Goal: Transaction & Acquisition: Purchase product/service

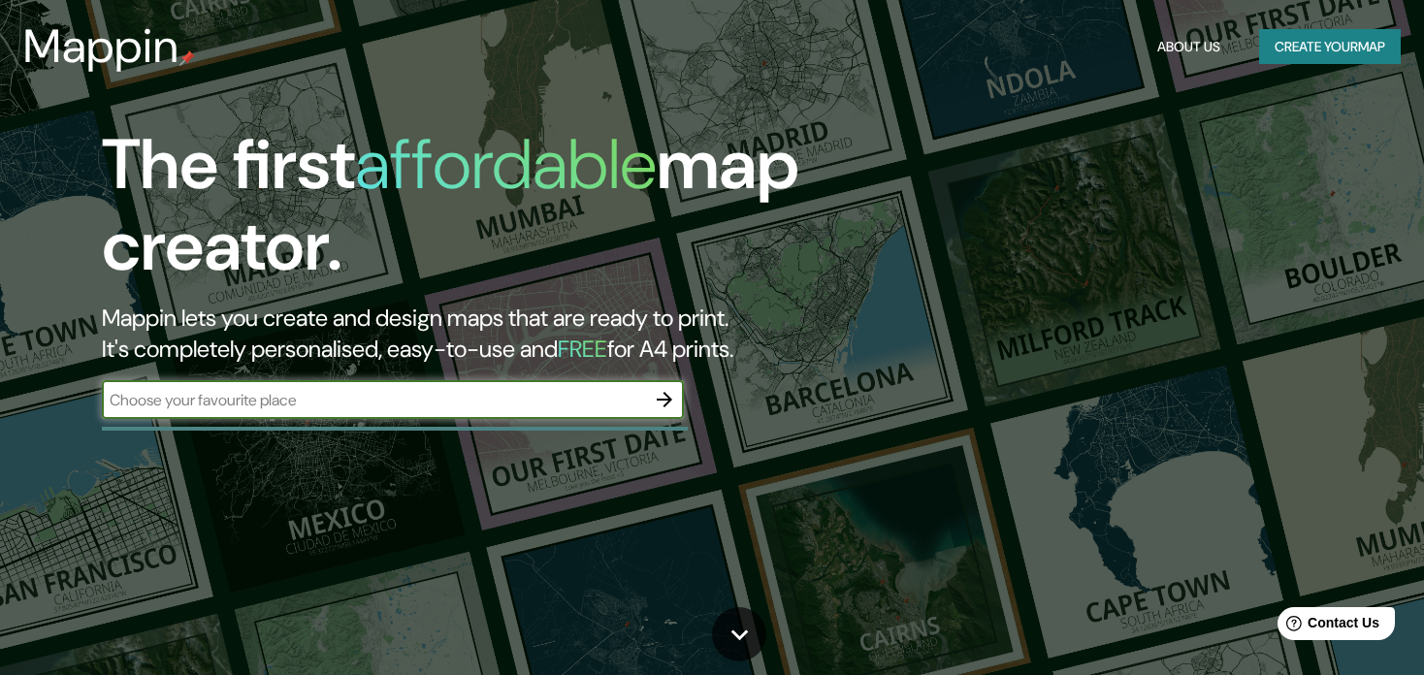
click at [674, 385] on button "button" at bounding box center [664, 399] width 39 height 39
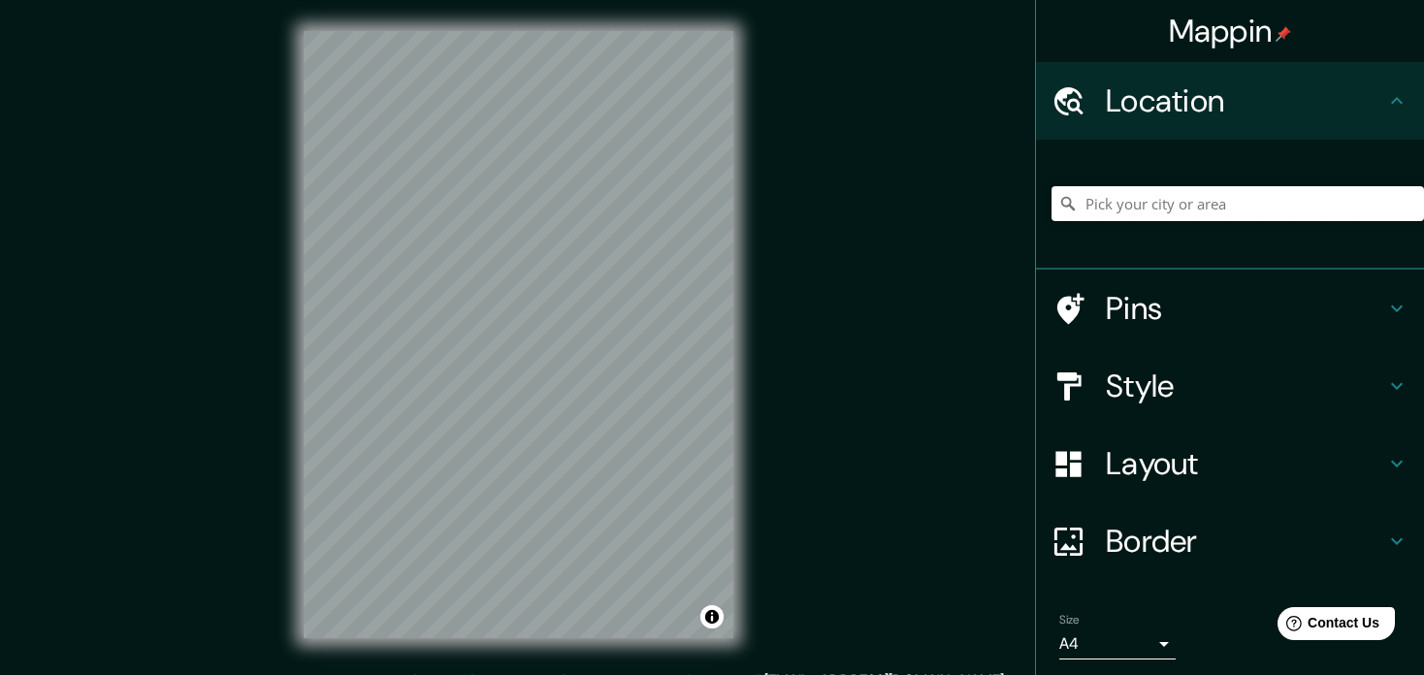
click at [1177, 210] on input "Pick your city or area" at bounding box center [1237, 203] width 372 height 35
type input "Juriquilla, [GEOGRAPHIC_DATA], [GEOGRAPHIC_DATA]"
click at [1386, 313] on icon at bounding box center [1396, 308] width 23 height 23
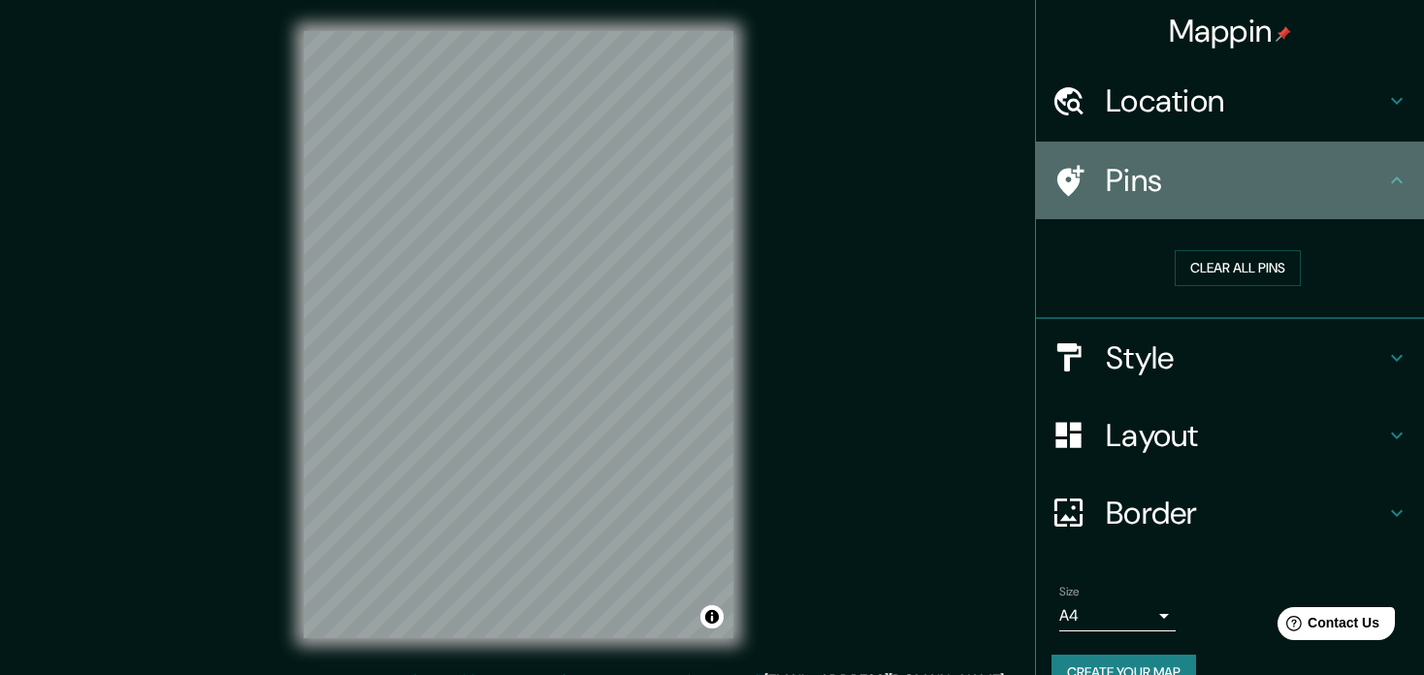
click at [1385, 182] on icon at bounding box center [1396, 180] width 23 height 23
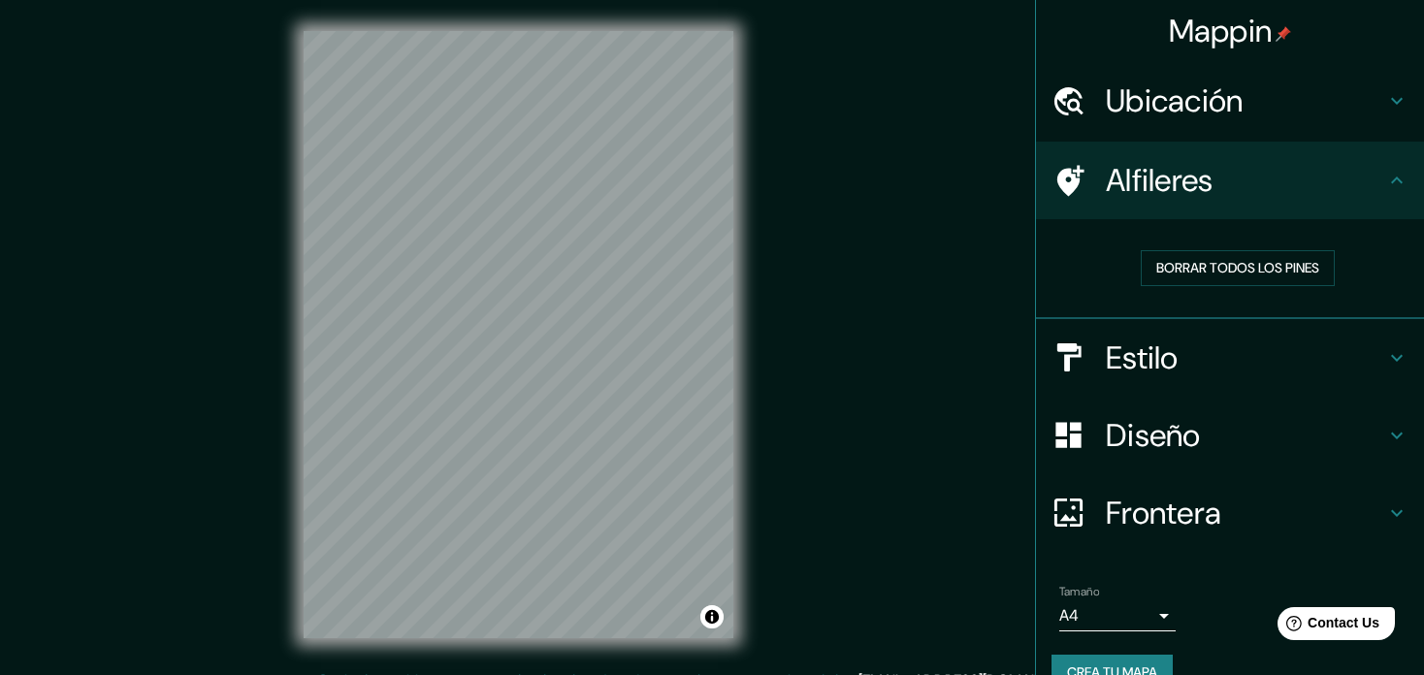
click at [1346, 108] on h4 "Ubicación" at bounding box center [1245, 100] width 279 height 39
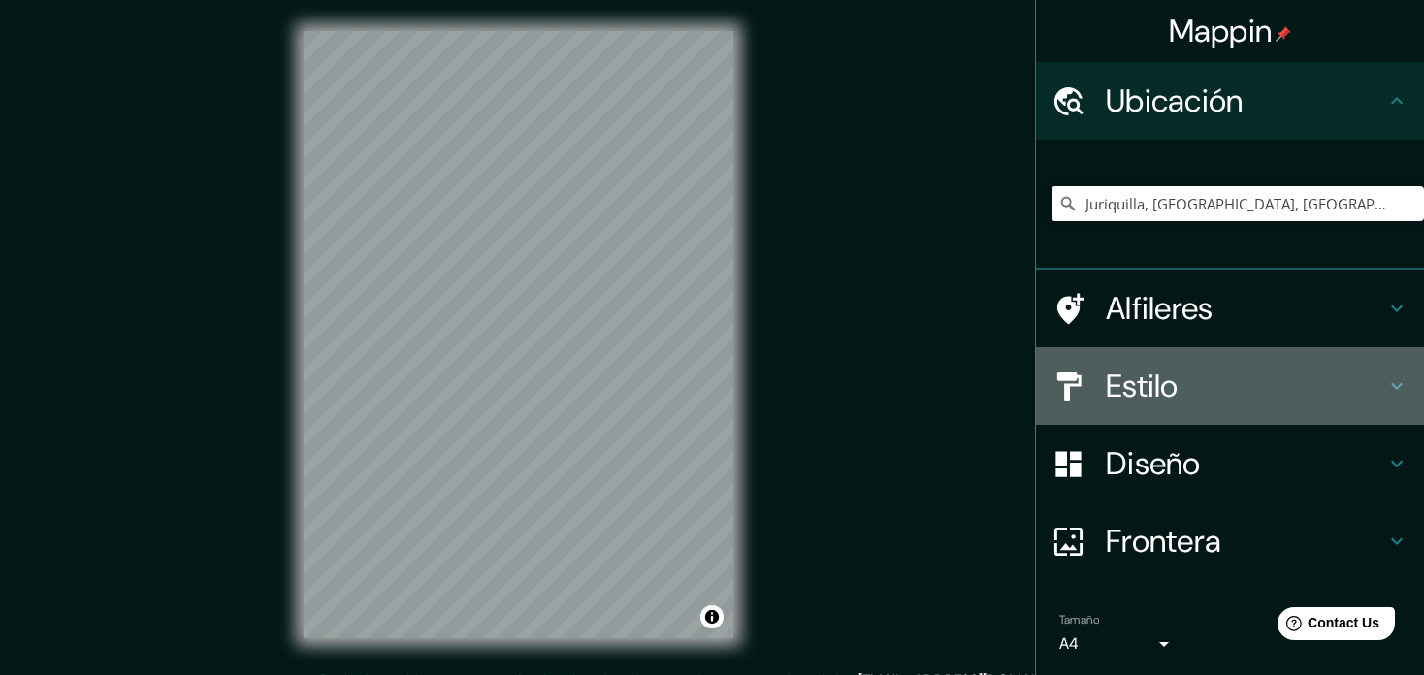
click at [1385, 397] on icon at bounding box center [1396, 385] width 23 height 23
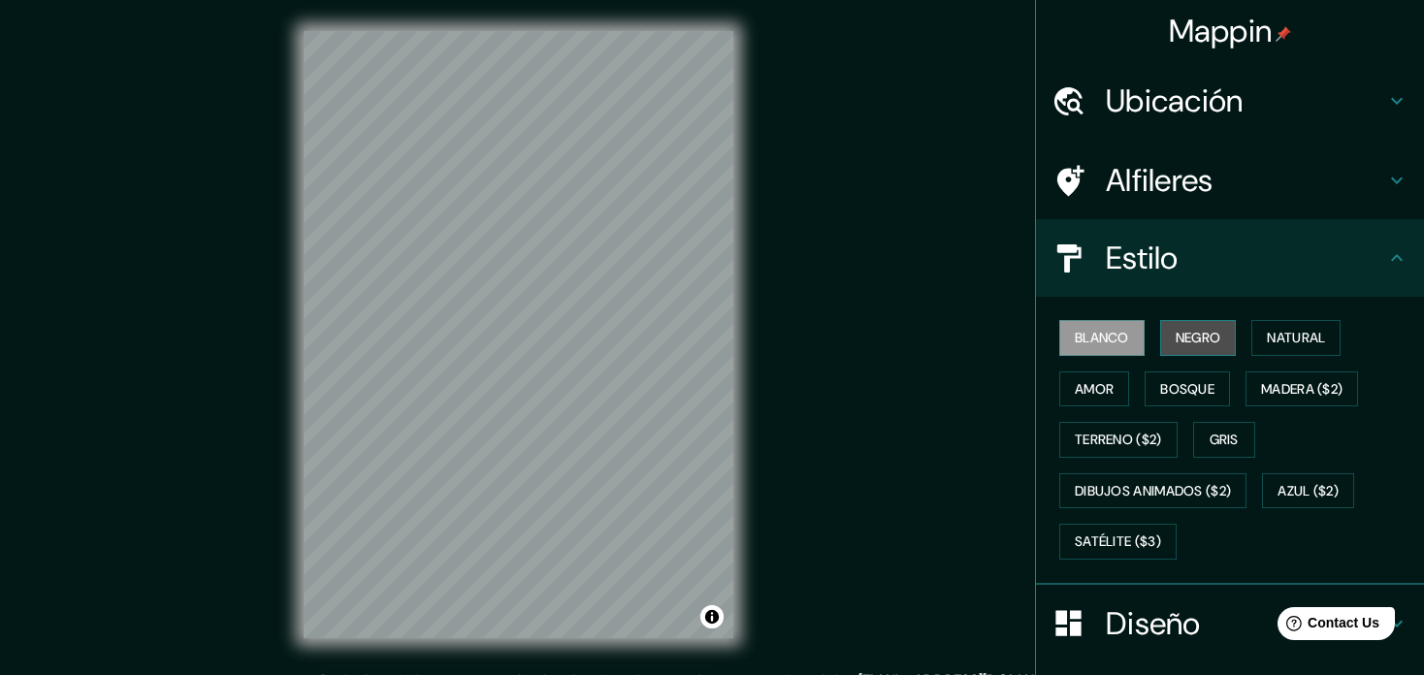
click at [1170, 335] on button "Negro" at bounding box center [1198, 338] width 77 height 36
click at [1091, 342] on button "Blanco" at bounding box center [1101, 338] width 85 height 36
click at [1177, 338] on button "Negro" at bounding box center [1198, 338] width 77 height 36
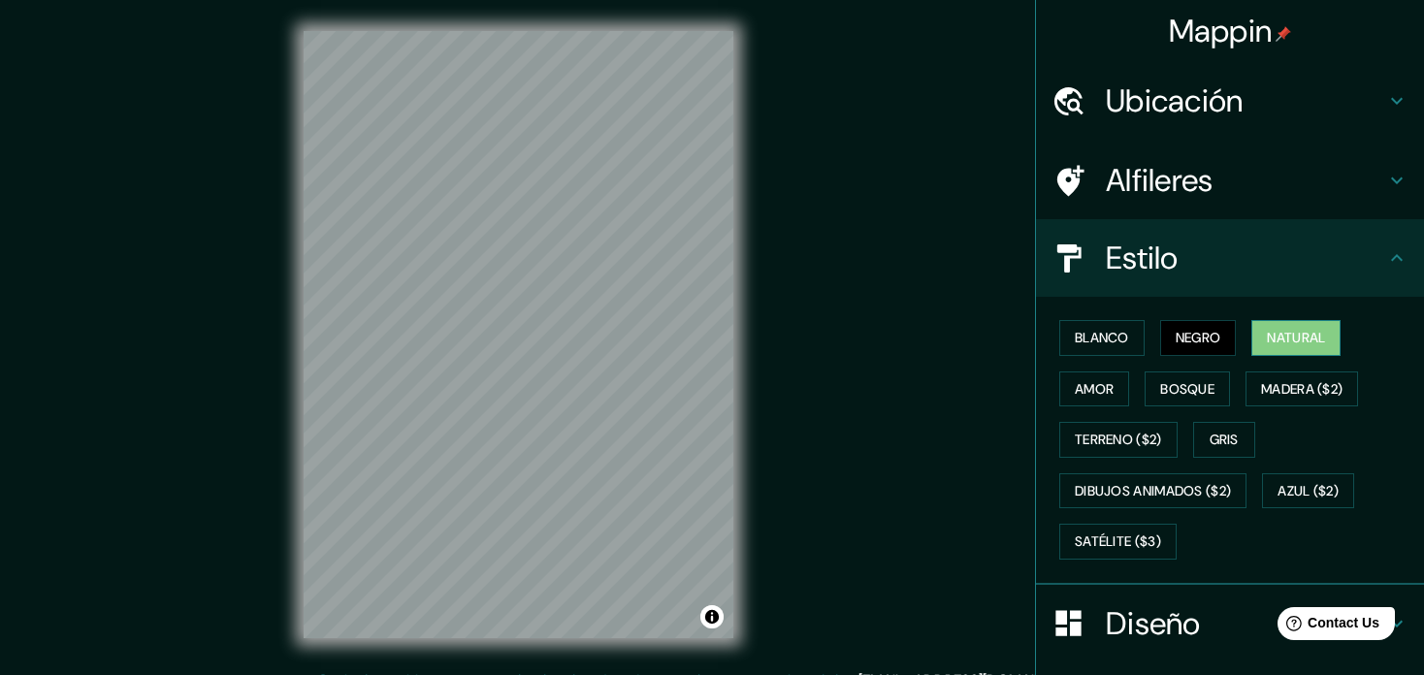
click at [1275, 338] on button "Natural" at bounding box center [1295, 338] width 89 height 36
click at [1103, 380] on button "Amor" at bounding box center [1094, 389] width 70 height 36
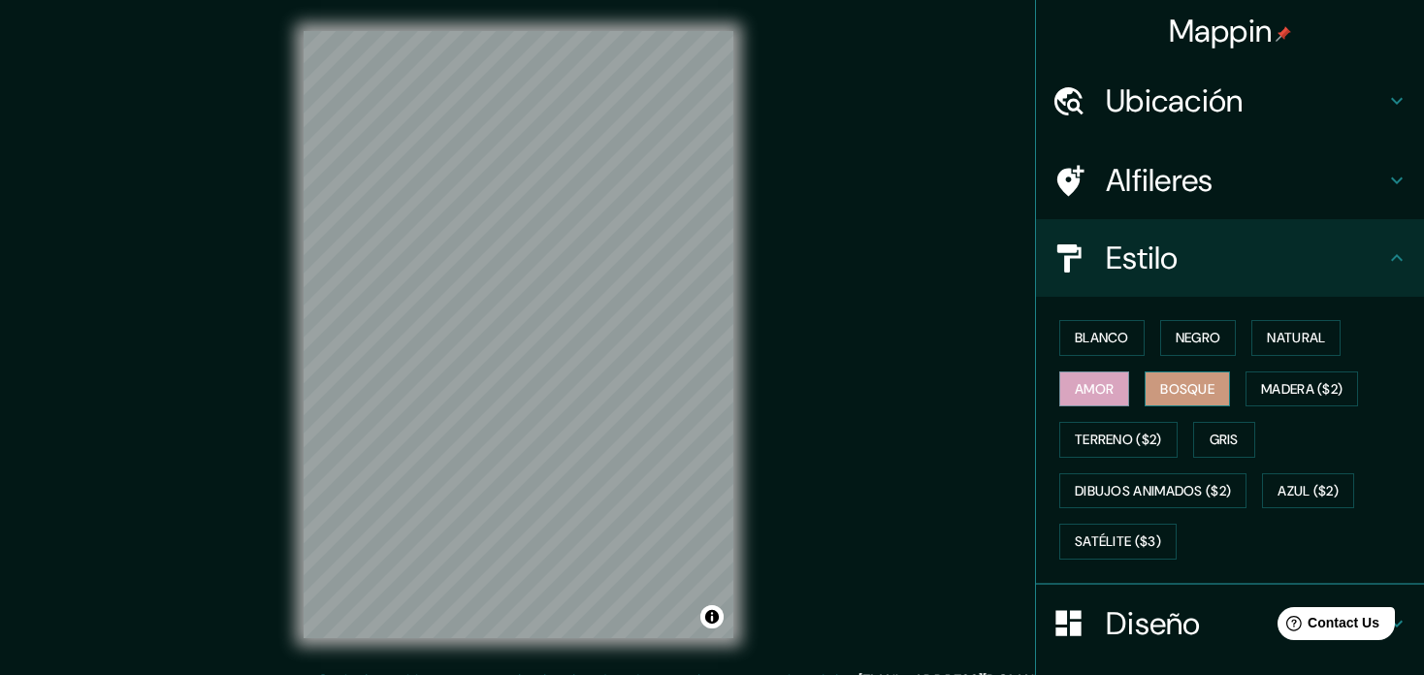
click at [1154, 395] on button "Bosque" at bounding box center [1186, 389] width 85 height 36
click at [1306, 385] on button "Madera ($2)" at bounding box center [1301, 389] width 112 height 36
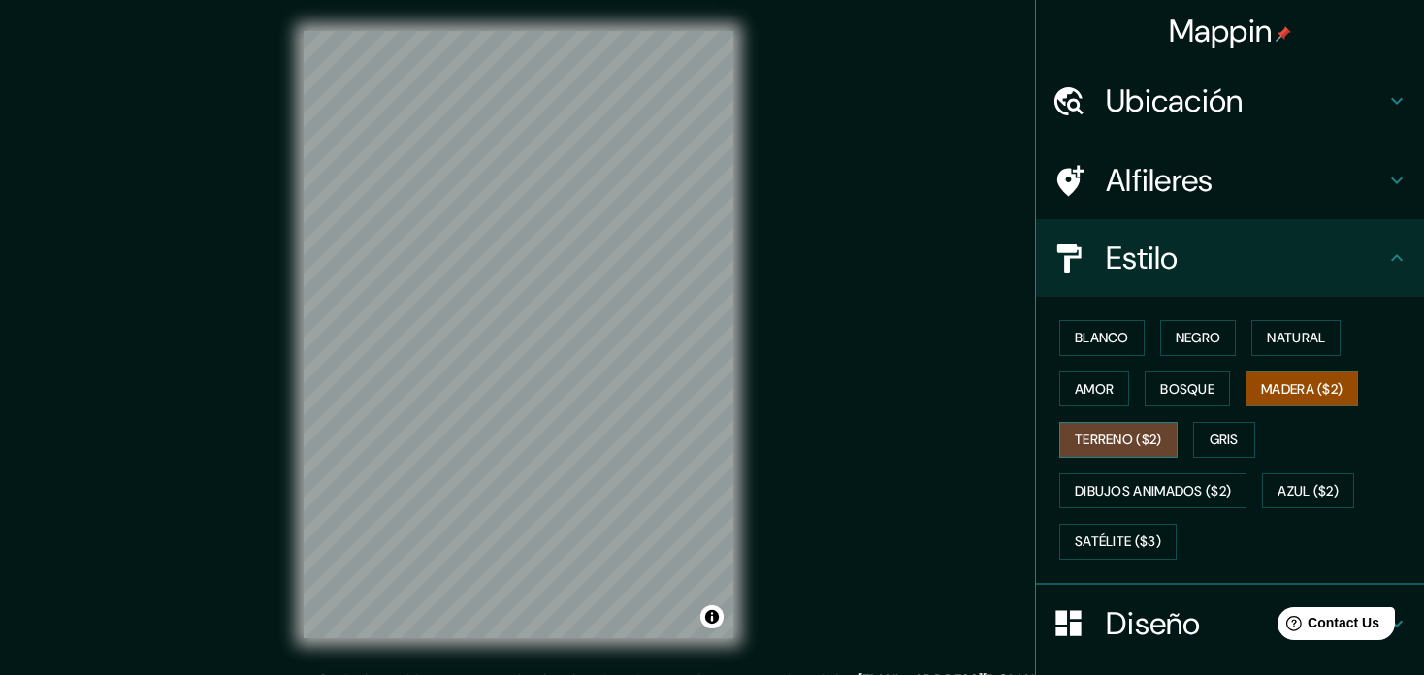
click at [1114, 434] on button "Terreno ($2)" at bounding box center [1118, 440] width 118 height 36
click at [1198, 447] on button "Gris" at bounding box center [1224, 440] width 62 height 36
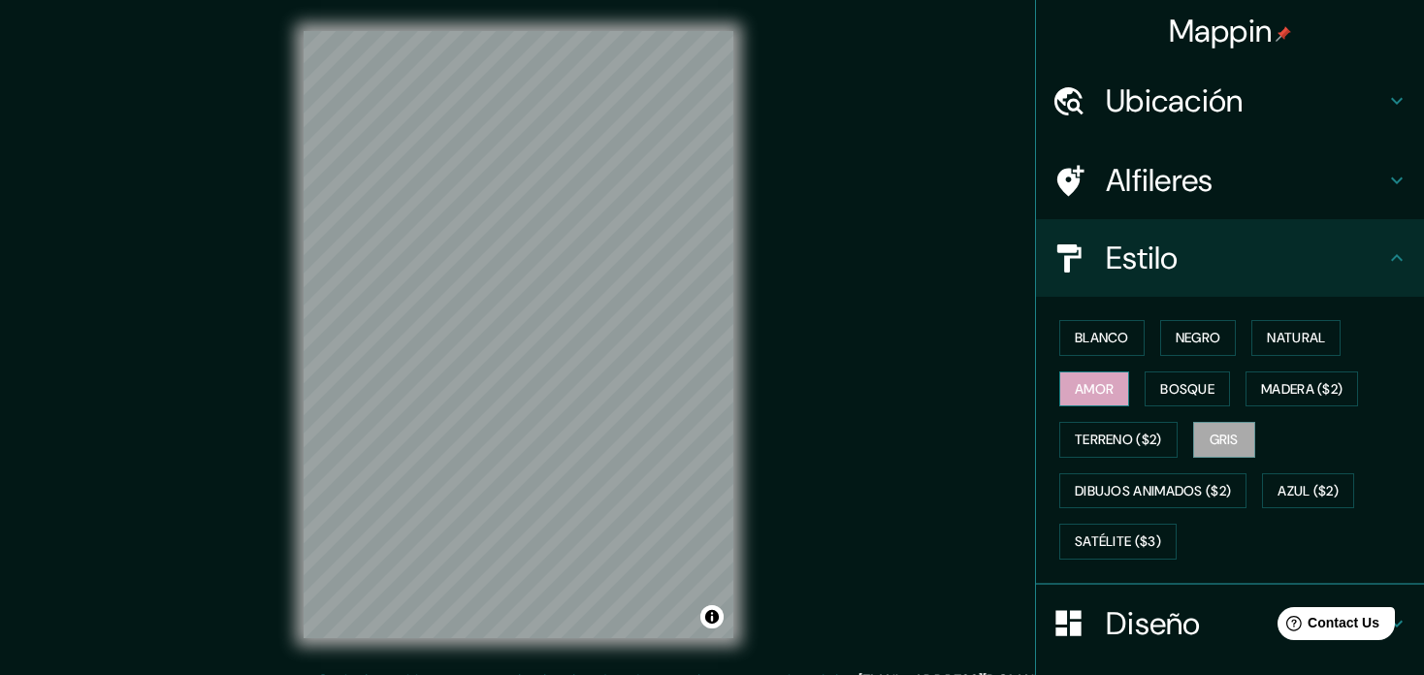
click at [1077, 393] on button "Amor" at bounding box center [1094, 389] width 70 height 36
click at [1108, 444] on button "Terreno ($2)" at bounding box center [1118, 440] width 118 height 36
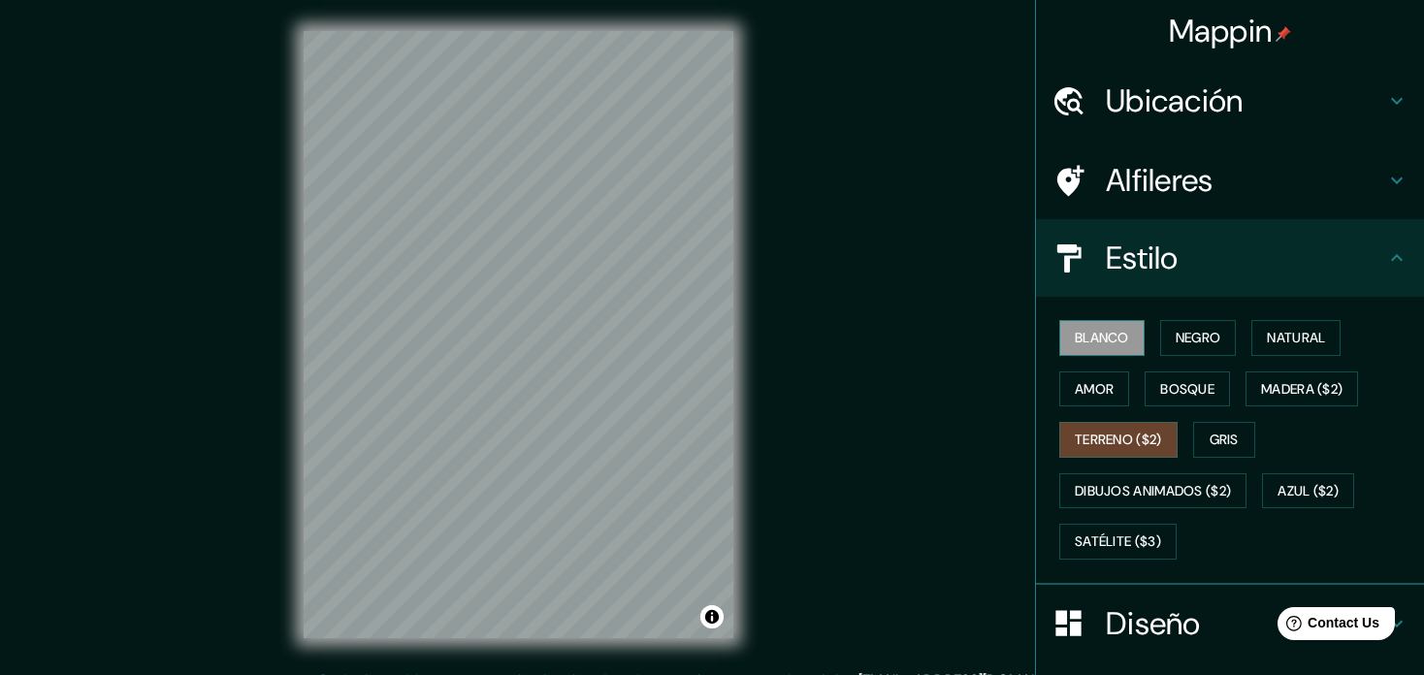
click at [1089, 338] on button "Blanco" at bounding box center [1101, 338] width 85 height 36
click at [1171, 335] on button "Negro" at bounding box center [1198, 338] width 77 height 36
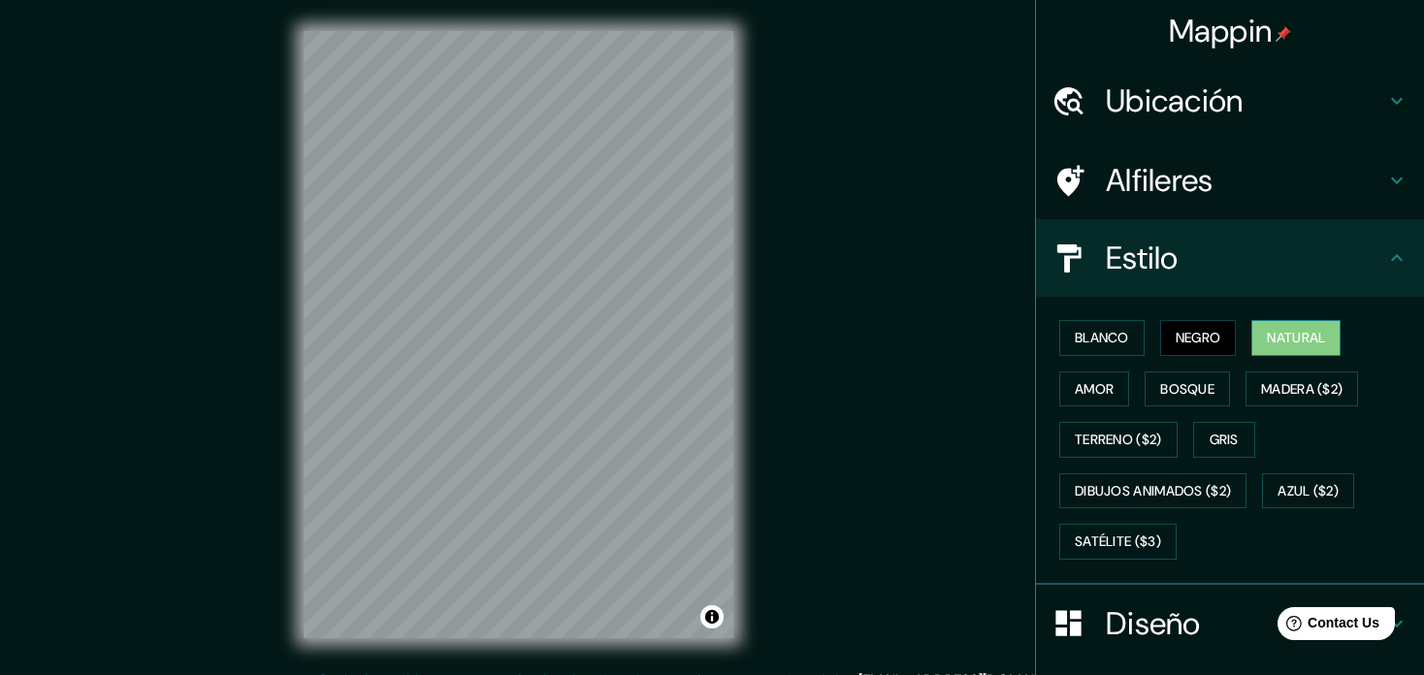
click at [1255, 332] on button "Natural" at bounding box center [1295, 338] width 89 height 36
click at [1265, 391] on button "Madera ($2)" at bounding box center [1301, 389] width 112 height 36
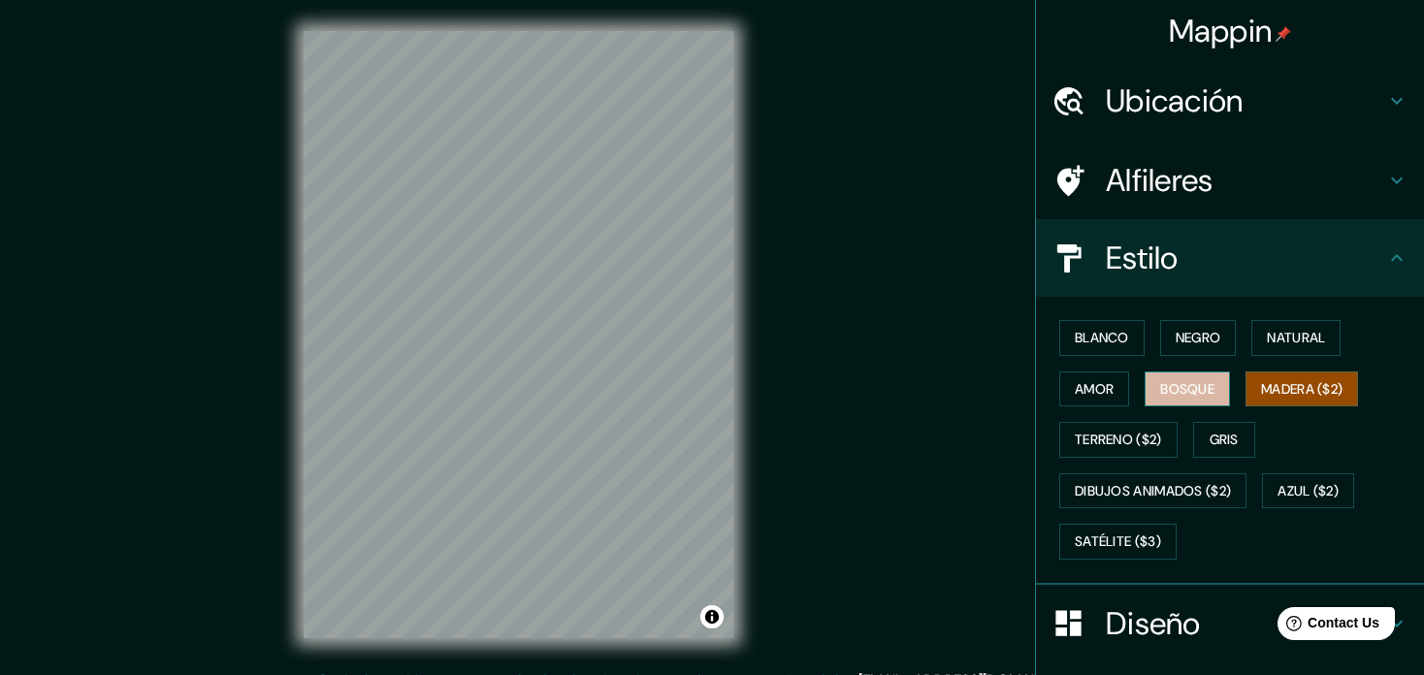
click at [1191, 389] on button "Bosque" at bounding box center [1186, 389] width 85 height 36
click at [1059, 393] on button "Amor" at bounding box center [1094, 389] width 70 height 36
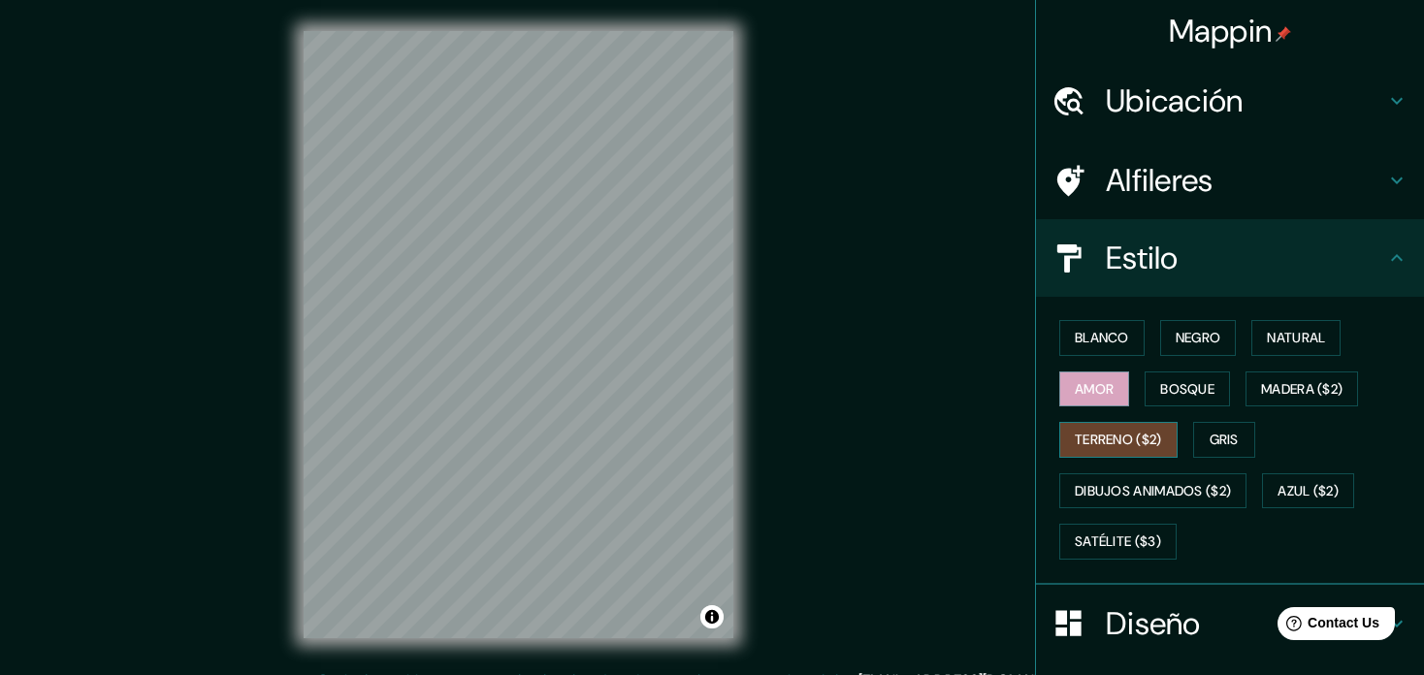
click at [1116, 444] on button "Terreno ($2)" at bounding box center [1118, 440] width 118 height 36
click at [1224, 432] on button "Gris" at bounding box center [1224, 440] width 62 height 36
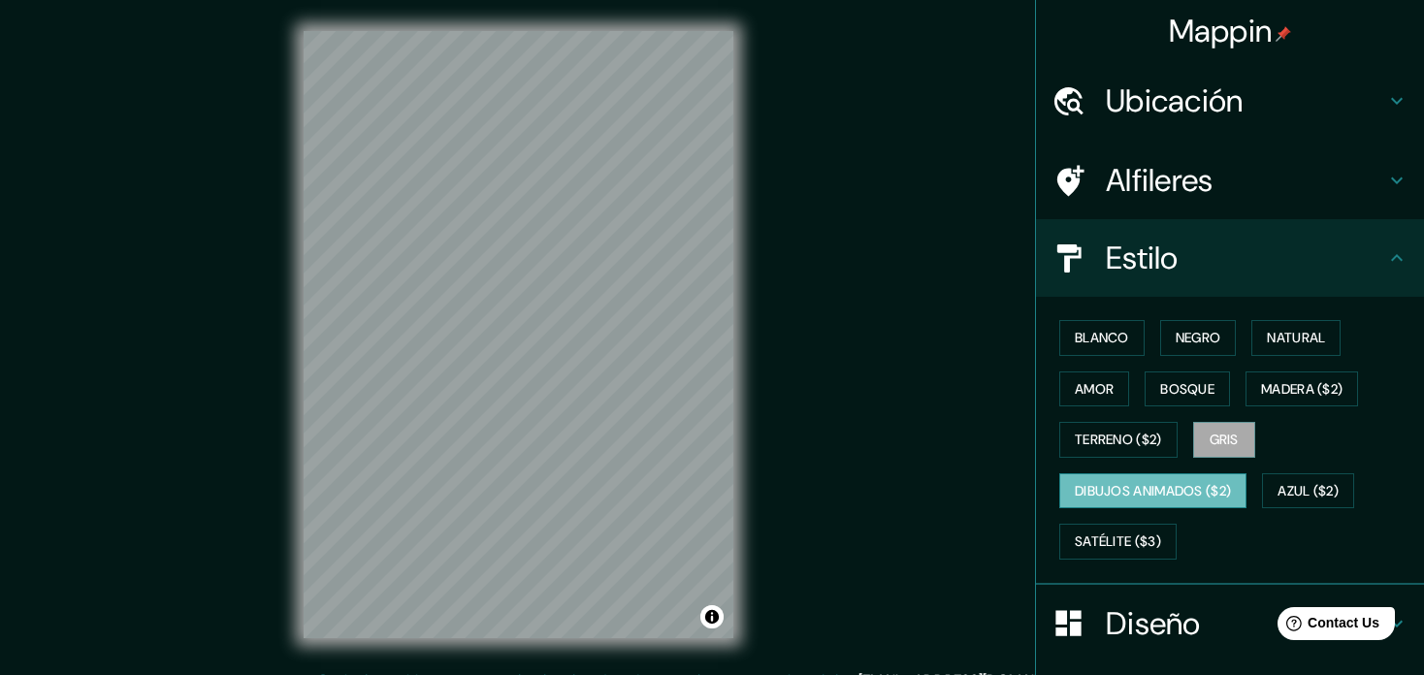
click at [1142, 497] on button "Dibujos animados ($2)" at bounding box center [1152, 491] width 187 height 36
click at [1120, 346] on button "Blanco" at bounding box center [1101, 338] width 85 height 36
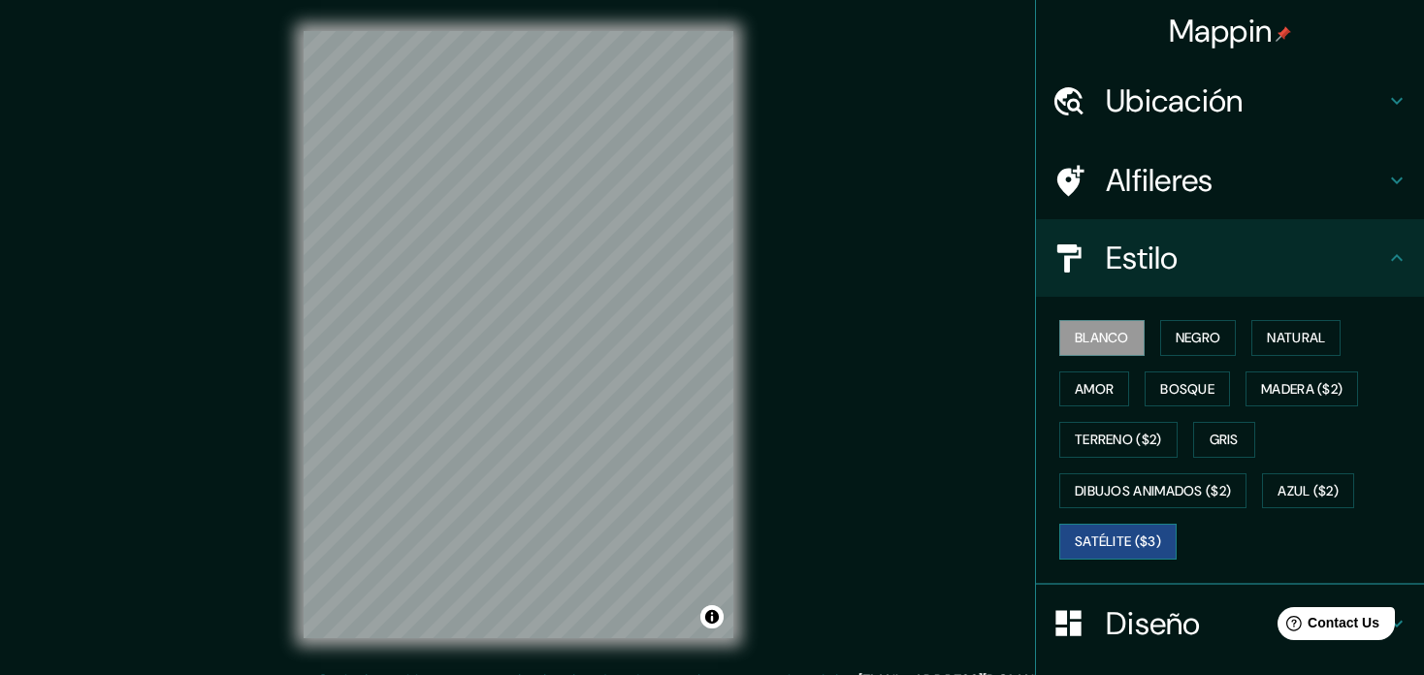
click at [1085, 535] on button "Satélite ($3)" at bounding box center [1117, 542] width 117 height 36
click at [437, 345] on div "Caja de mapas © © OpenStreetMap Mejora este mapa © Maxar" at bounding box center [519, 334] width 492 height 669
click at [1075, 342] on button "Blanco" at bounding box center [1101, 338] width 85 height 36
click at [1196, 348] on button "Negro" at bounding box center [1198, 338] width 77 height 36
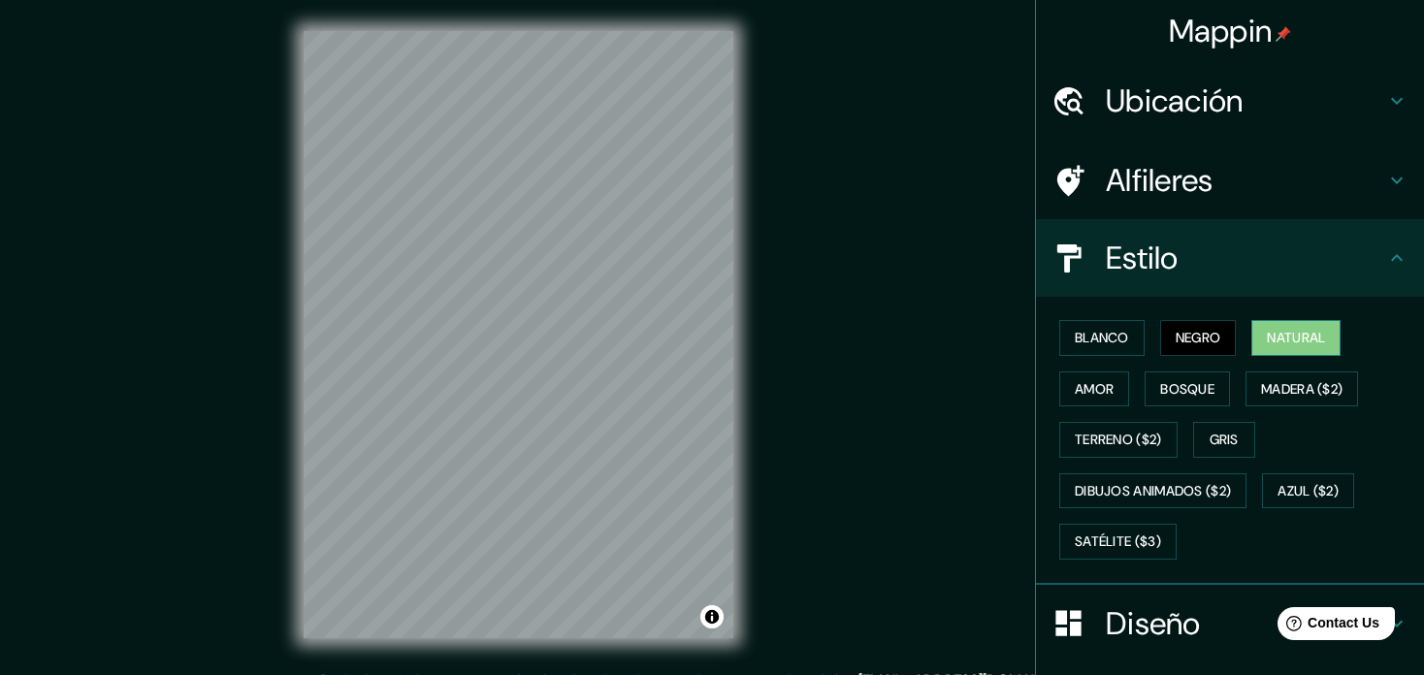
click at [1300, 331] on button "Natural" at bounding box center [1295, 338] width 89 height 36
click at [1101, 393] on button "Amor" at bounding box center [1094, 389] width 70 height 36
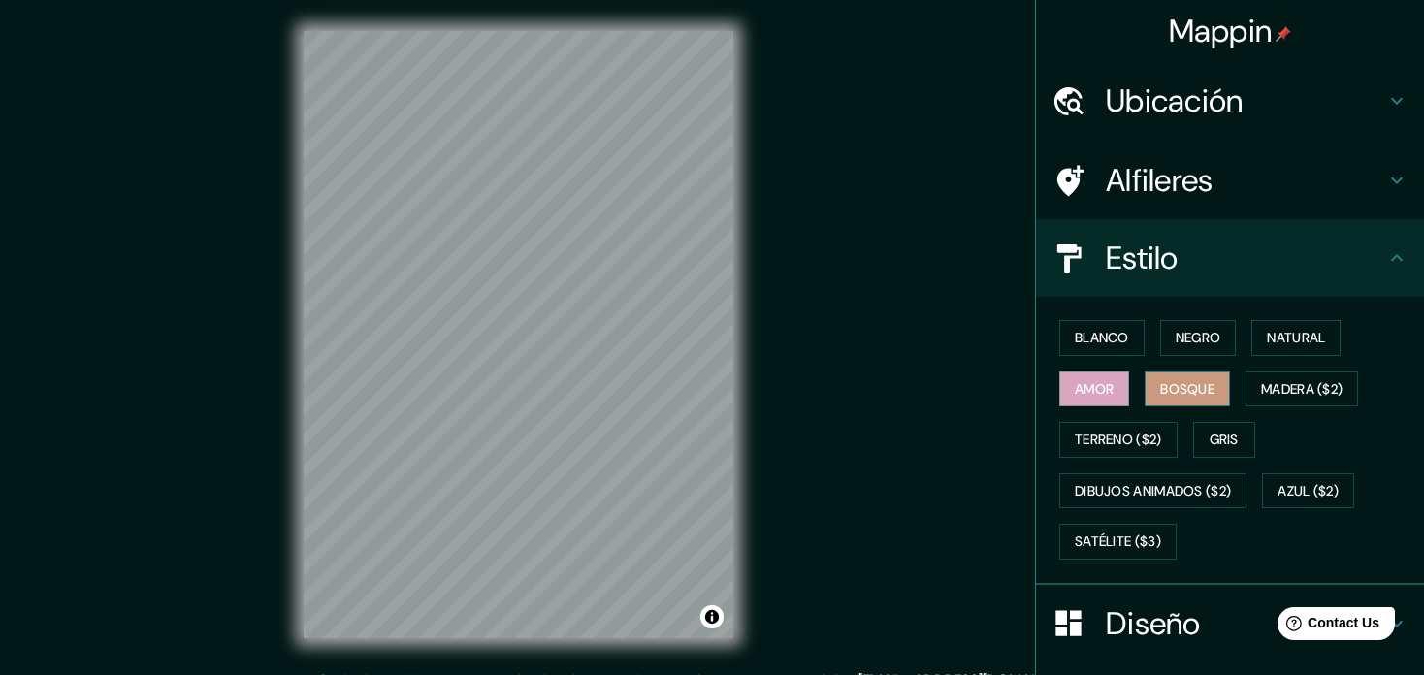
click at [1198, 379] on button "Bosque" at bounding box center [1186, 389] width 85 height 36
click at [1279, 387] on button "Madera ($2)" at bounding box center [1301, 389] width 112 height 36
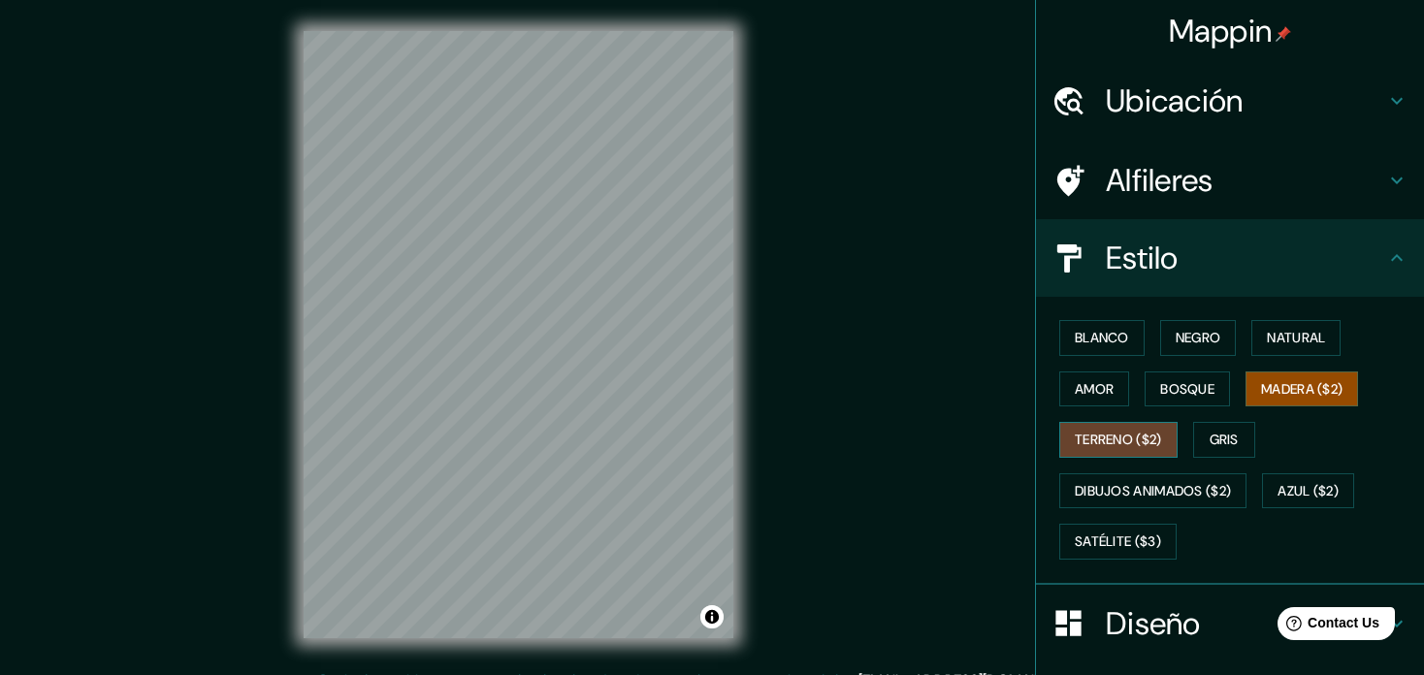
click at [1094, 448] on button "Terreno ($2)" at bounding box center [1118, 440] width 118 height 36
click at [1207, 441] on button "Gris" at bounding box center [1224, 440] width 62 height 36
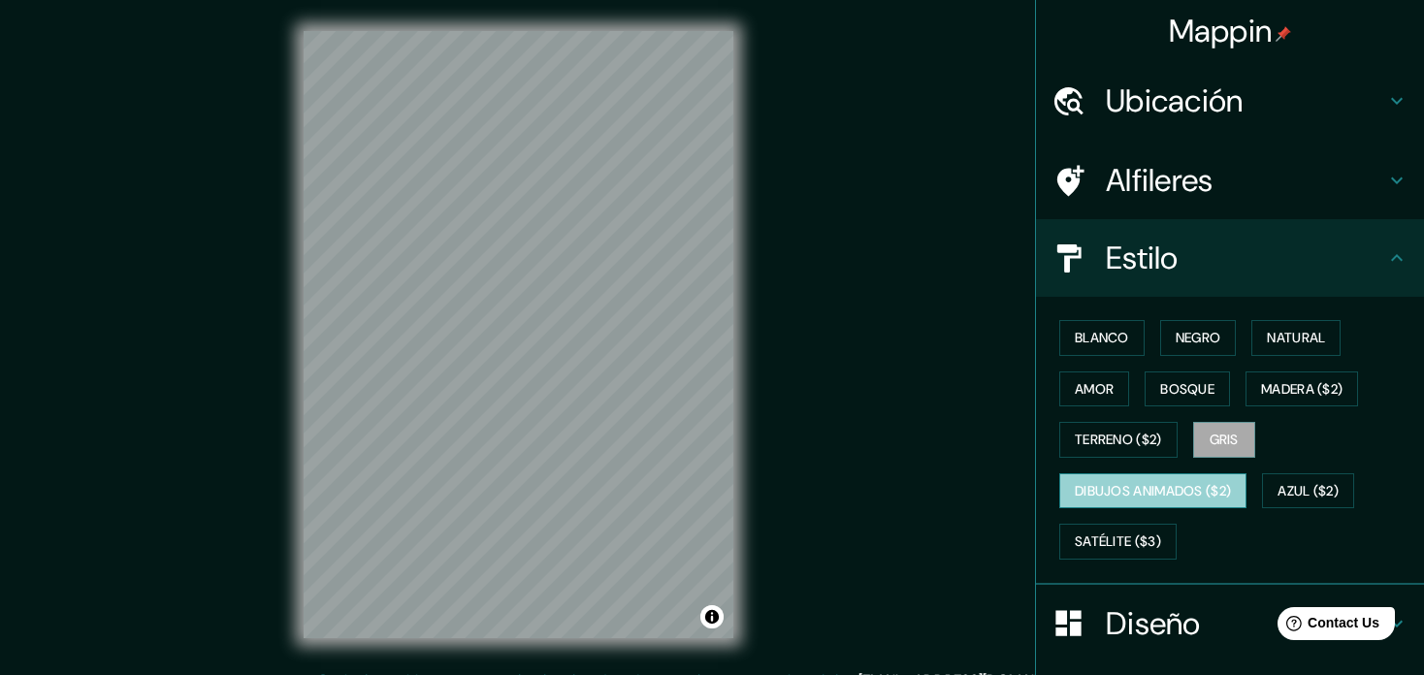
click at [1122, 500] on button "Dibujos animados ($2)" at bounding box center [1152, 491] width 187 height 36
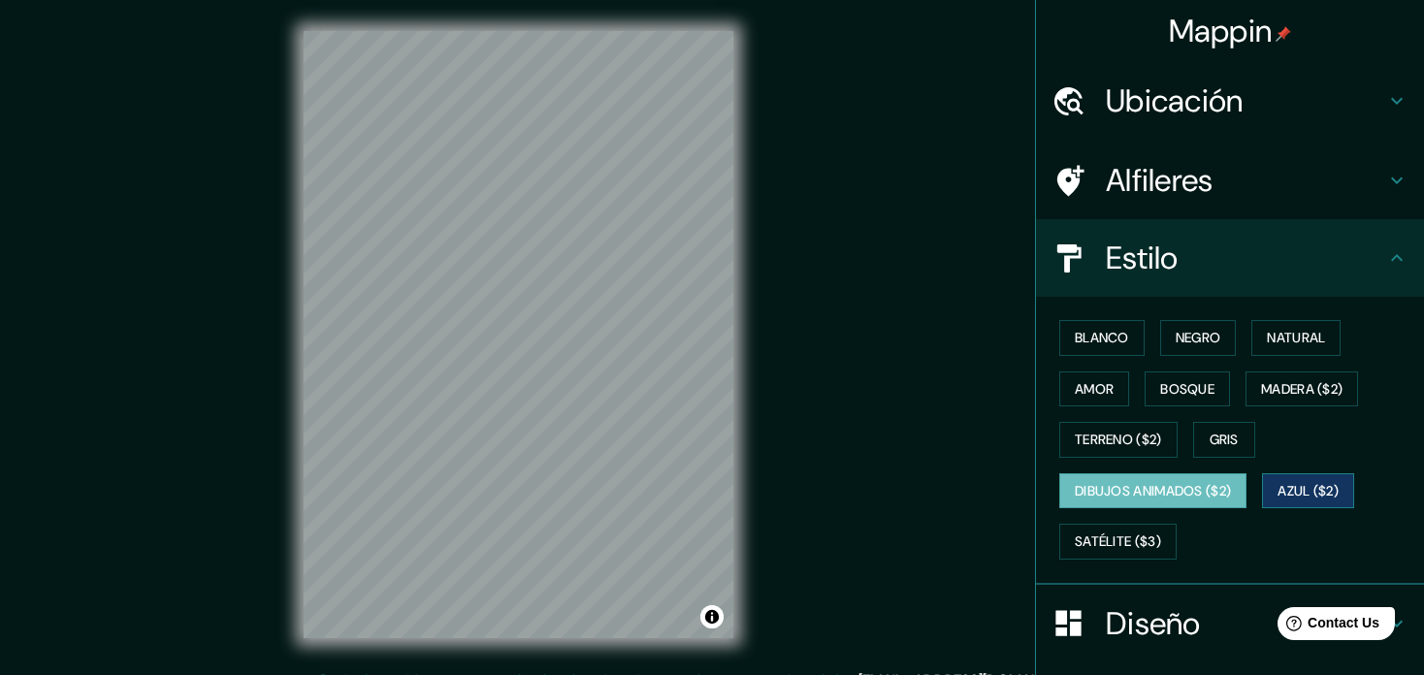
click at [1295, 494] on button "Azul ($2)" at bounding box center [1308, 491] width 92 height 36
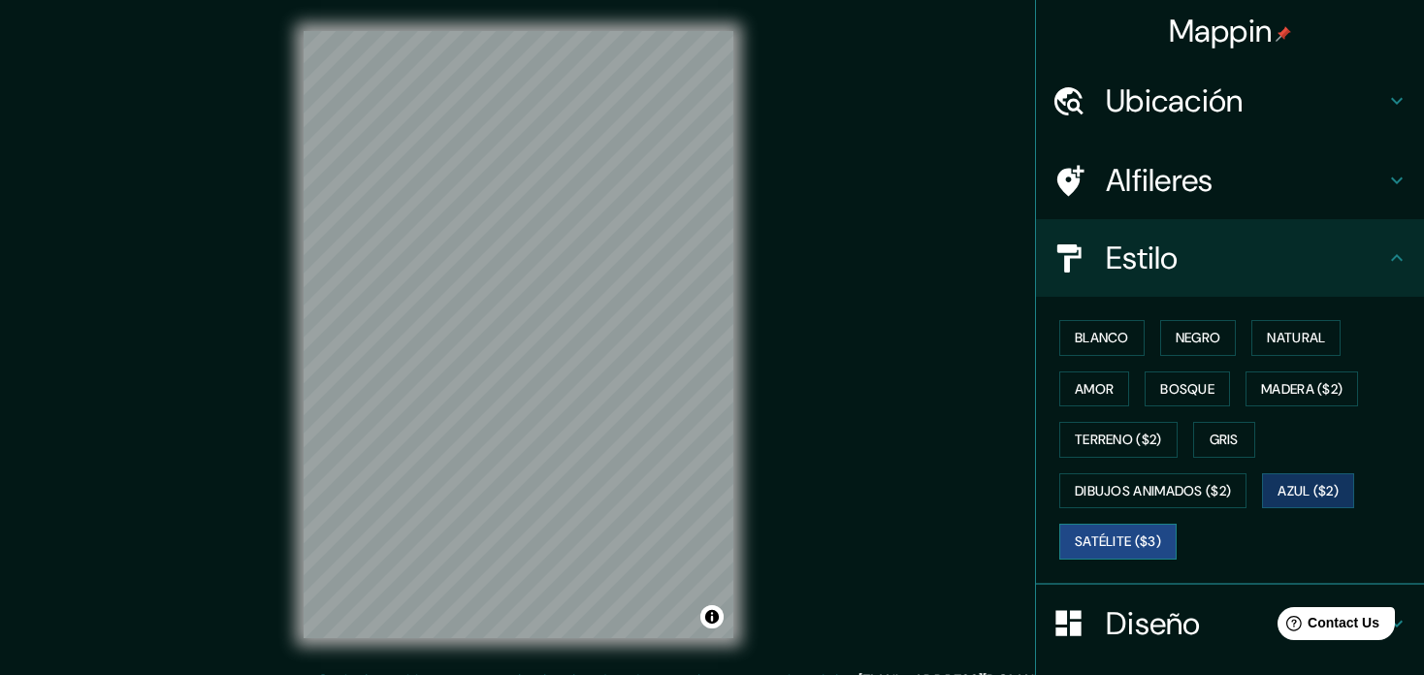
click at [1107, 545] on button "Satélite ($3)" at bounding box center [1117, 542] width 117 height 36
click at [1302, 495] on button "Azul ($2)" at bounding box center [1308, 491] width 92 height 36
click at [1087, 335] on button "Blanco" at bounding box center [1101, 338] width 85 height 36
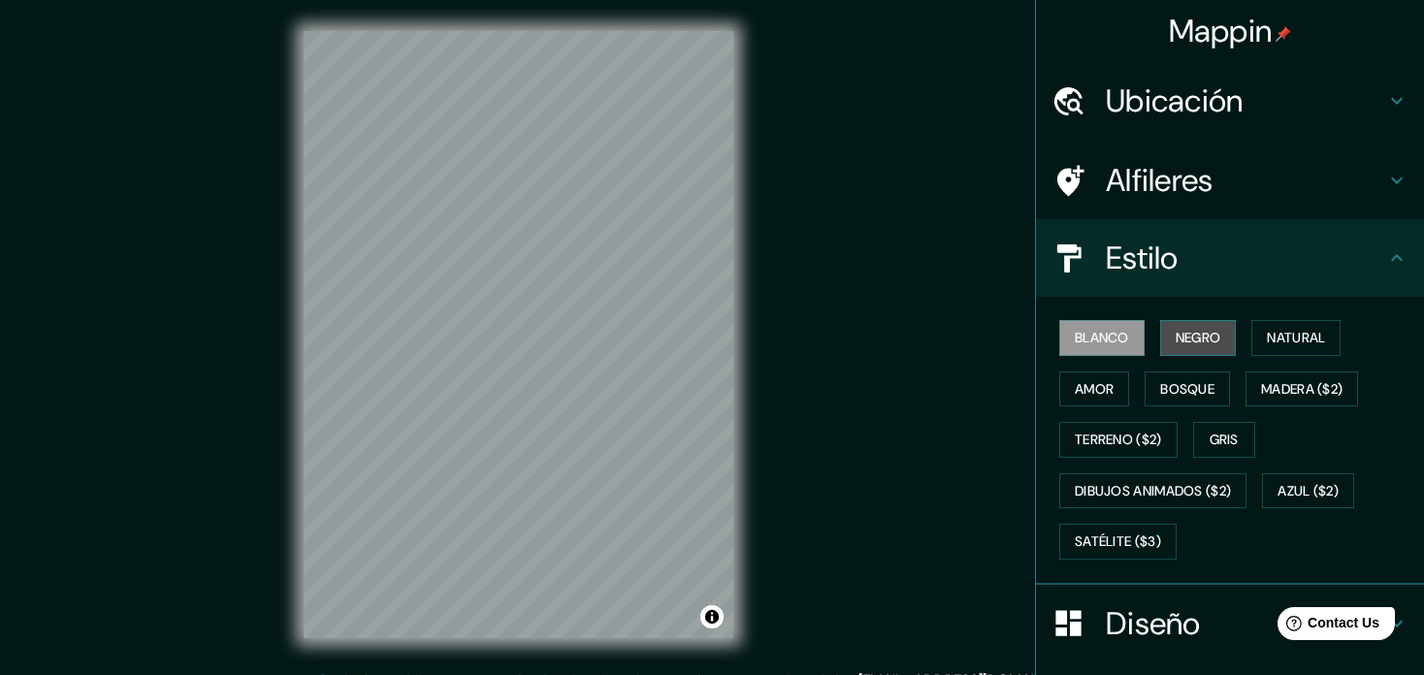
click at [1165, 327] on button "Negro" at bounding box center [1198, 338] width 77 height 36
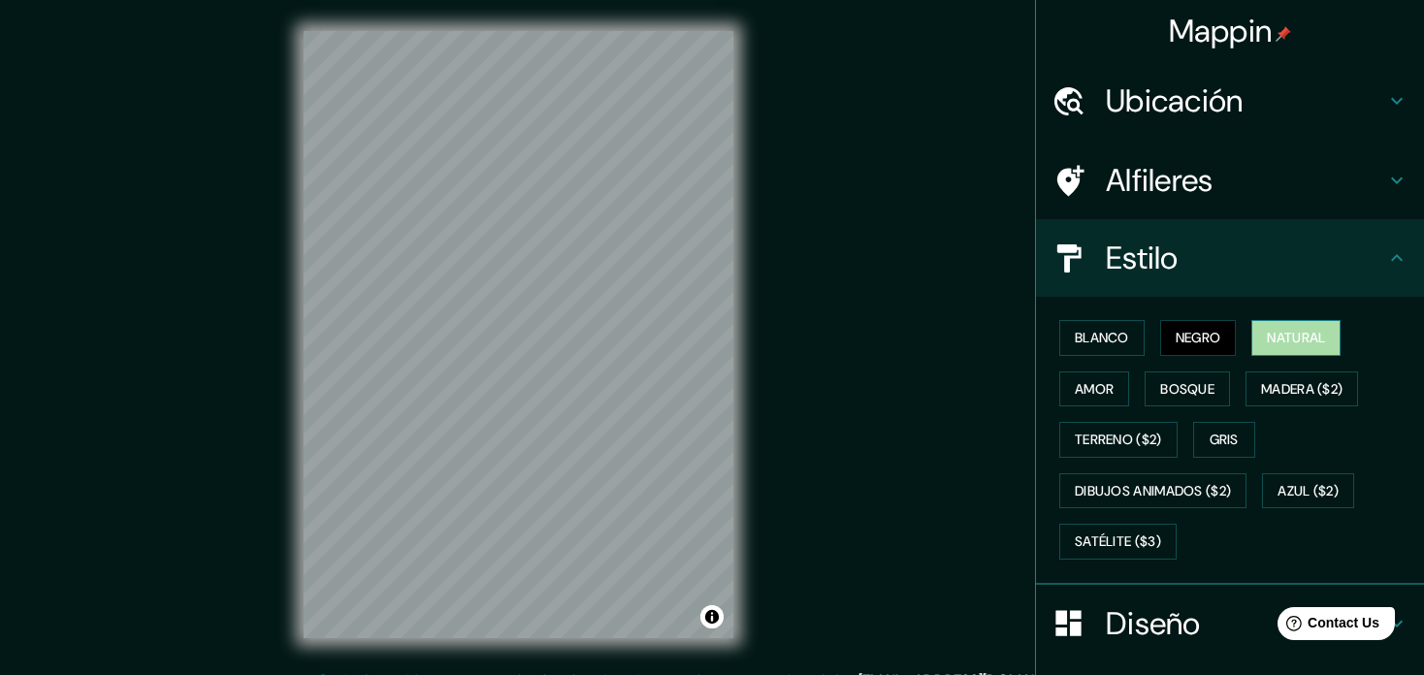
click at [1269, 338] on button "Natural" at bounding box center [1295, 338] width 89 height 36
click at [1186, 340] on button "Negro" at bounding box center [1198, 338] width 77 height 36
click at [1069, 401] on button "Amor" at bounding box center [1094, 389] width 70 height 36
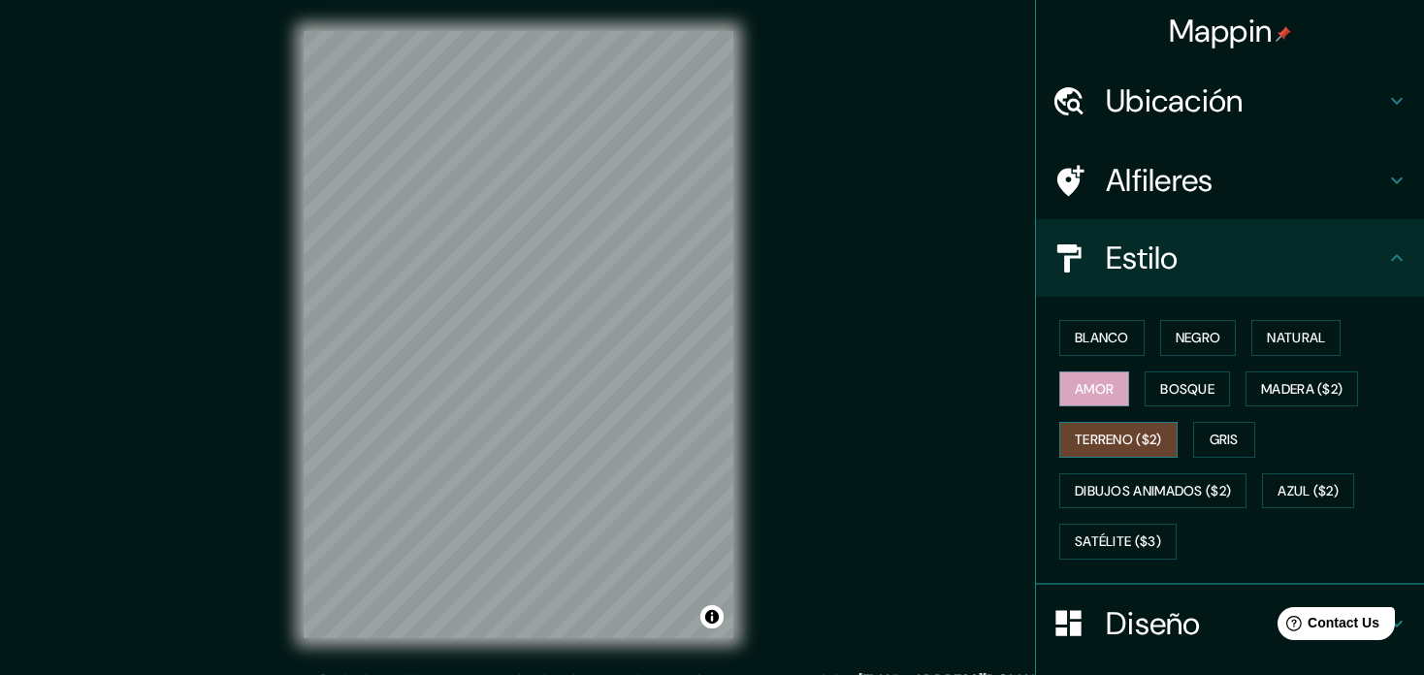
click at [1074, 435] on button "Terreno ($2)" at bounding box center [1118, 440] width 118 height 36
click at [1227, 432] on button "Gris" at bounding box center [1224, 440] width 62 height 36
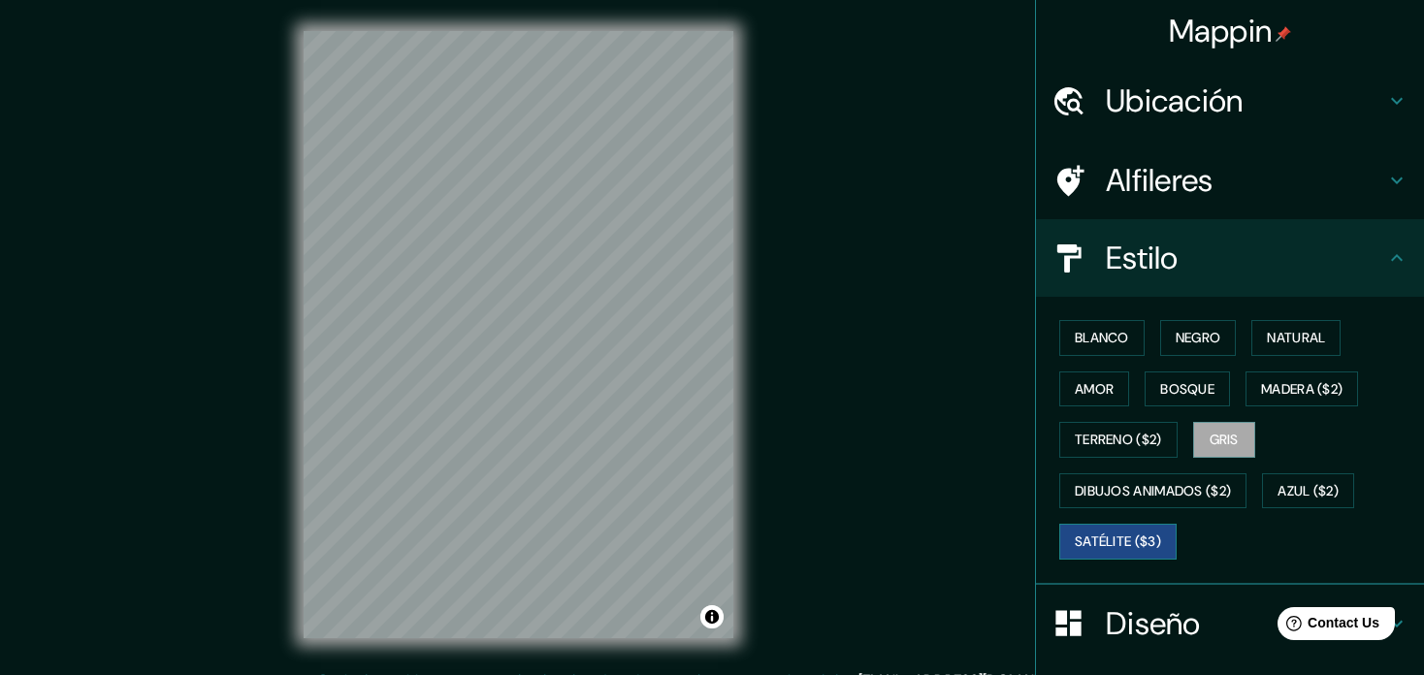
click at [1087, 525] on button "Satélite ($3)" at bounding box center [1117, 542] width 117 height 36
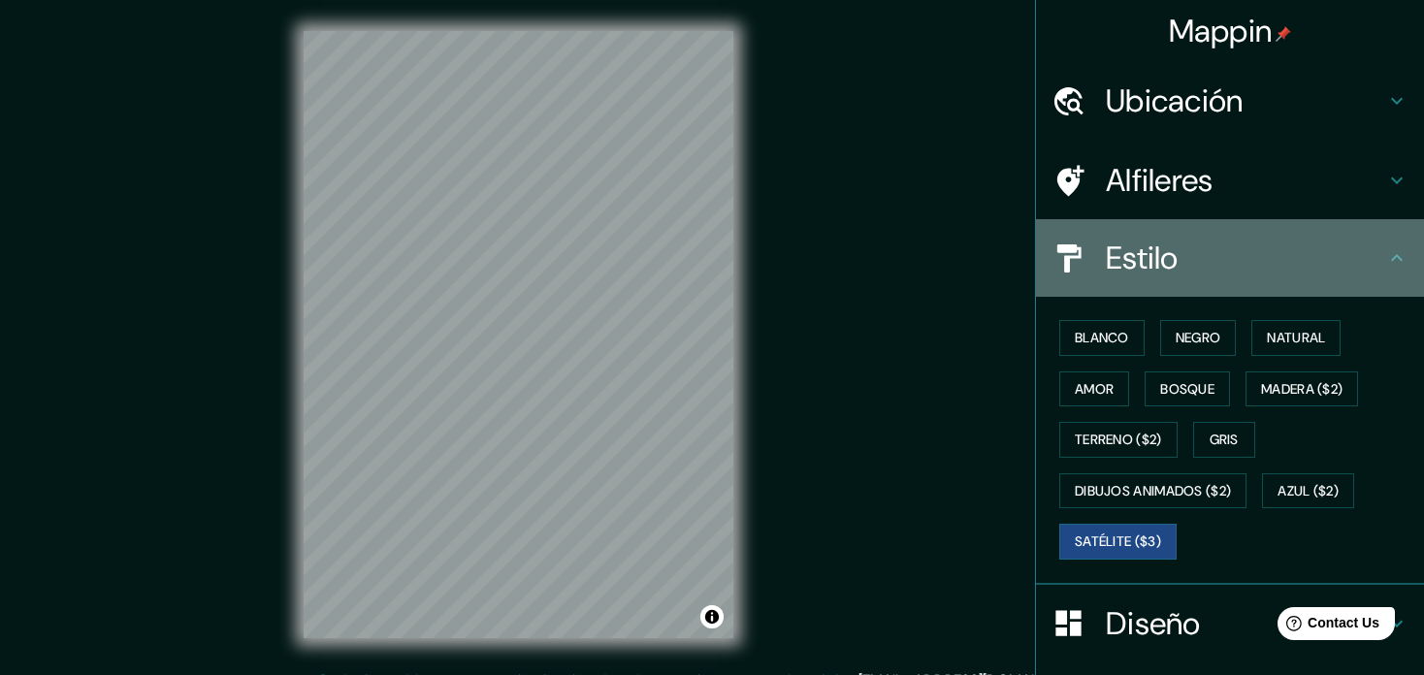
click at [1163, 287] on div "Estilo" at bounding box center [1230, 258] width 388 height 78
click at [1385, 259] on icon at bounding box center [1396, 257] width 23 height 23
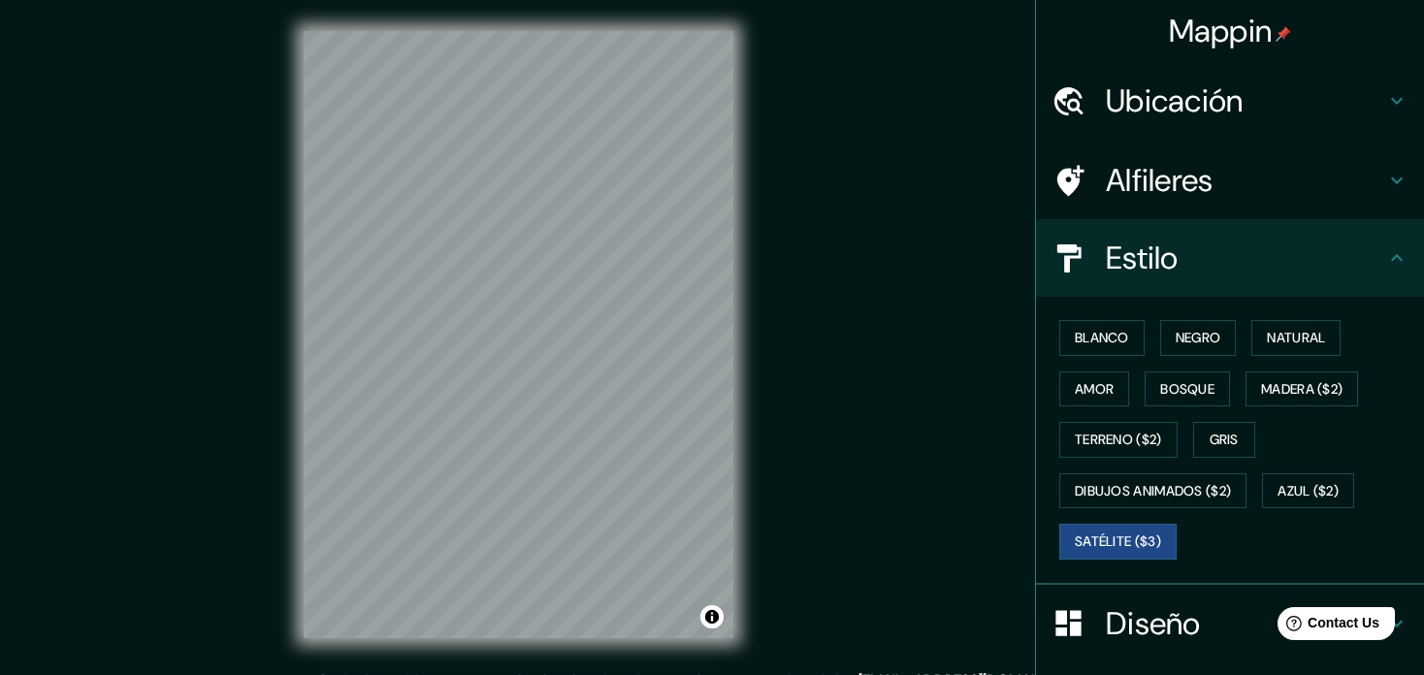
click at [1385, 257] on icon at bounding box center [1396, 257] width 23 height 23
click at [1136, 506] on div "Blanco Negro Natural Amor Bosque Madera ($2) Terreno ($2) Gris Dibujos animados…" at bounding box center [1237, 439] width 372 height 255
click at [1196, 440] on button "Gris" at bounding box center [1224, 440] width 62 height 36
click at [1390, 246] on icon at bounding box center [1396, 257] width 23 height 23
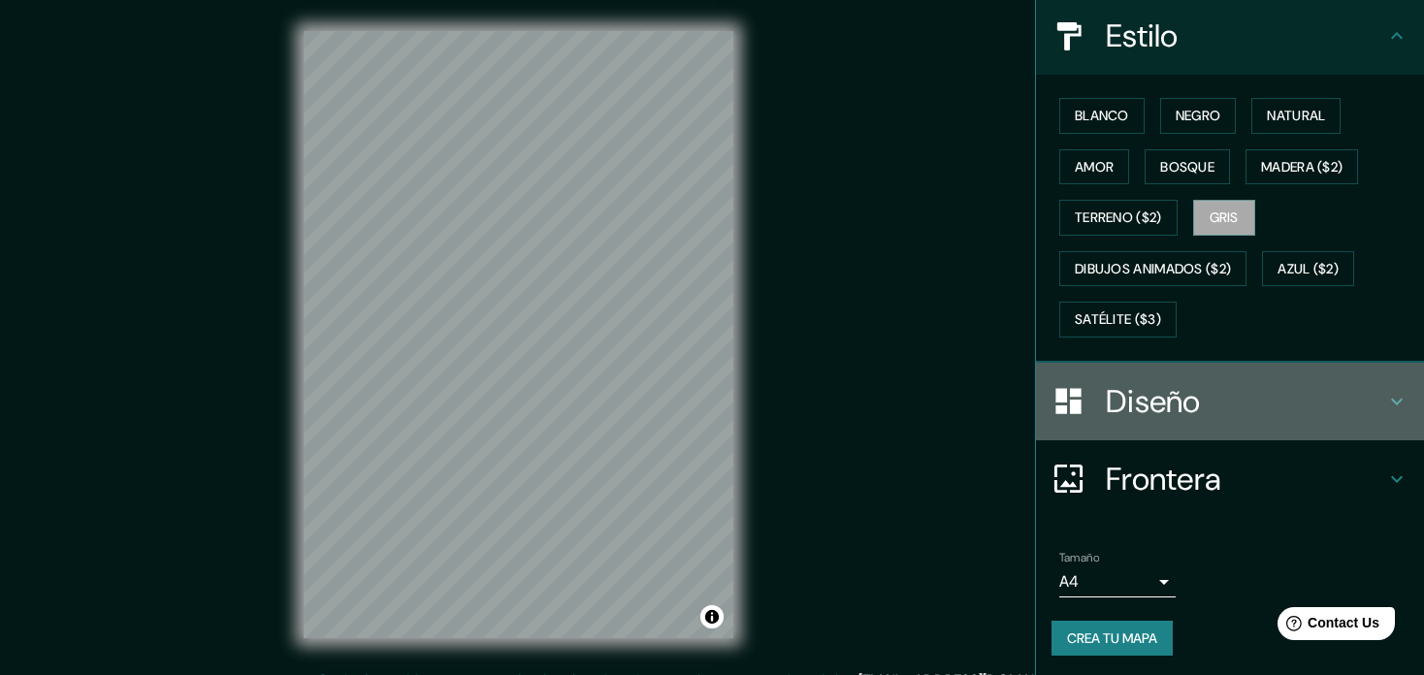
click at [1382, 415] on div "Diseño" at bounding box center [1230, 402] width 388 height 78
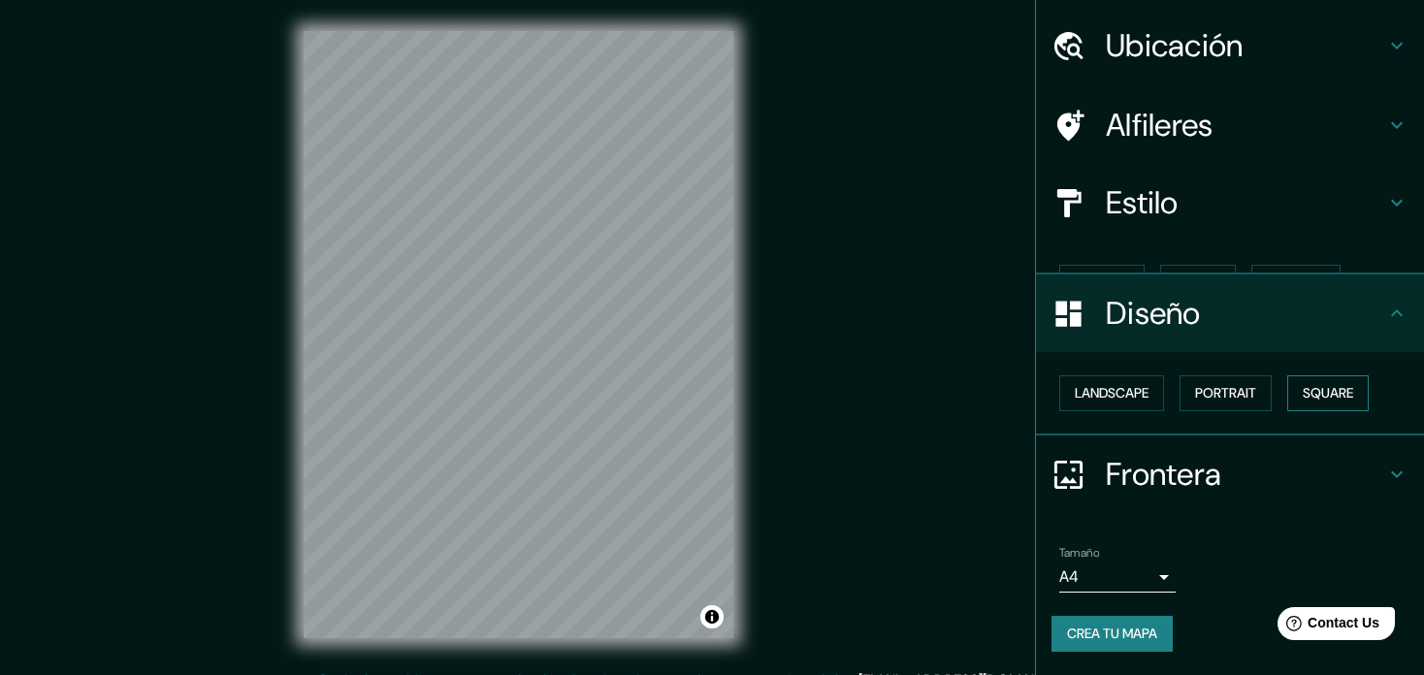
scroll to position [20, 0]
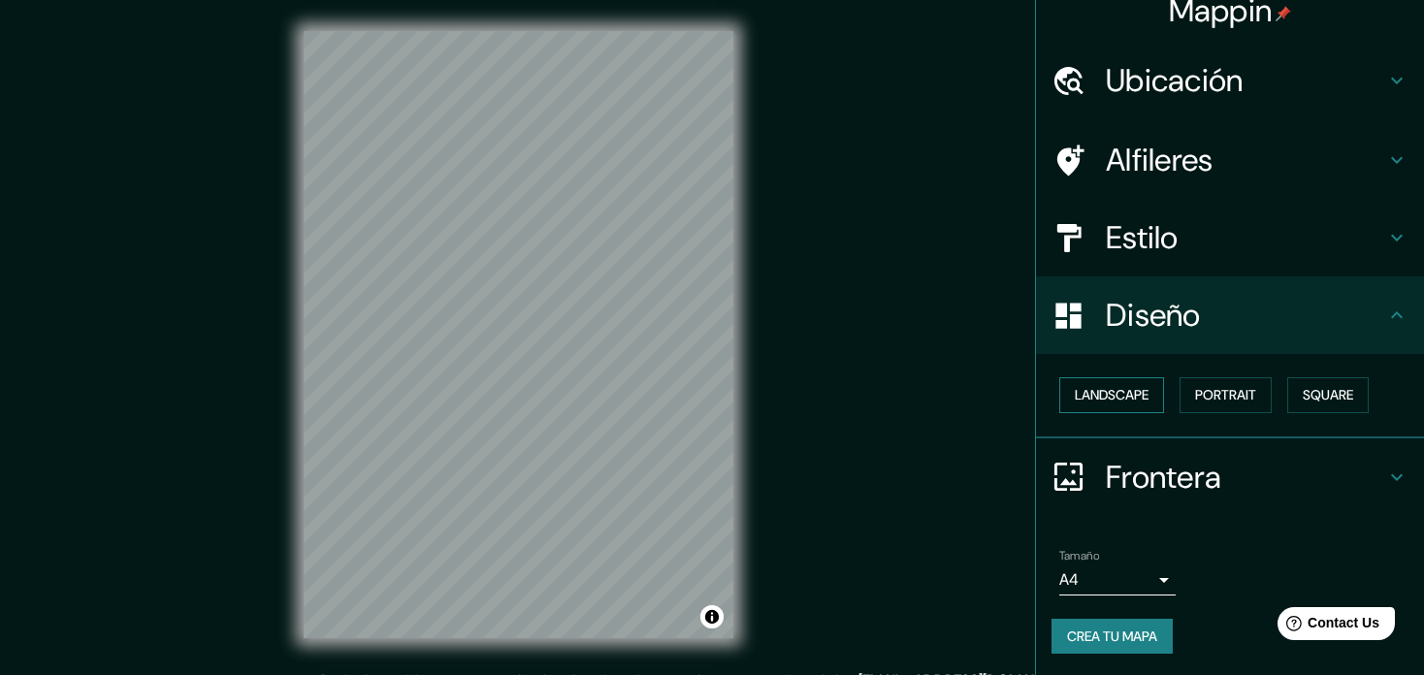
click at [1116, 400] on button "Landscape" at bounding box center [1111, 395] width 105 height 36
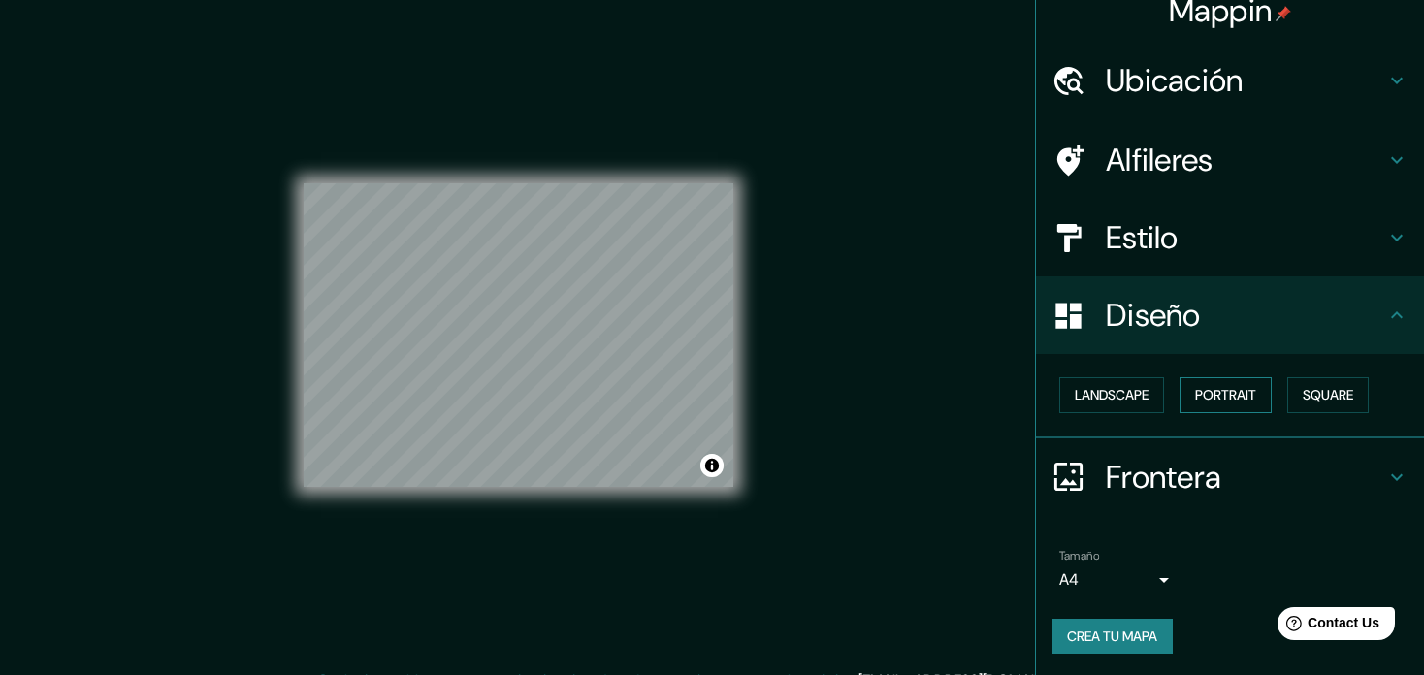
click at [1219, 398] on button "Portrait" at bounding box center [1225, 395] width 92 height 36
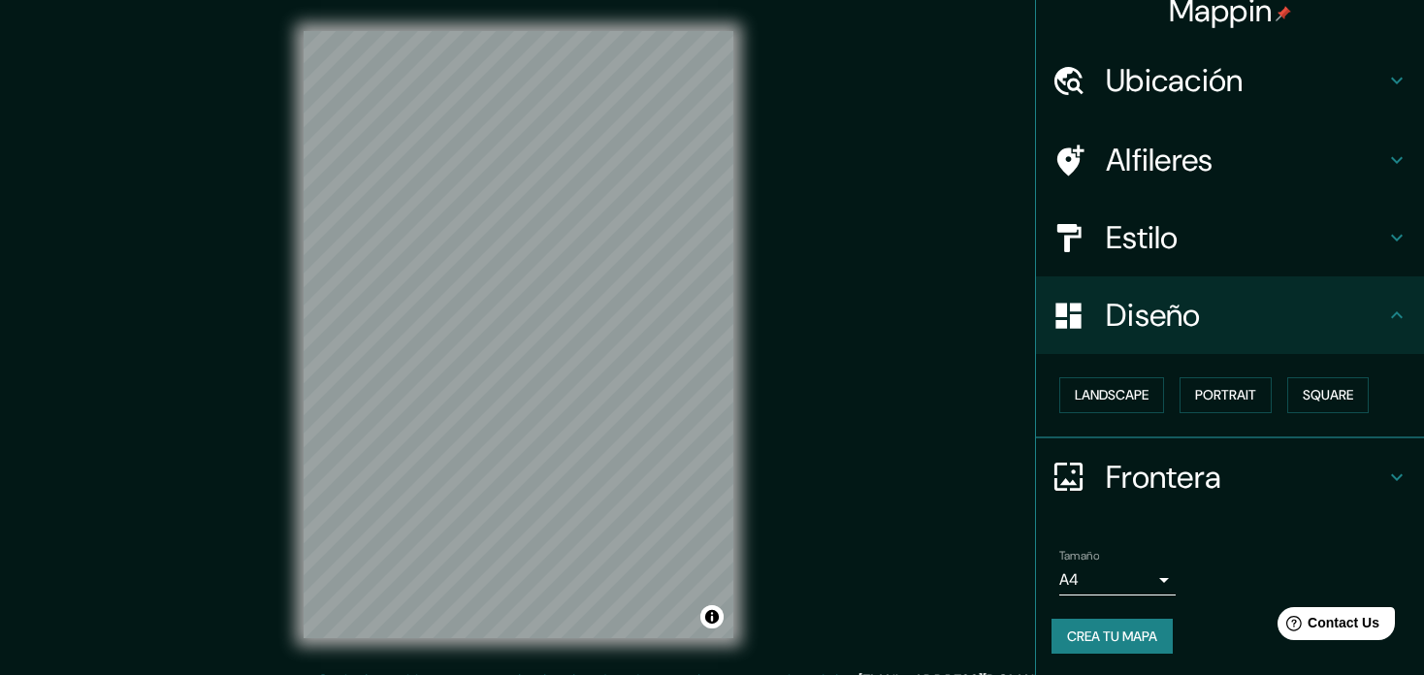
click at [1266, 396] on div "Landscape [GEOGRAPHIC_DATA]" at bounding box center [1237, 394] width 372 height 51
click at [1287, 397] on button "Square" at bounding box center [1327, 395] width 81 height 36
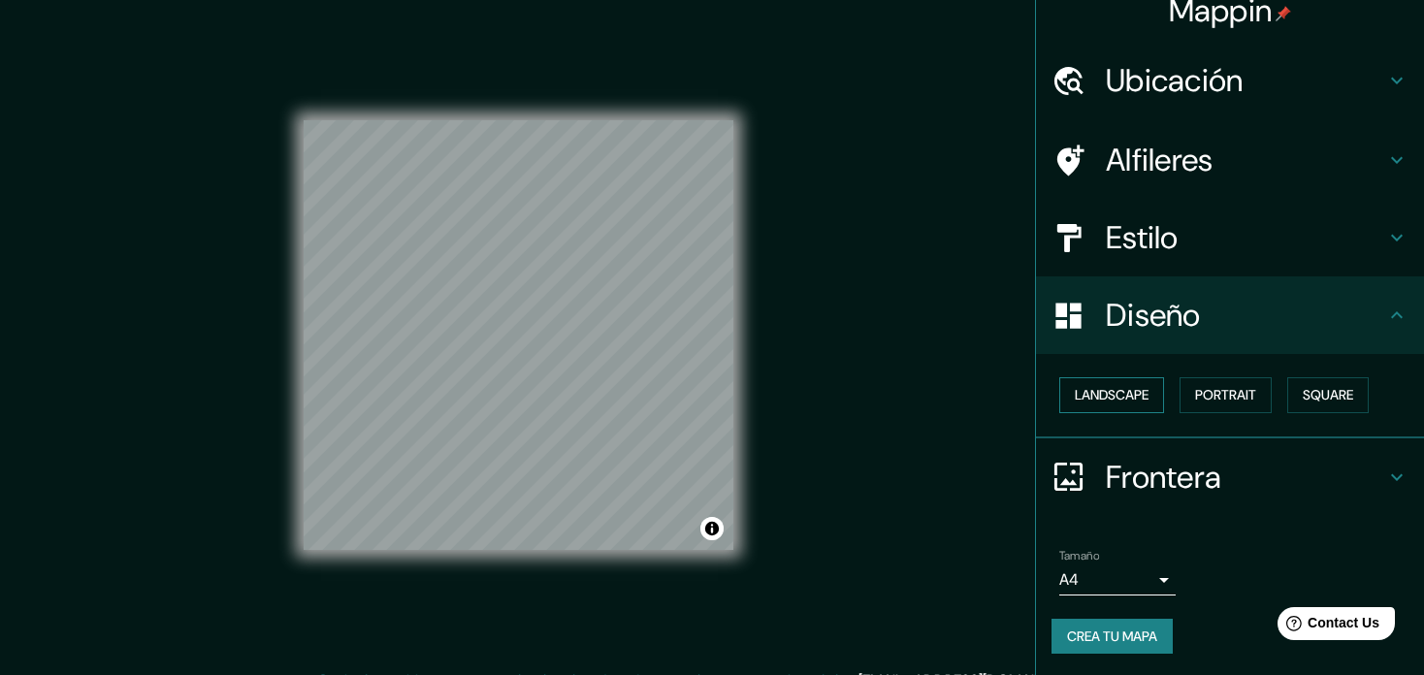
click at [1103, 391] on button "Landscape" at bounding box center [1111, 395] width 105 height 36
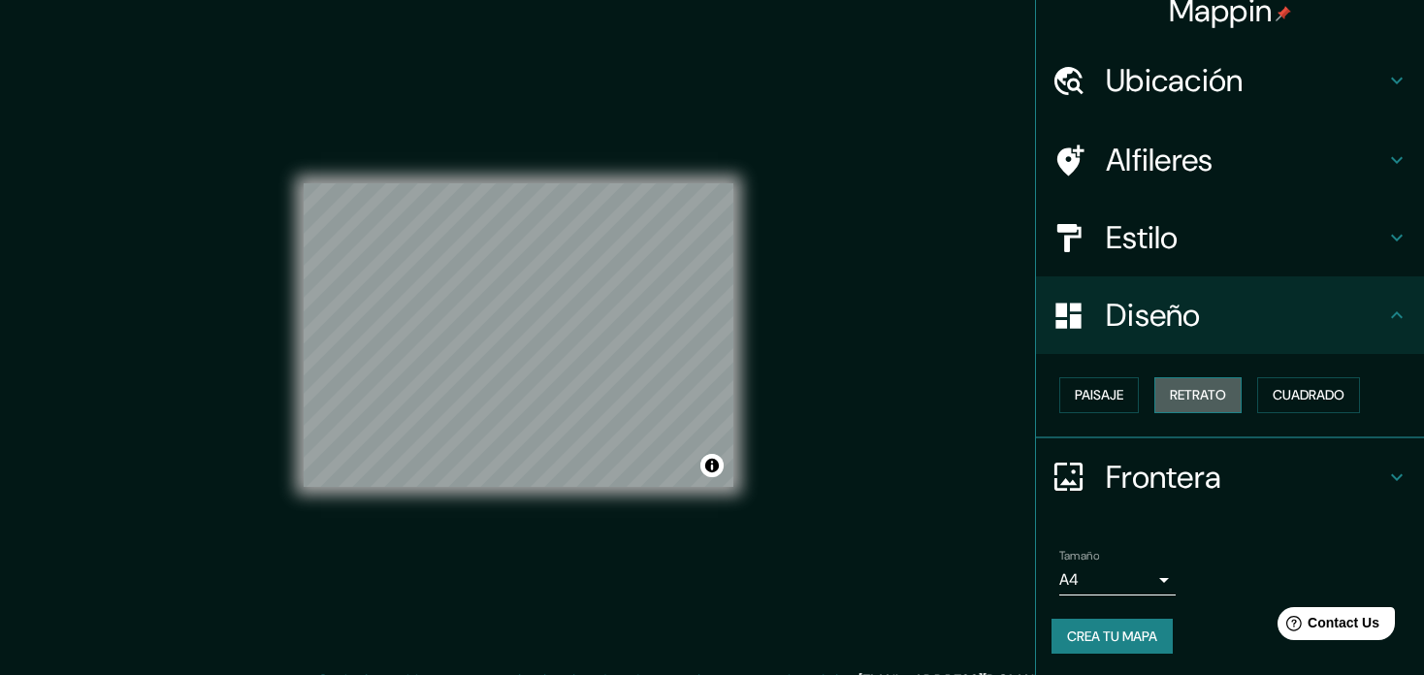
click at [1163, 385] on button "Retrato" at bounding box center [1197, 395] width 87 height 36
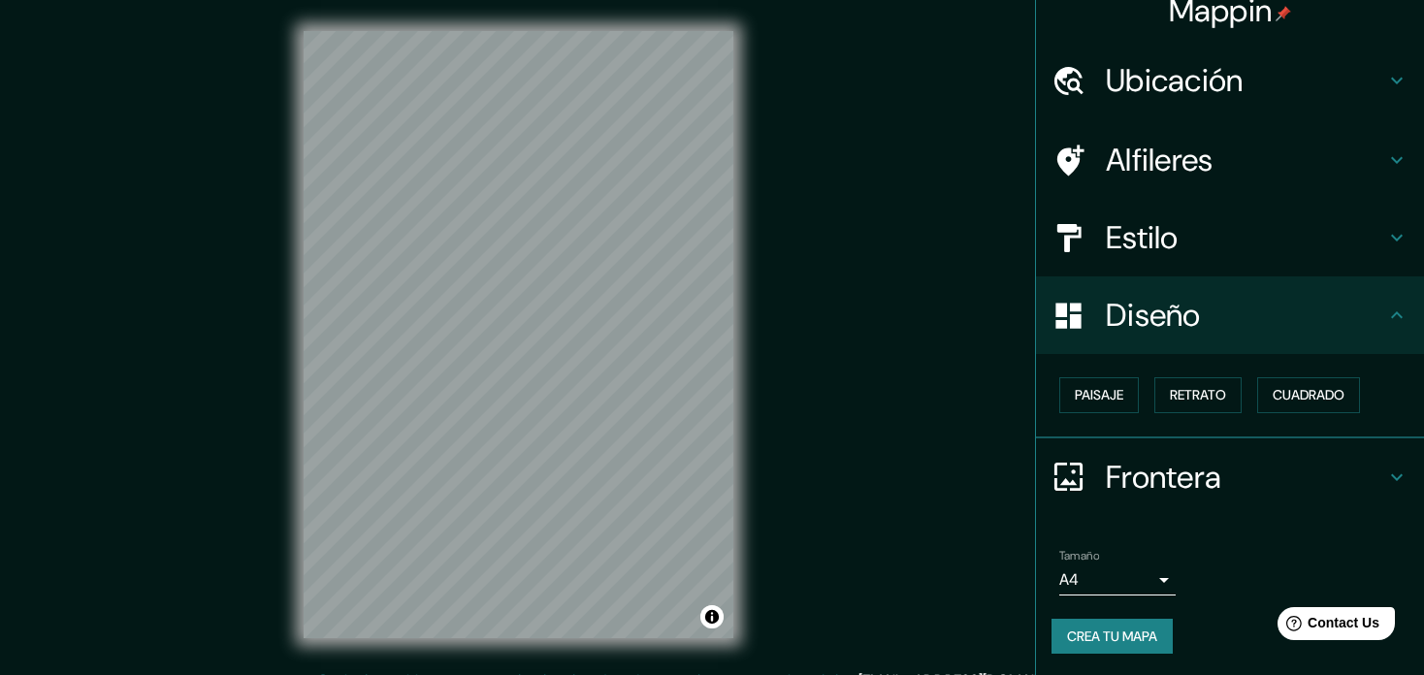
click at [1211, 470] on h4 "Frontera" at bounding box center [1245, 477] width 279 height 39
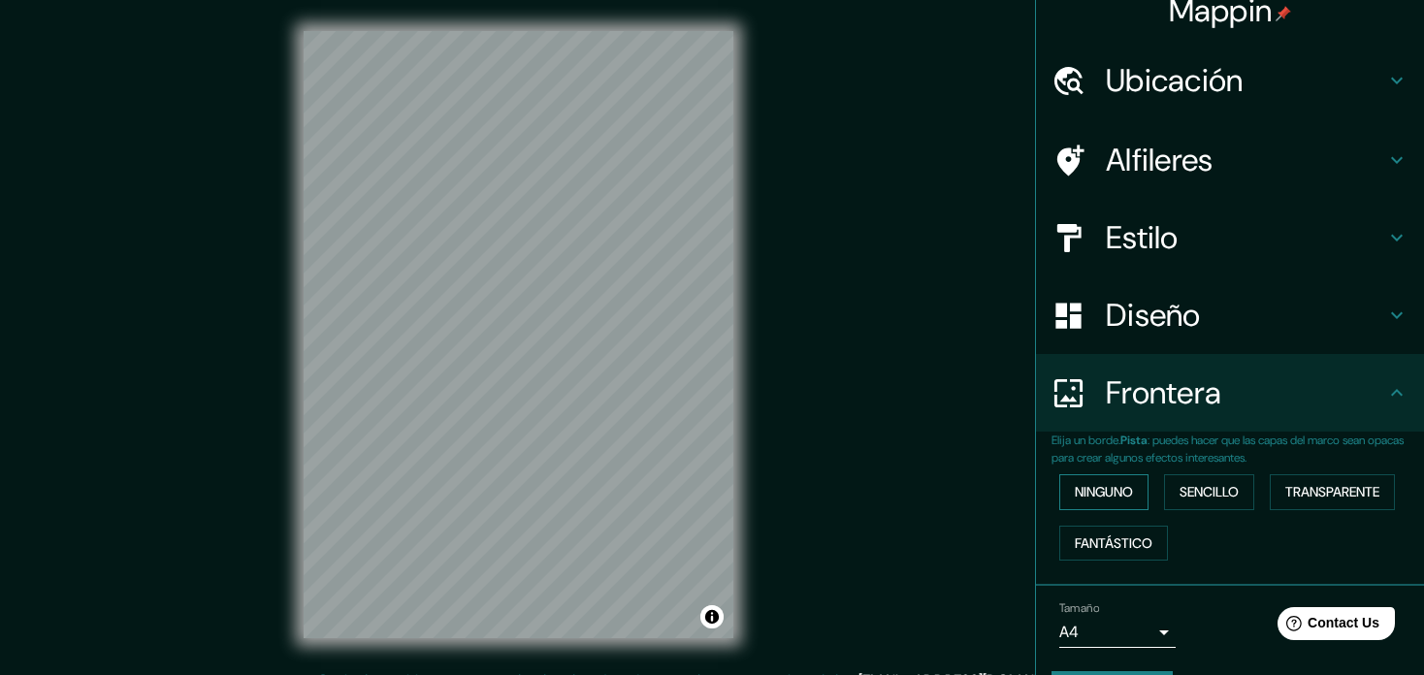
click at [1095, 494] on button "Ninguno" at bounding box center [1103, 492] width 89 height 36
click at [1214, 497] on button "Sencillo" at bounding box center [1209, 492] width 90 height 36
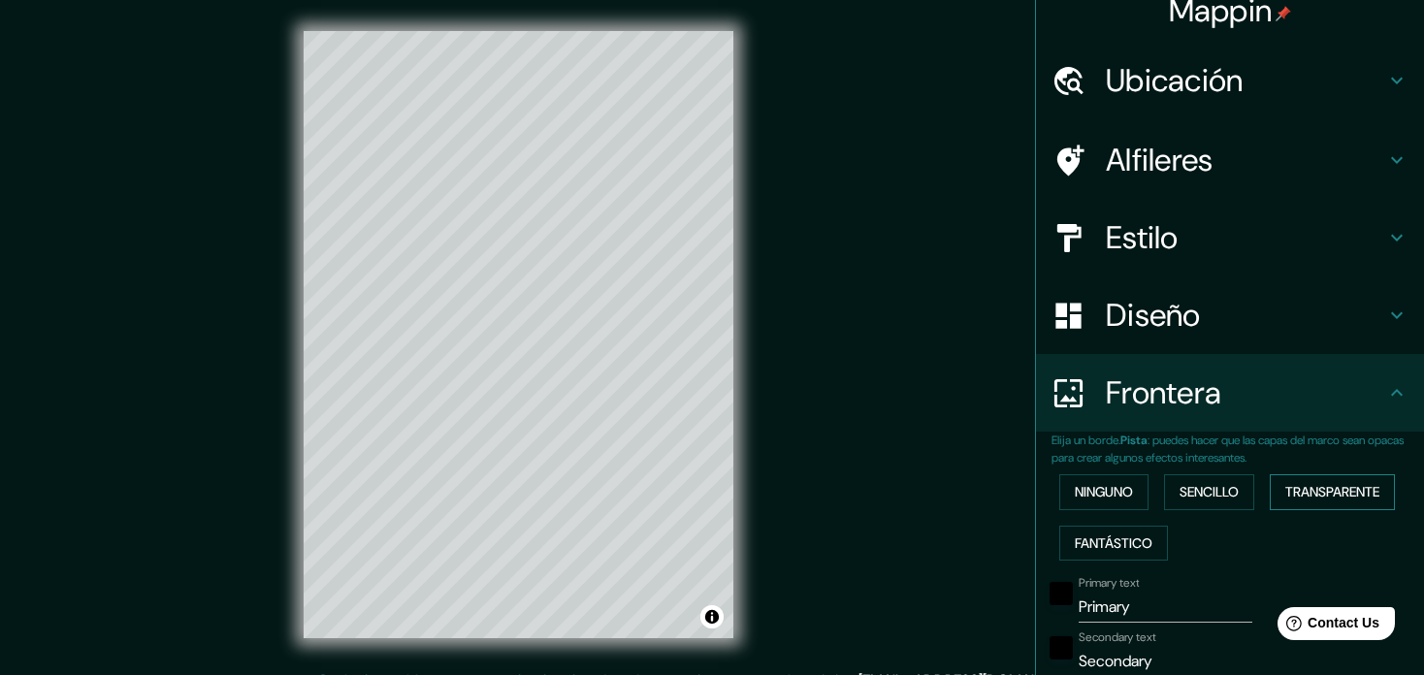
click at [1290, 494] on button "Transparente" at bounding box center [1331, 492] width 125 height 36
click at [1126, 490] on button "Ninguno" at bounding box center [1103, 492] width 89 height 36
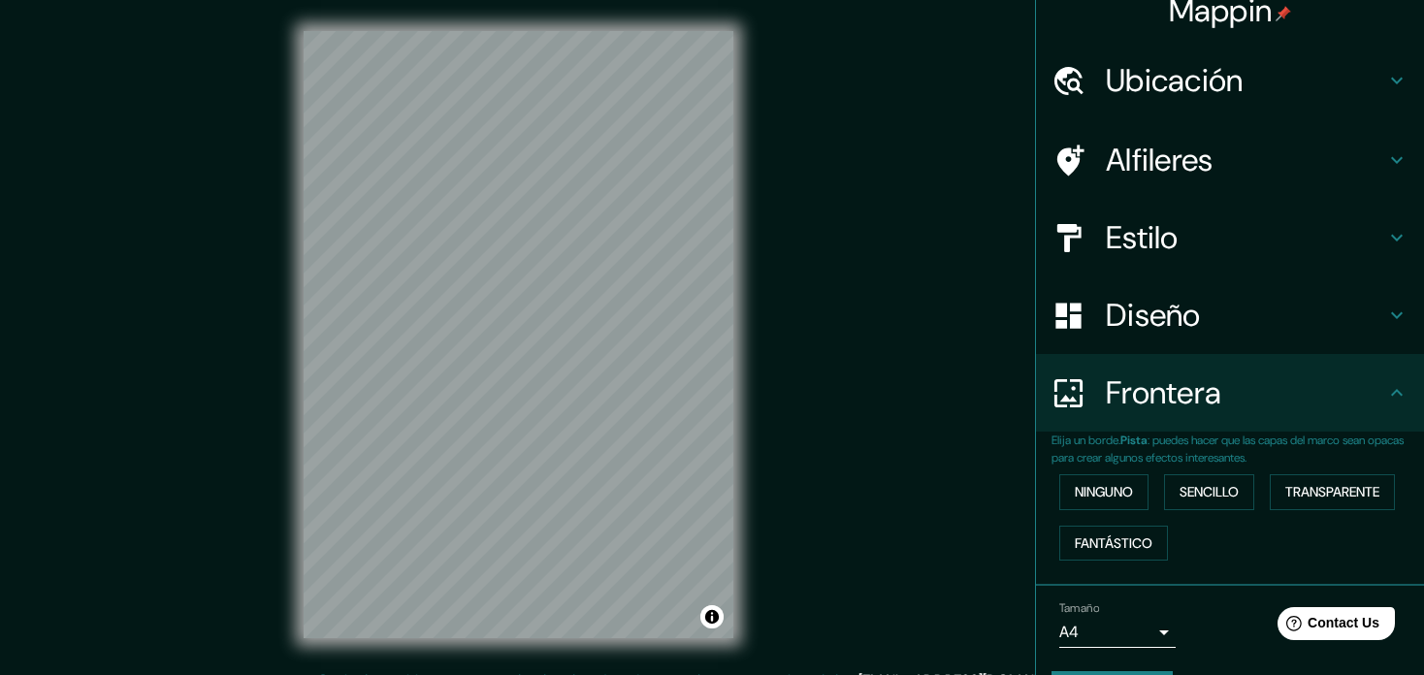
scroll to position [74, 0]
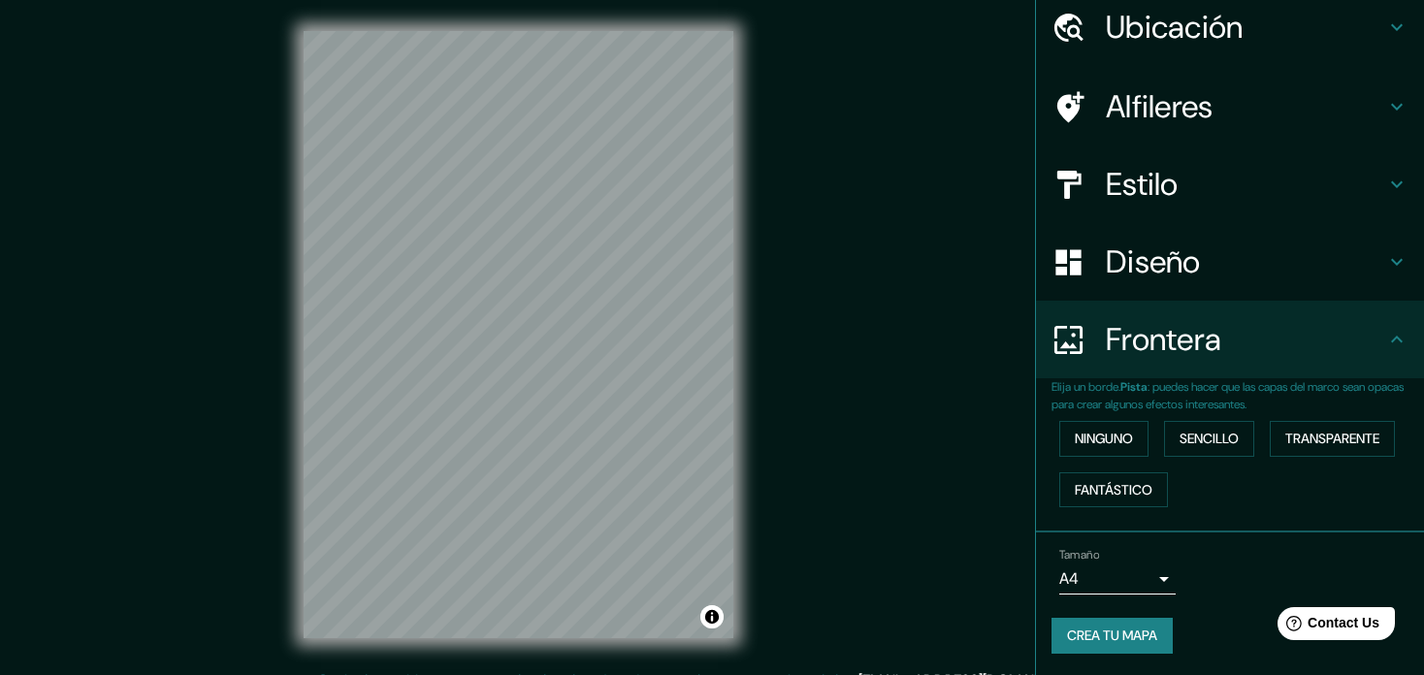
click at [1141, 564] on body "Mappin Ubicación Juriquilla, [GEOGRAPHIC_DATA], [GEOGRAPHIC_DATA] Juriquilla [G…" at bounding box center [712, 337] width 1424 height 675
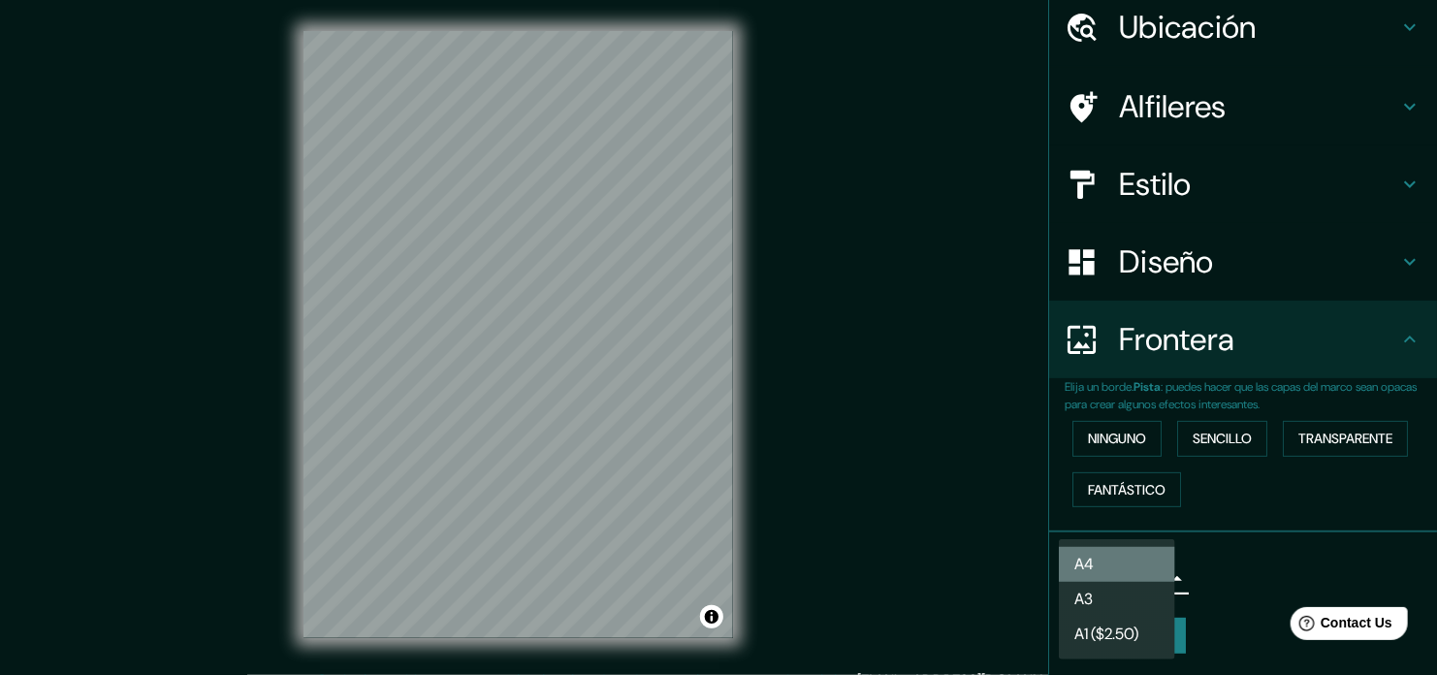
click at [1145, 571] on li "A4" at bounding box center [1117, 564] width 116 height 35
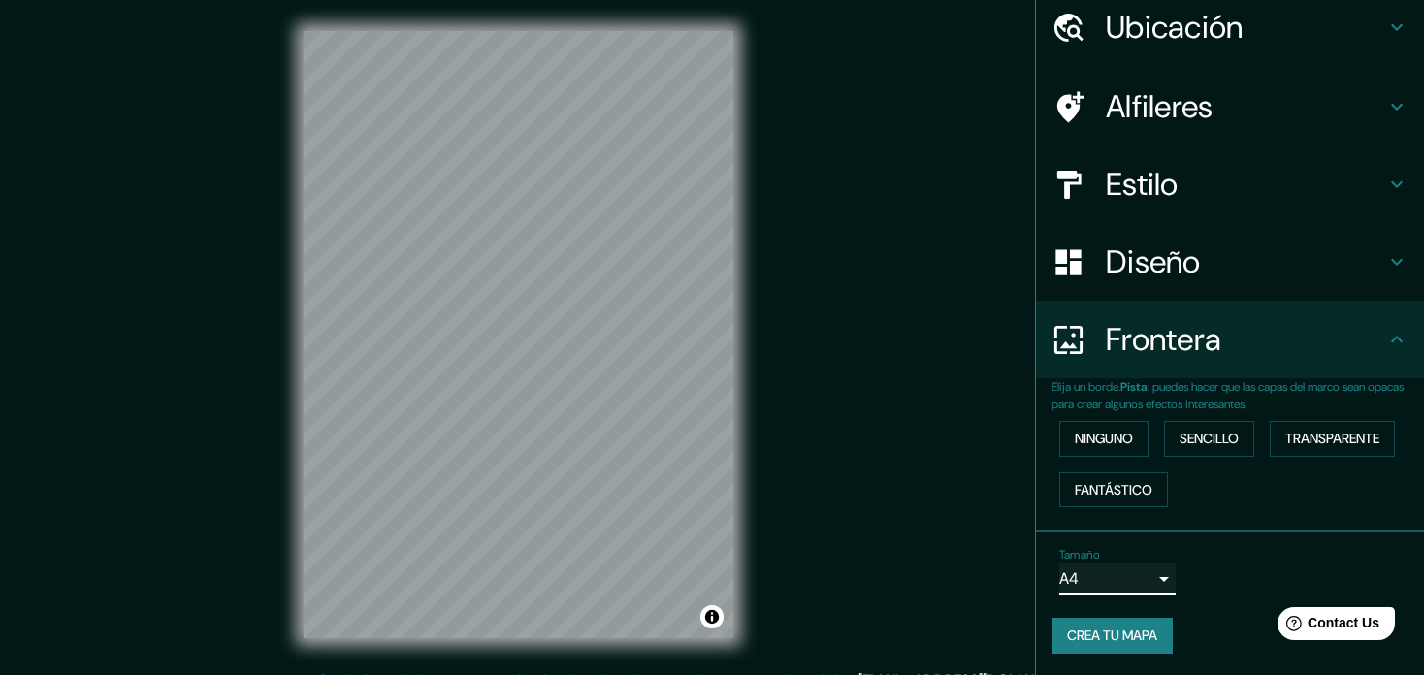
scroll to position [0, 0]
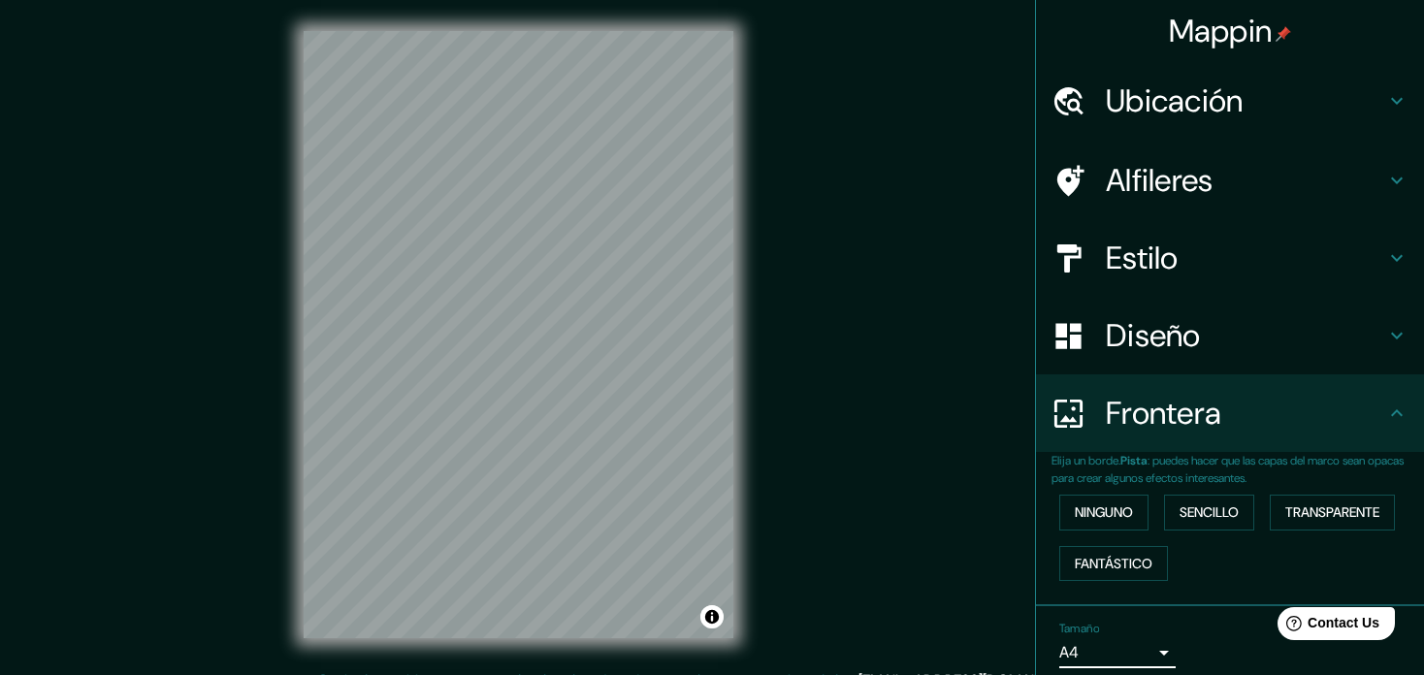
click at [1364, 103] on h4 "Ubicación" at bounding box center [1245, 100] width 279 height 39
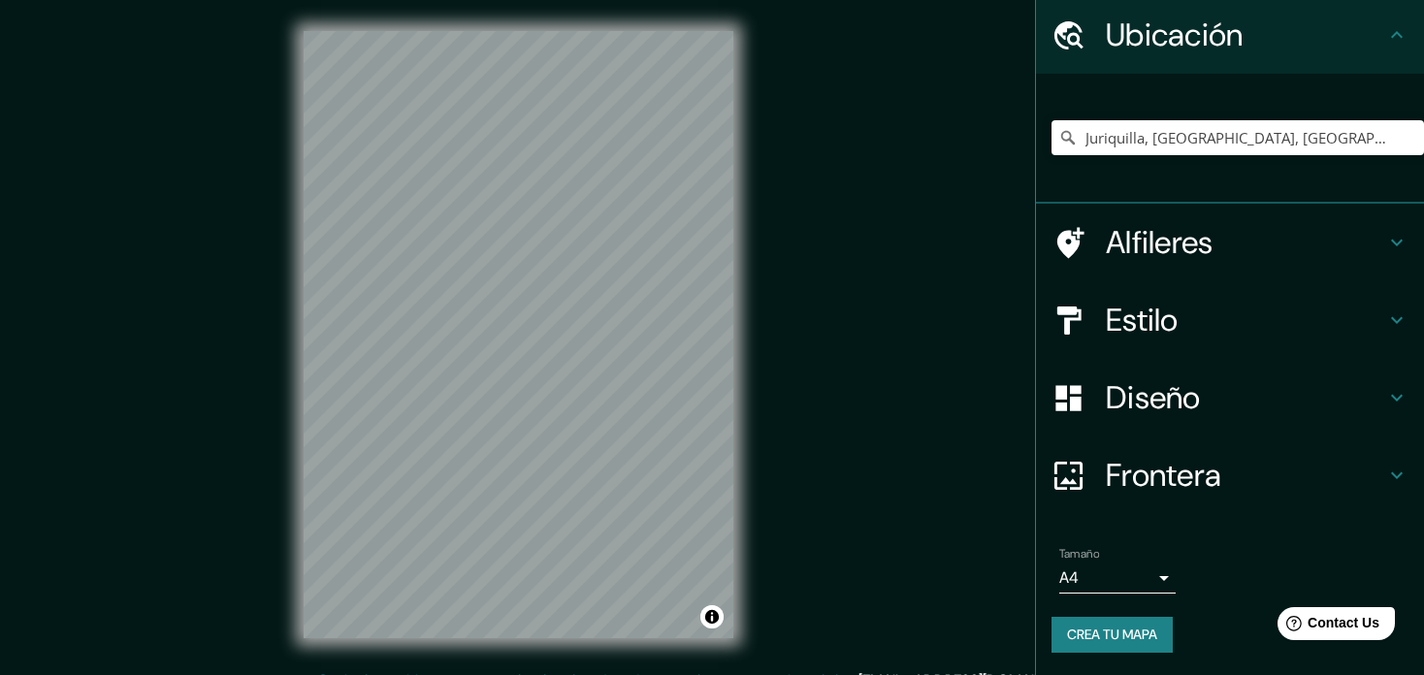
click at [1385, 386] on icon at bounding box center [1396, 397] width 23 height 23
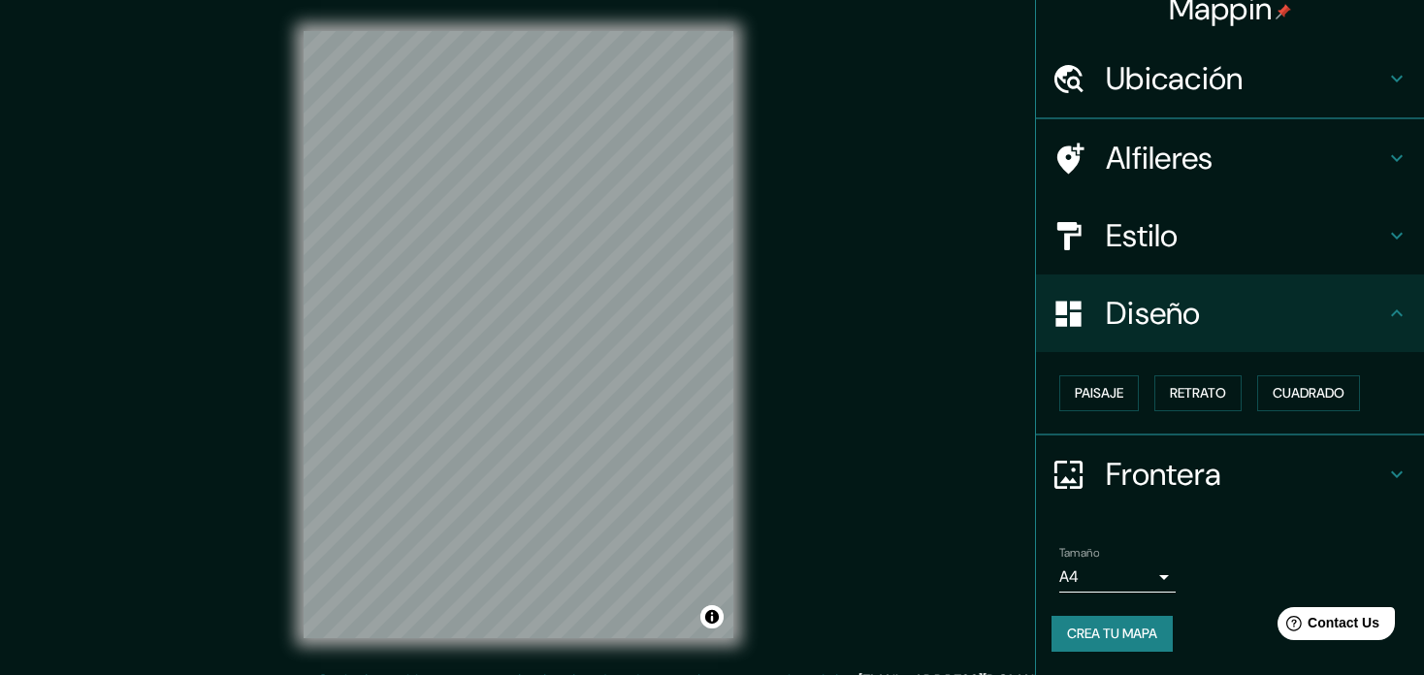
scroll to position [20, 0]
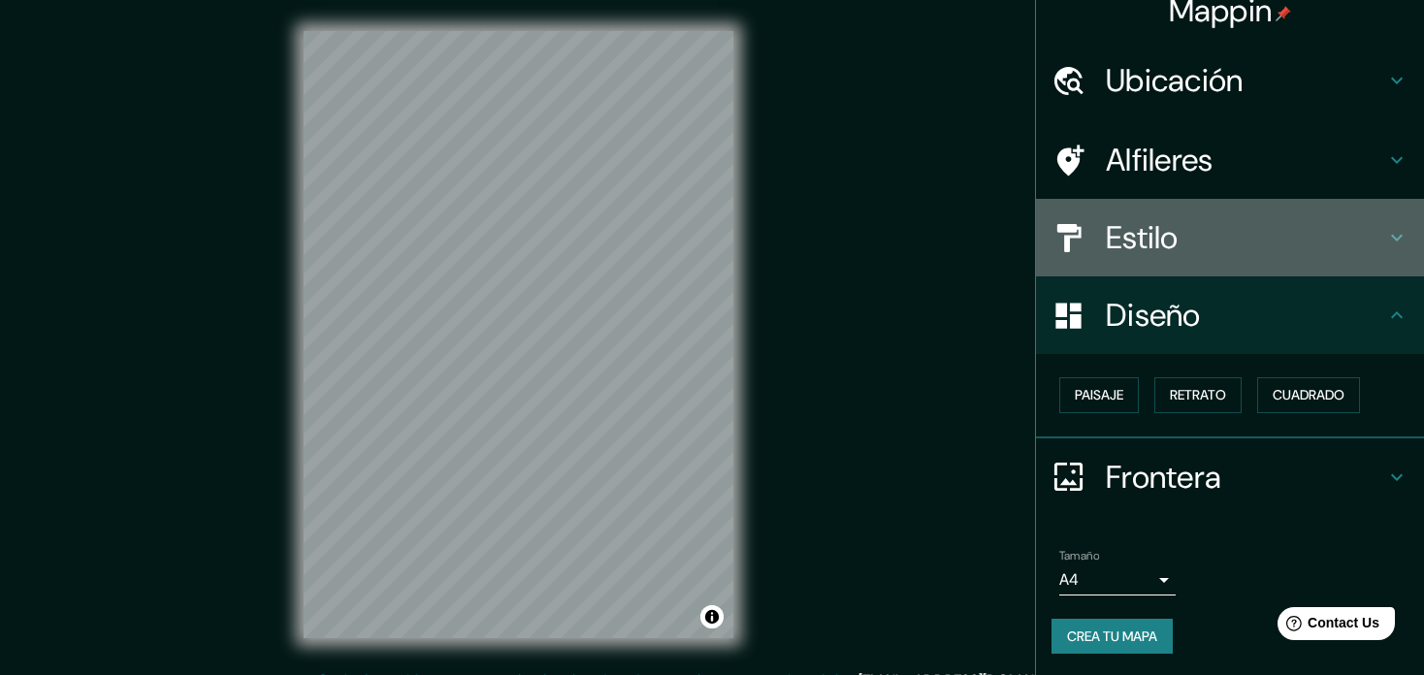
click at [1389, 234] on icon at bounding box center [1396, 237] width 23 height 23
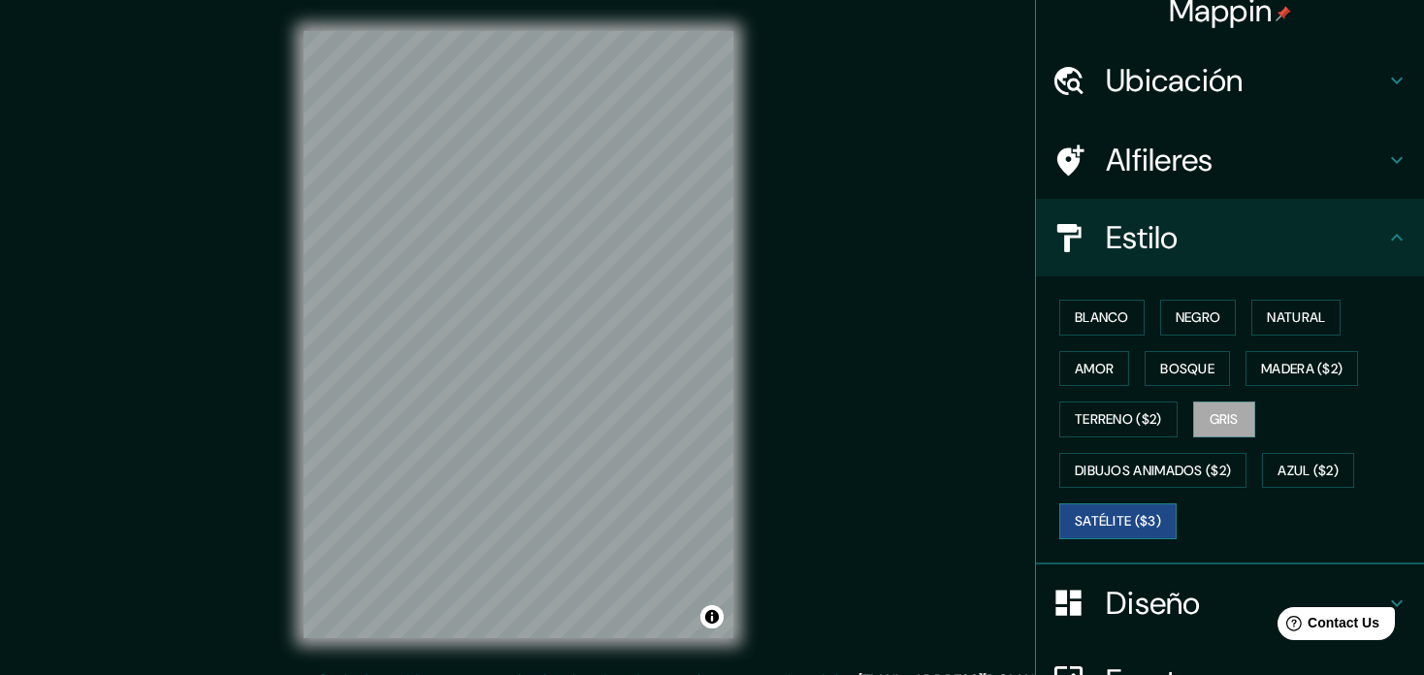
click at [1117, 513] on button "Satélite ($3)" at bounding box center [1117, 521] width 117 height 36
click at [1086, 319] on button "Blanco" at bounding box center [1101, 318] width 85 height 36
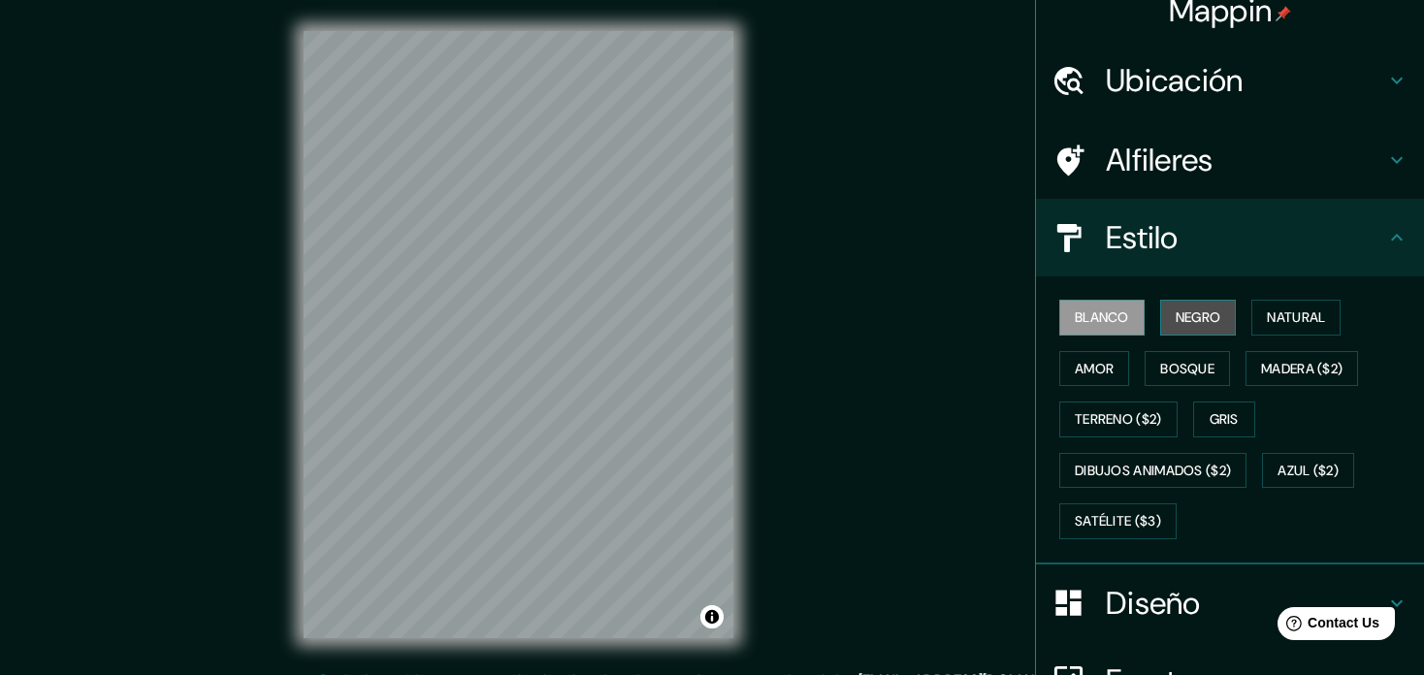
click at [1201, 321] on button "Negro" at bounding box center [1198, 318] width 77 height 36
click at [1387, 244] on icon at bounding box center [1396, 237] width 23 height 23
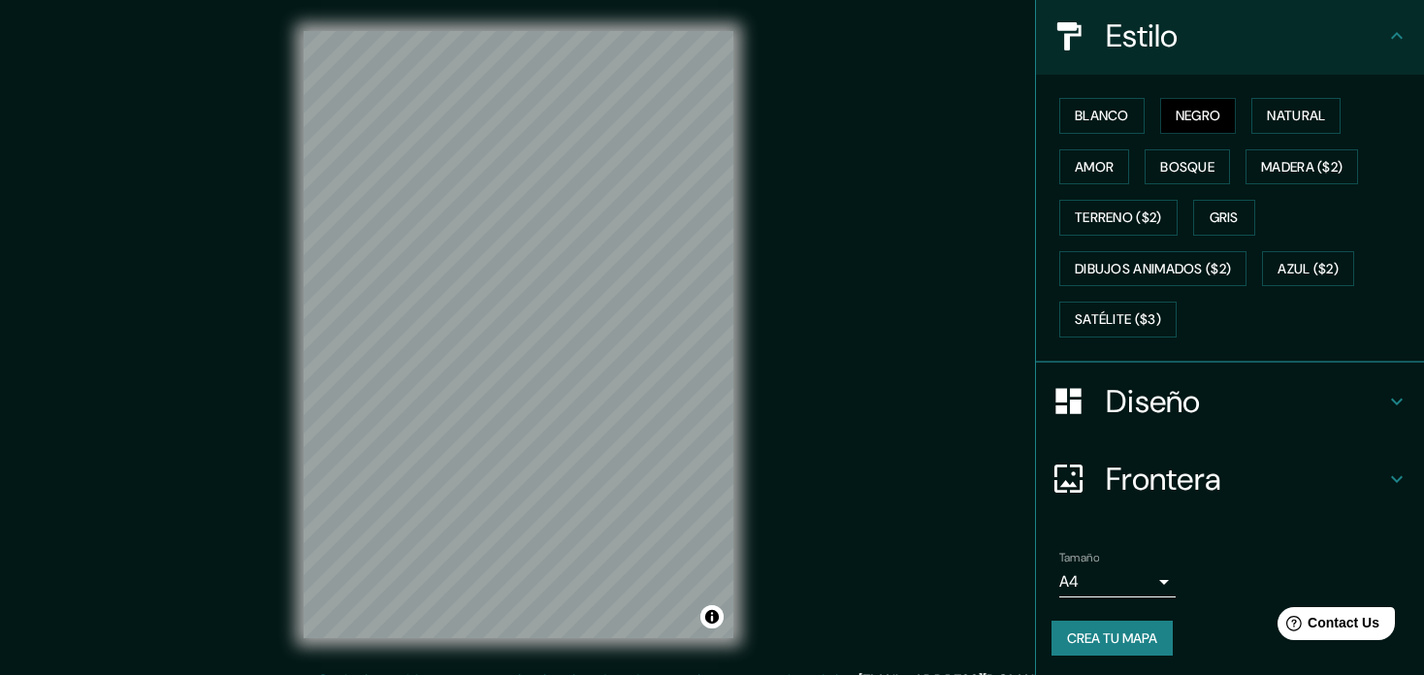
click at [1110, 634] on button "Crea tu mapa" at bounding box center [1111, 639] width 121 height 36
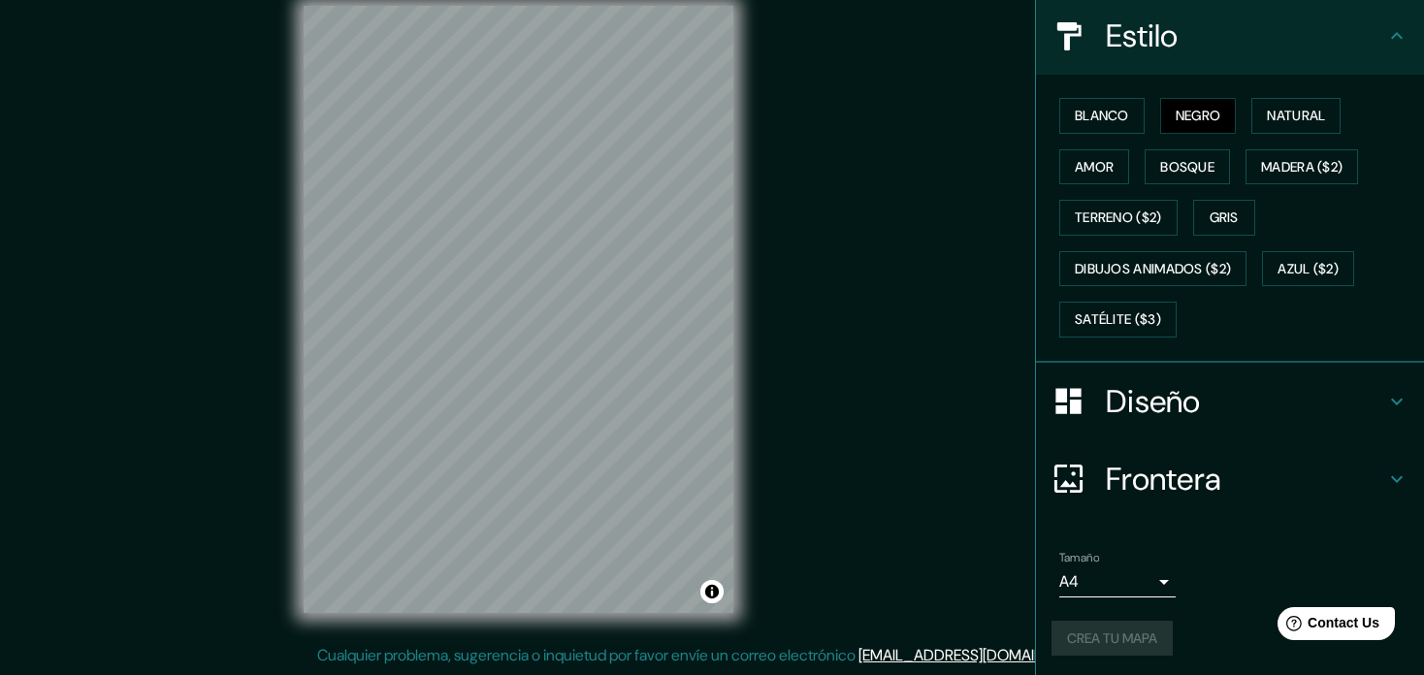
click at [1111, 641] on div "Crea tu mapa" at bounding box center [1229, 639] width 357 height 36
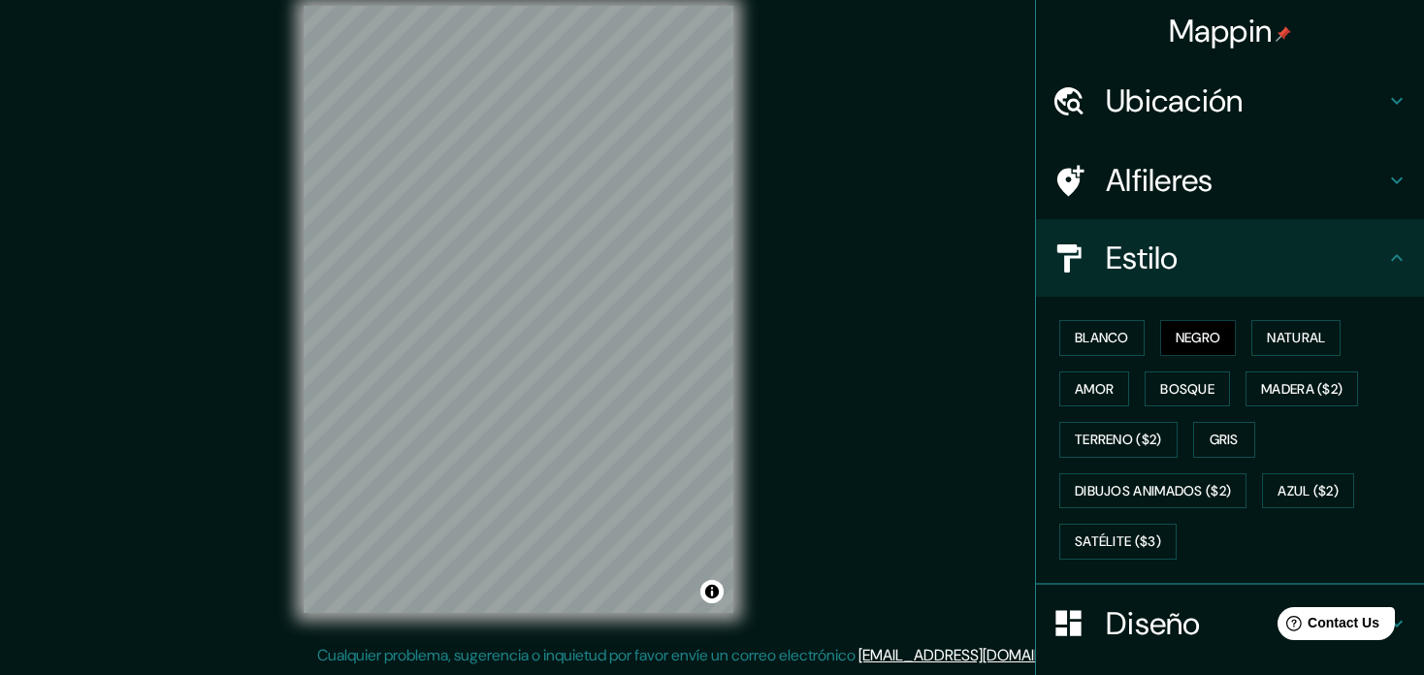
click at [1385, 248] on icon at bounding box center [1396, 257] width 23 height 23
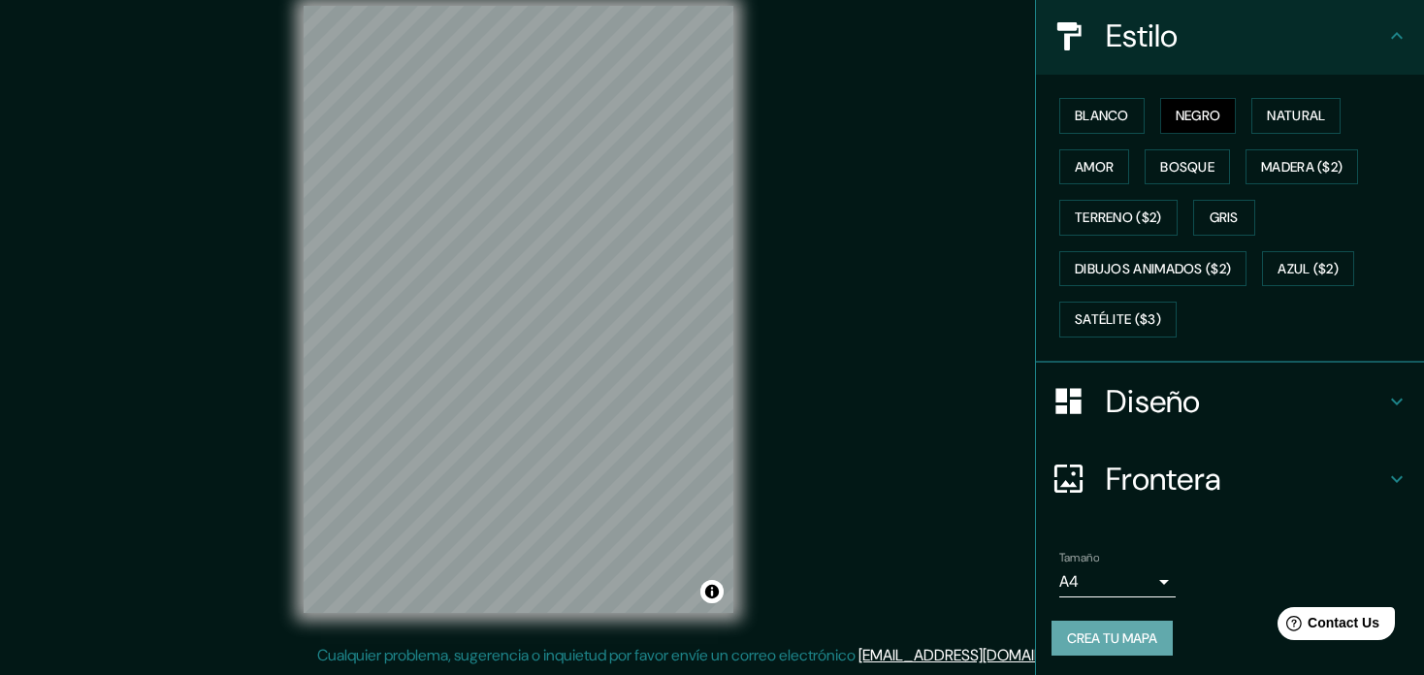
click at [1101, 624] on button "Crea tu mapa" at bounding box center [1111, 639] width 121 height 36
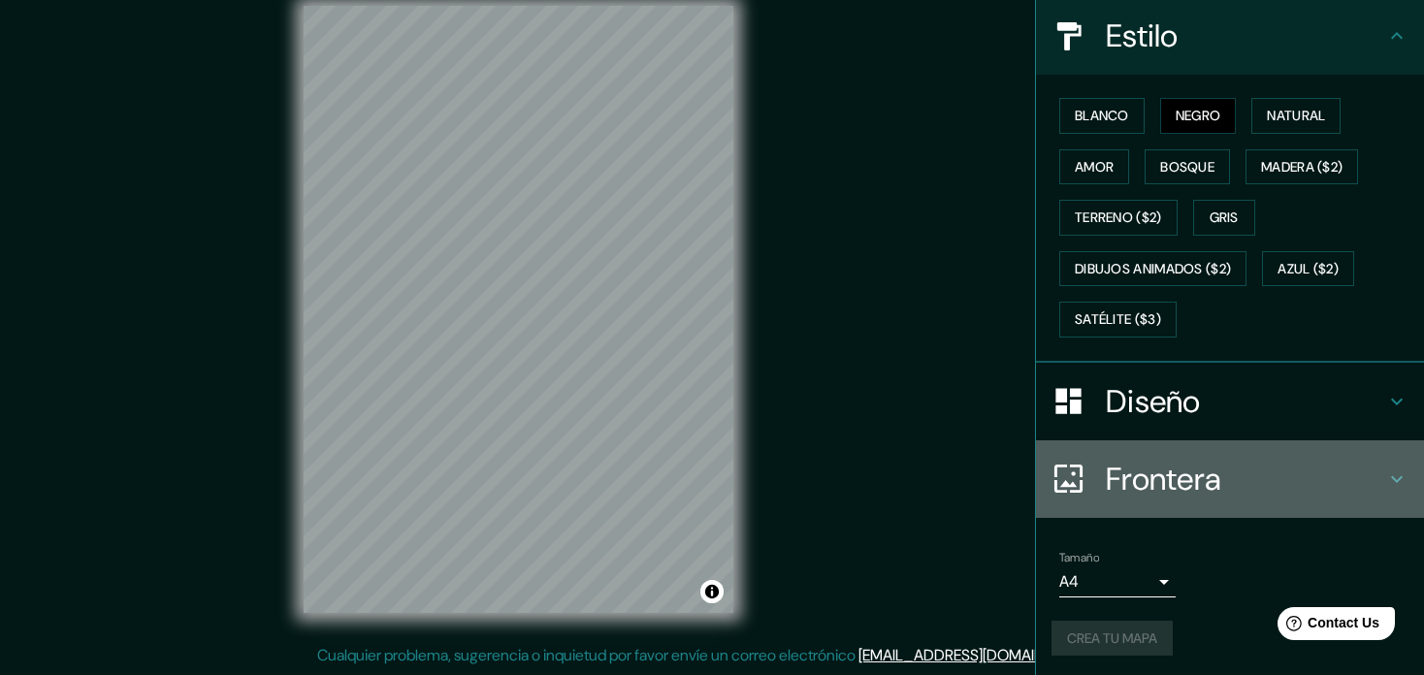
click at [1393, 467] on icon at bounding box center [1396, 478] width 23 height 23
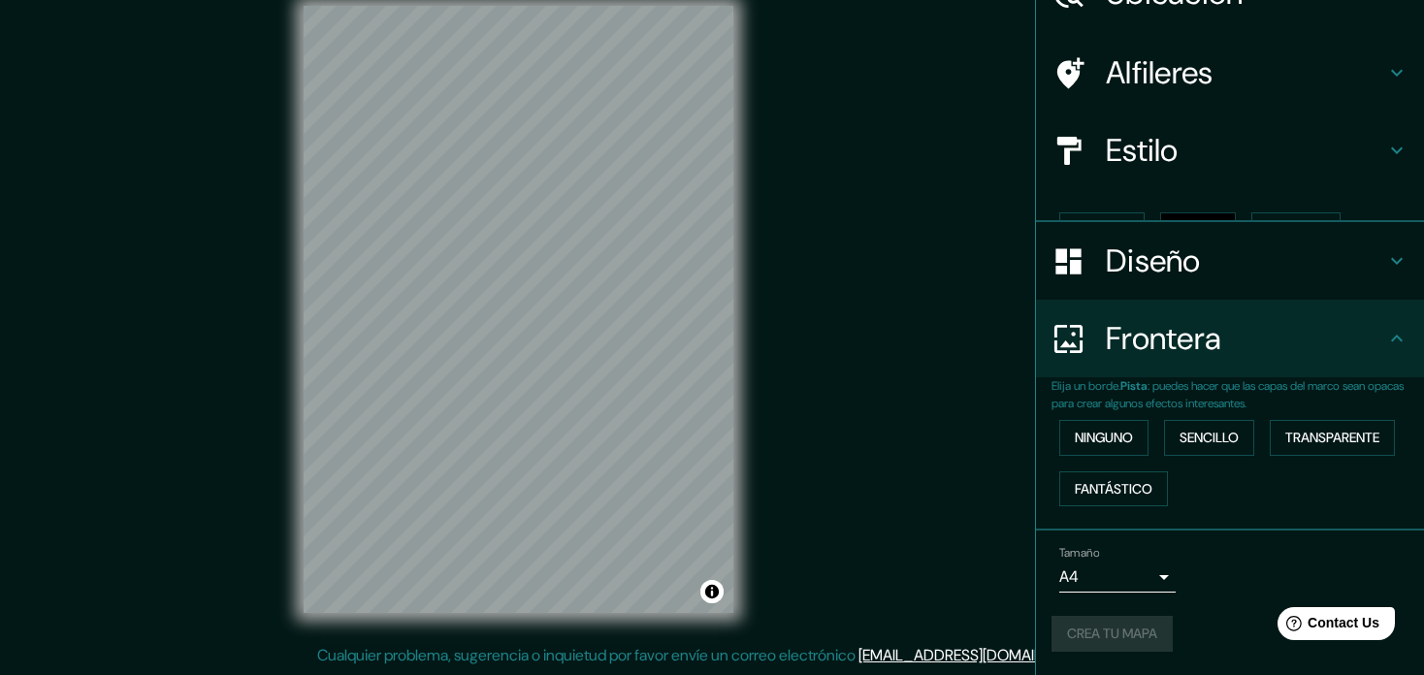
scroll to position [74, 0]
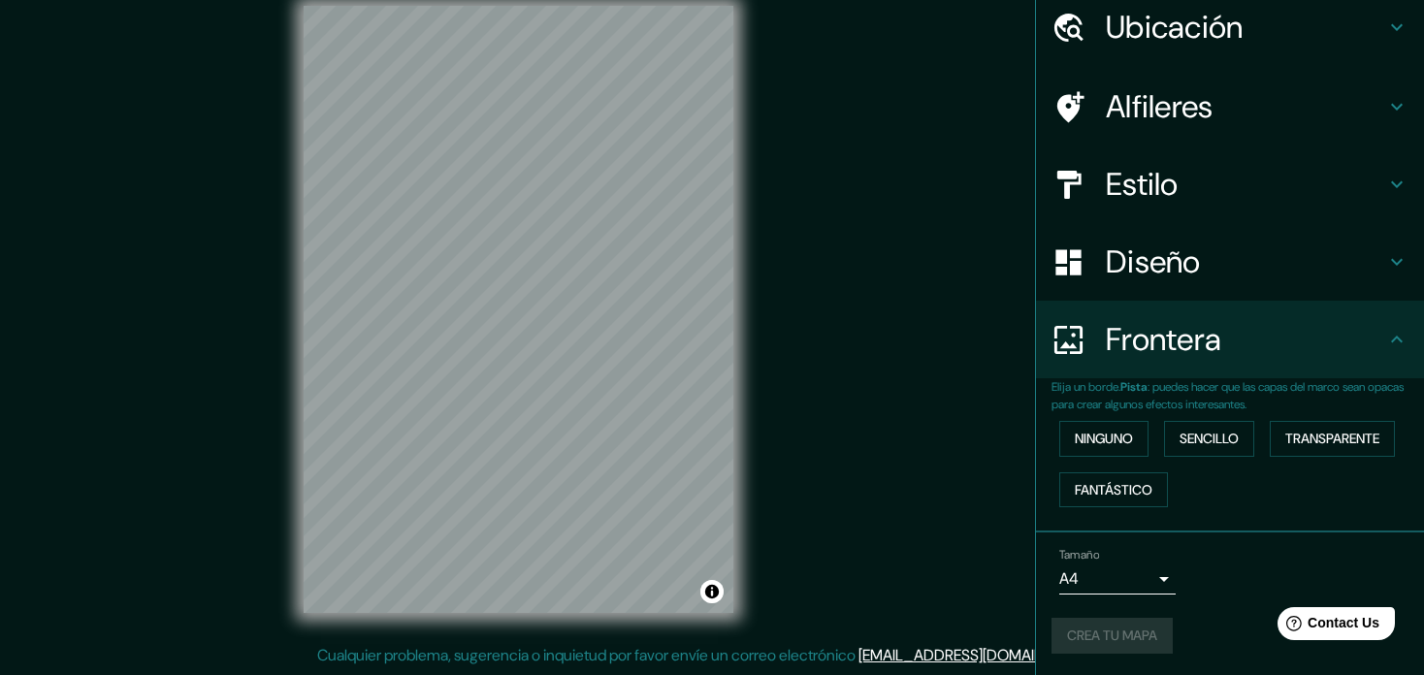
click at [1394, 342] on icon at bounding box center [1396, 339] width 23 height 23
click at [1099, 449] on button "Ninguno" at bounding box center [1103, 439] width 89 height 36
click at [1150, 586] on body "Mappin Ubicación Juriquilla, [GEOGRAPHIC_DATA], [GEOGRAPHIC_DATA] Juriquilla [G…" at bounding box center [712, 312] width 1424 height 675
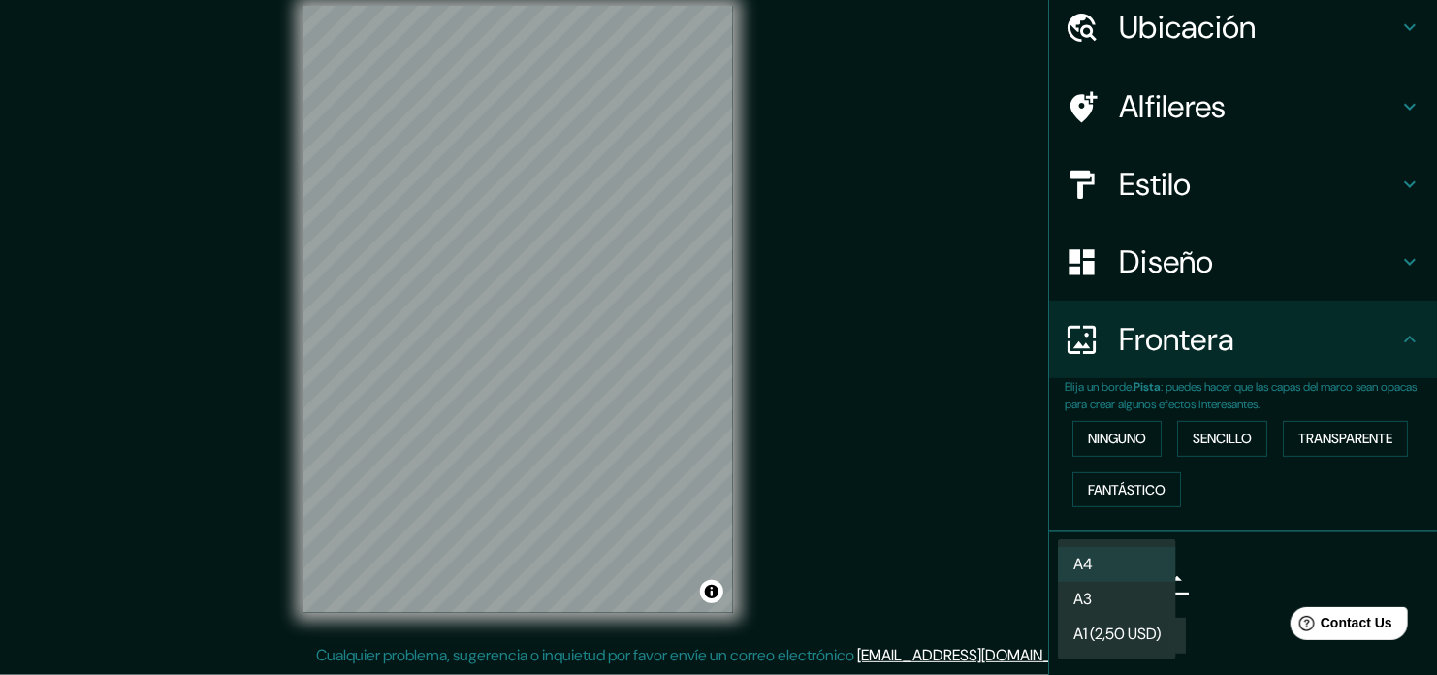
click at [1124, 573] on li "A4" at bounding box center [1117, 564] width 118 height 35
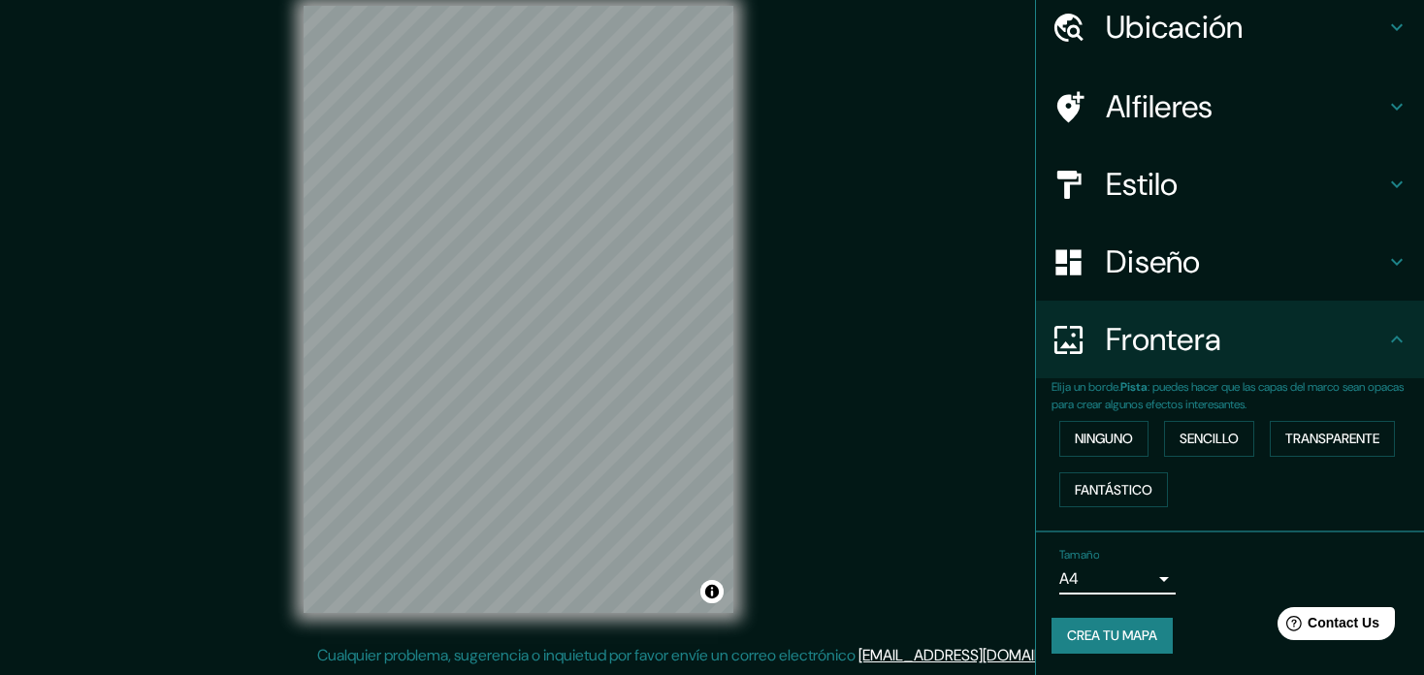
click at [1107, 628] on button "Crea tu mapa" at bounding box center [1111, 636] width 121 height 36
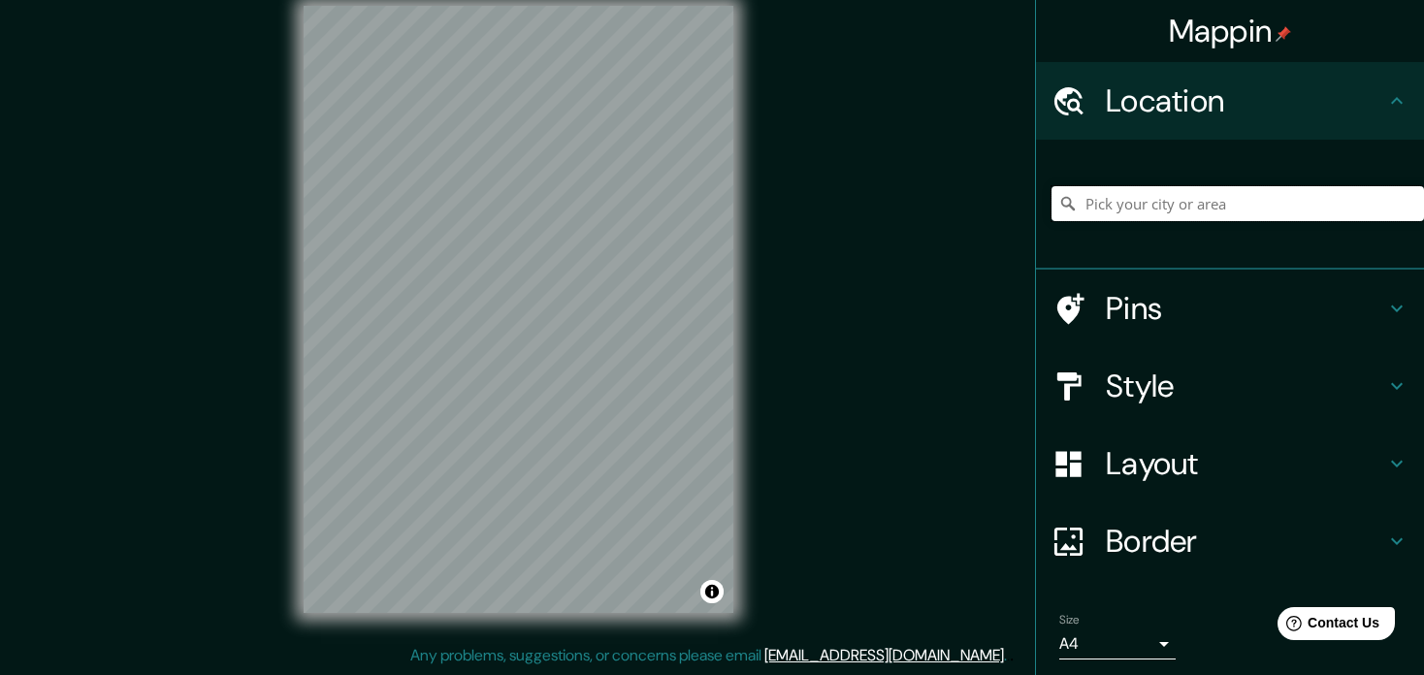
click at [1201, 209] on input "Pick your city or area" at bounding box center [1237, 203] width 372 height 35
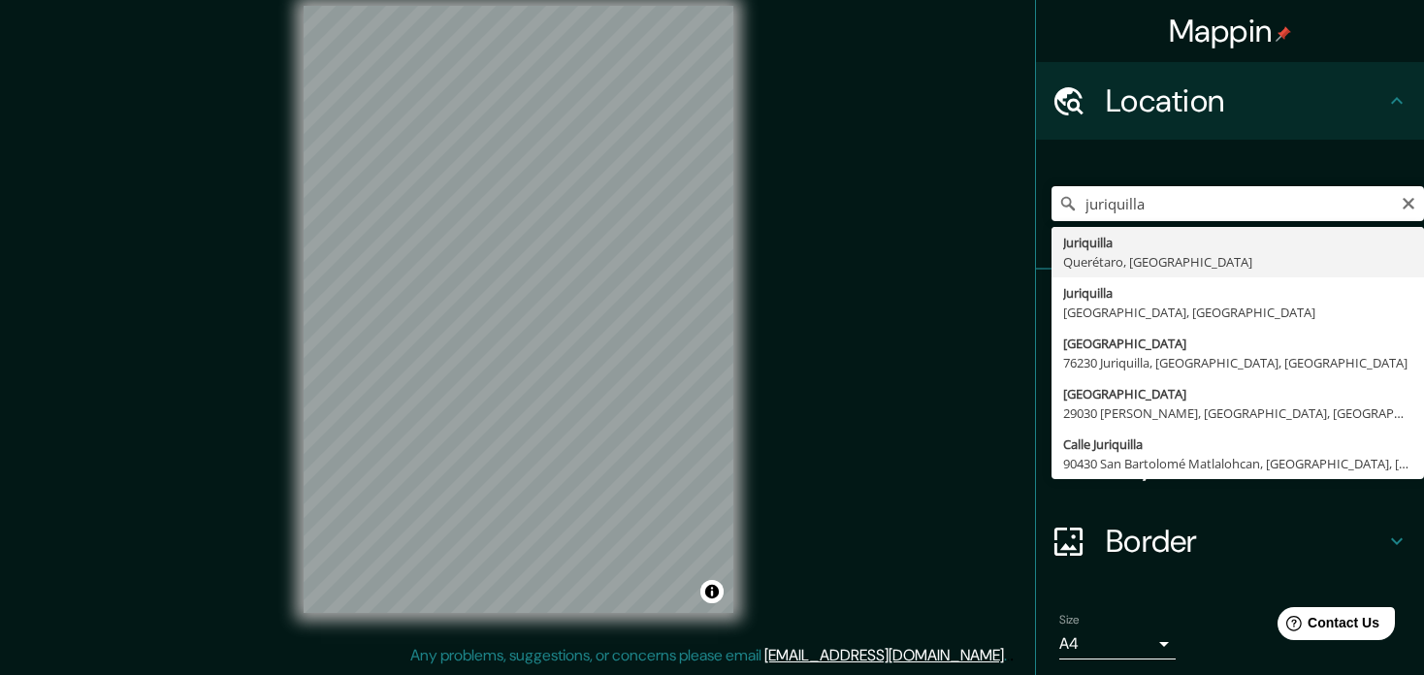
type input "Juriquilla, [GEOGRAPHIC_DATA], [GEOGRAPHIC_DATA]"
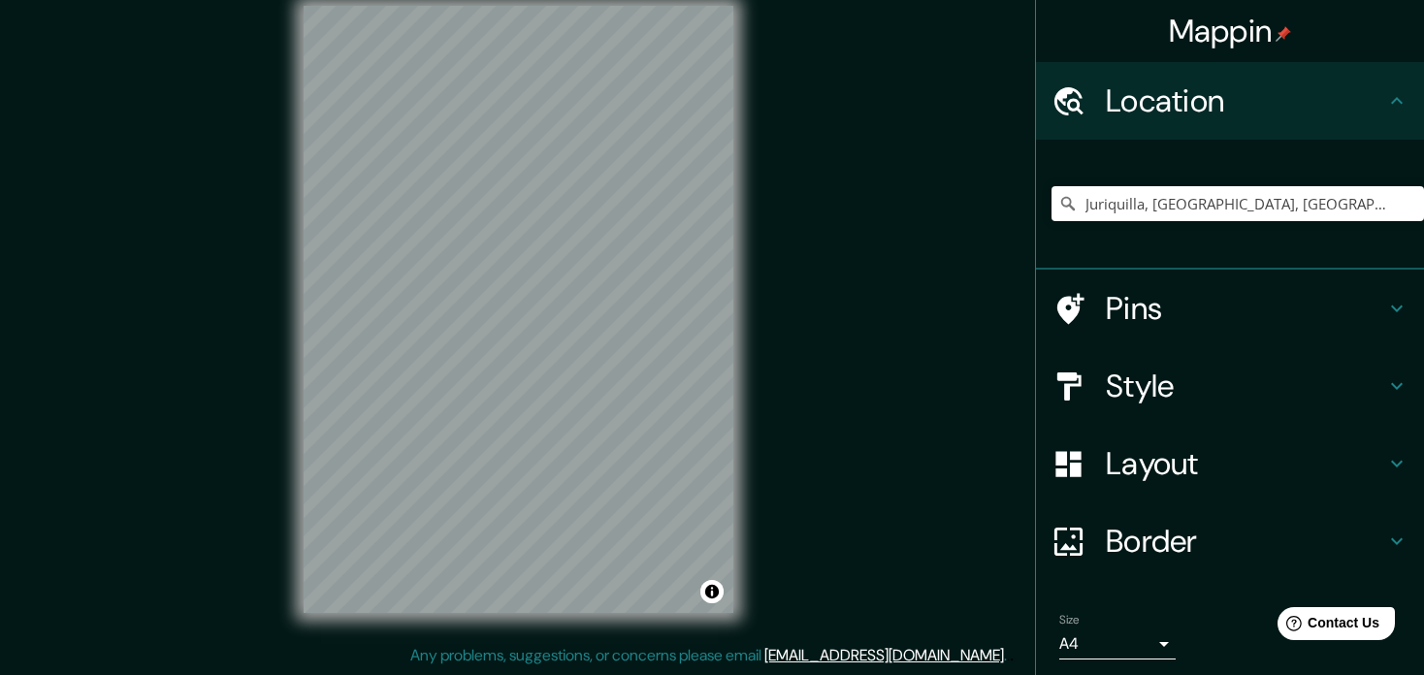
click at [1391, 540] on icon at bounding box center [1397, 541] width 12 height 7
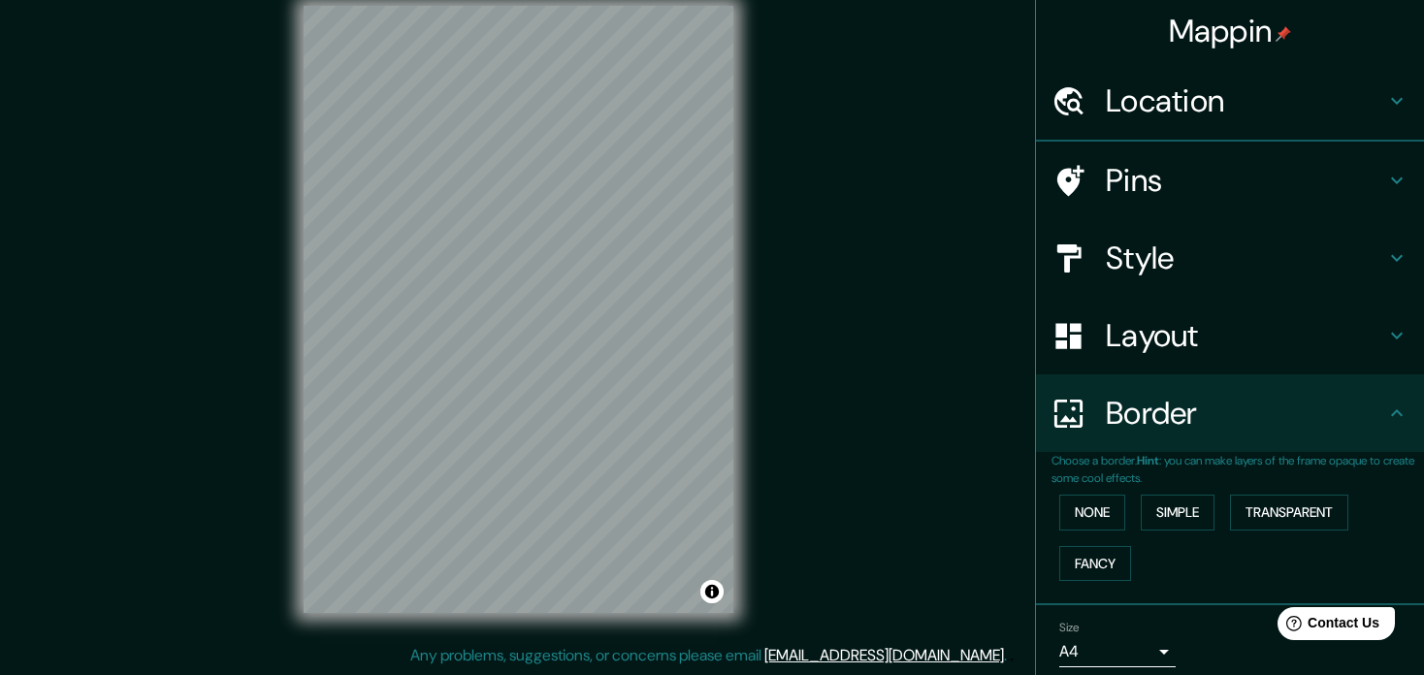
scroll to position [74, 0]
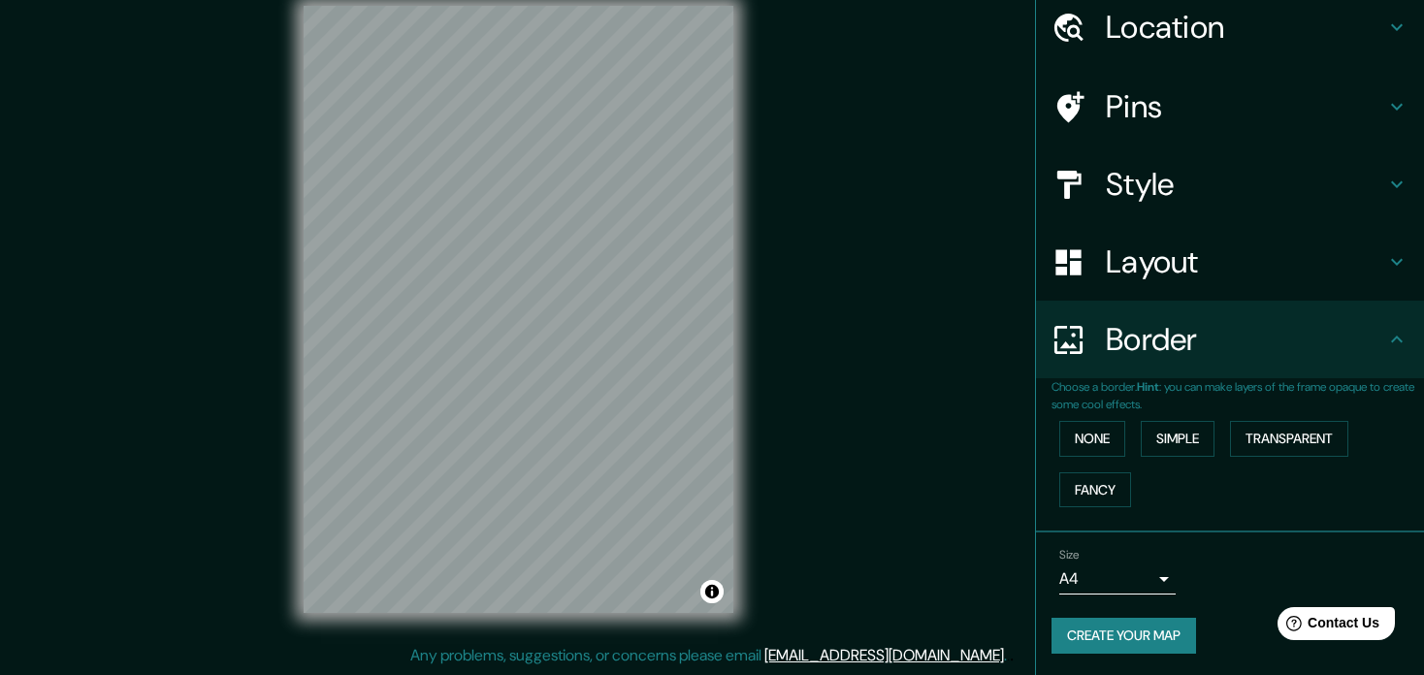
click at [1385, 192] on icon at bounding box center [1396, 184] width 23 height 23
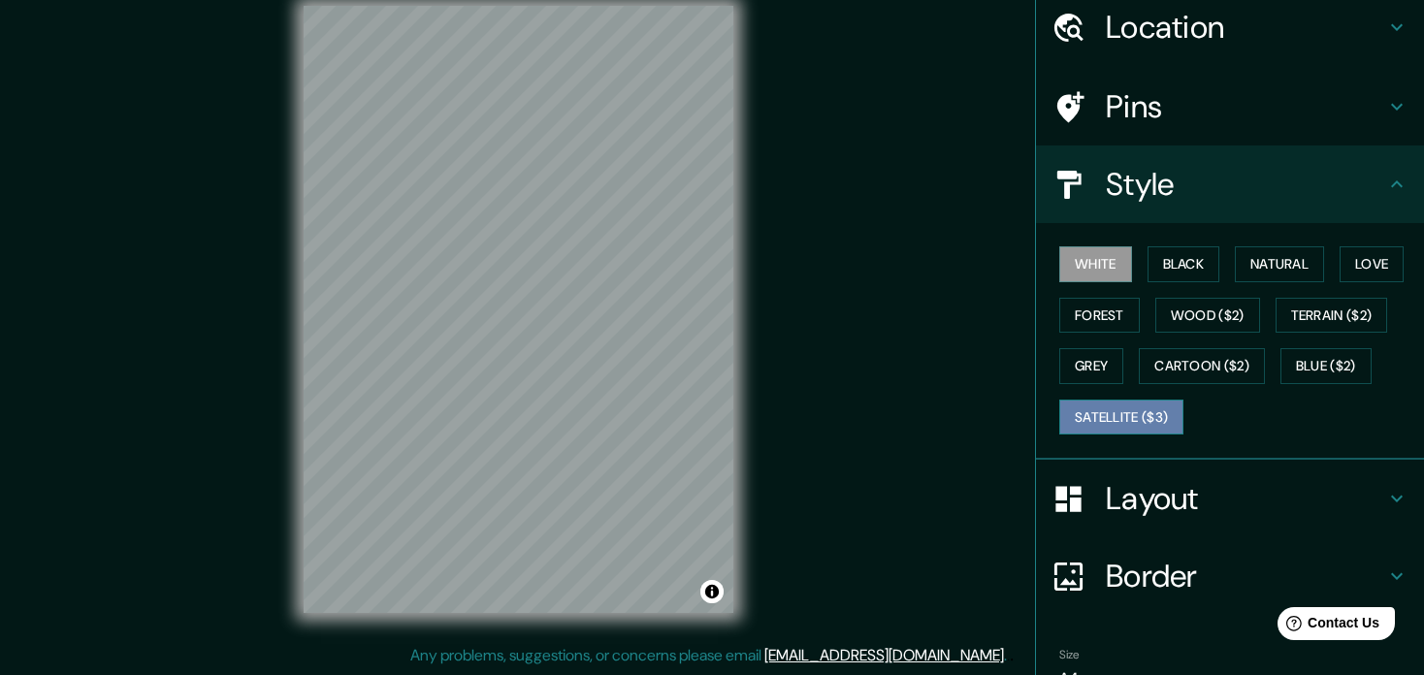
click at [1103, 424] on button "Satellite ($3)" at bounding box center [1121, 418] width 124 height 36
click at [1062, 260] on button "White" at bounding box center [1095, 264] width 73 height 36
click at [1163, 259] on button "Black" at bounding box center [1183, 264] width 73 height 36
click at [1385, 105] on icon at bounding box center [1396, 106] width 23 height 23
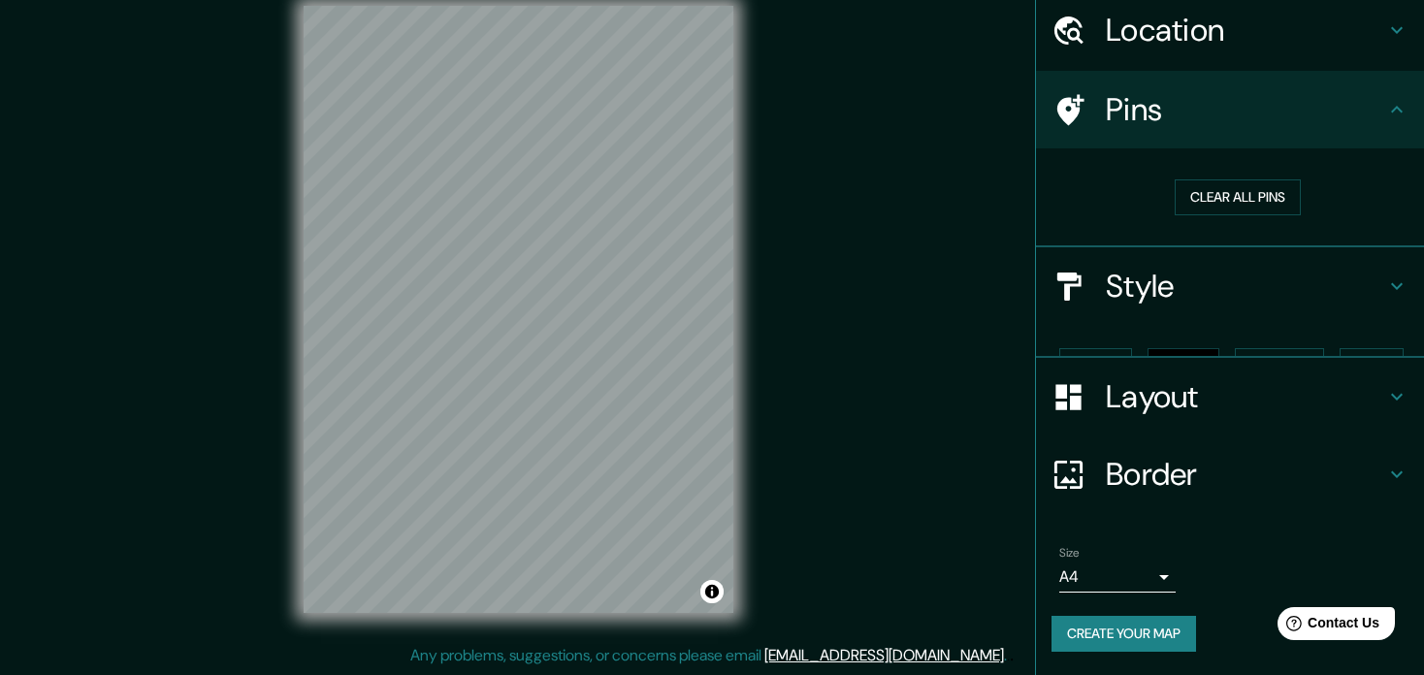
scroll to position [36, 0]
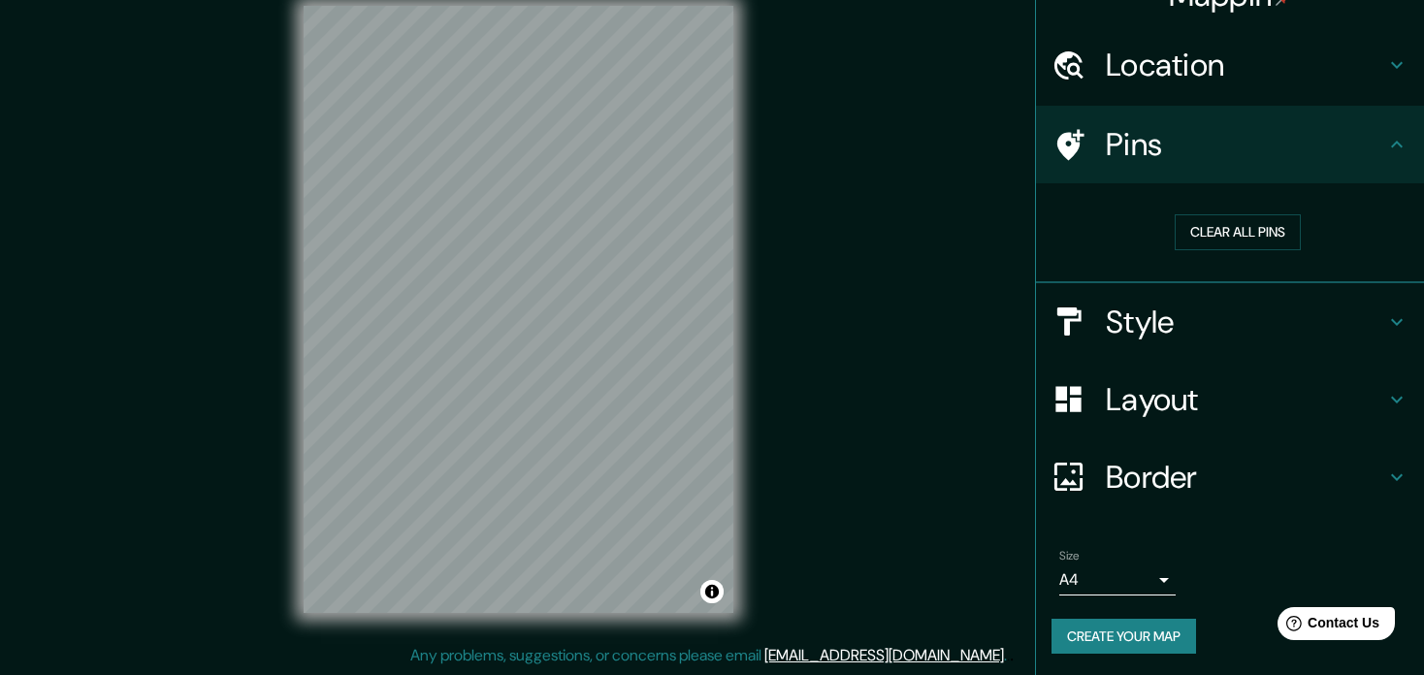
click at [1383, 51] on div "Location" at bounding box center [1230, 65] width 388 height 78
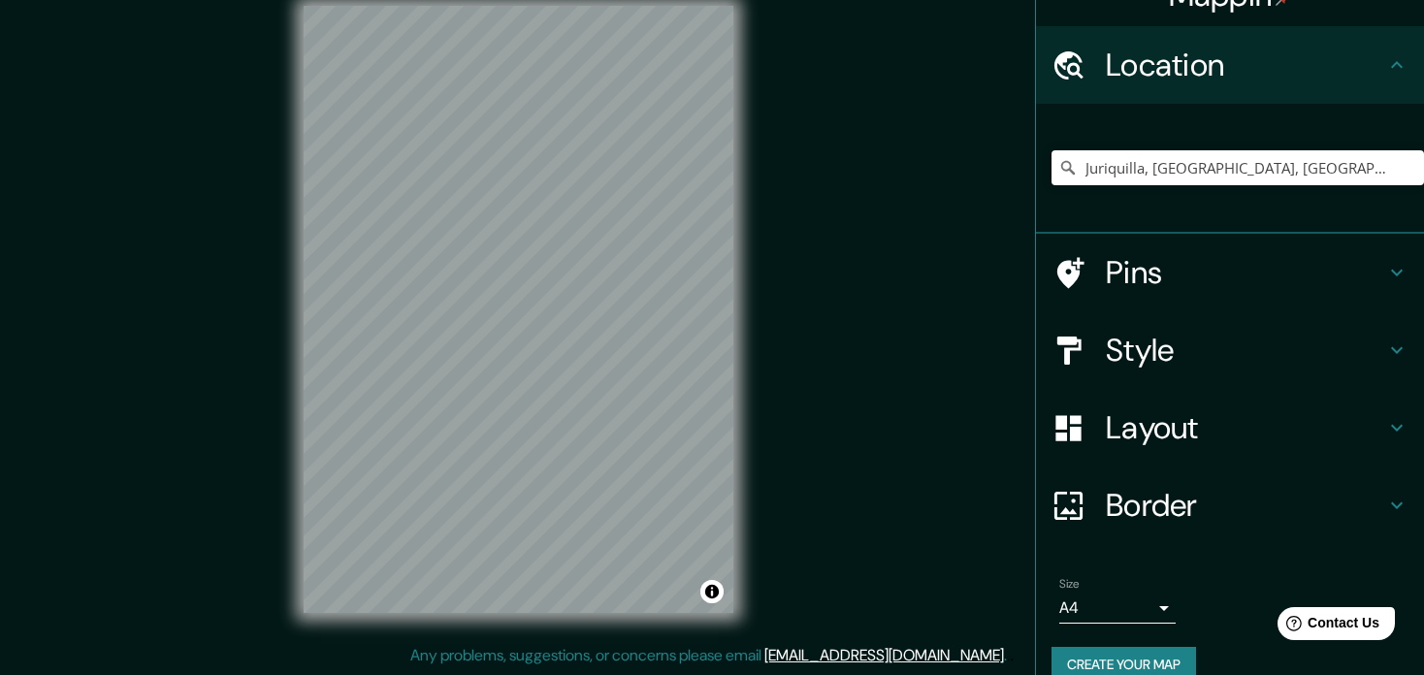
click at [1179, 250] on div "Pins" at bounding box center [1230, 273] width 388 height 78
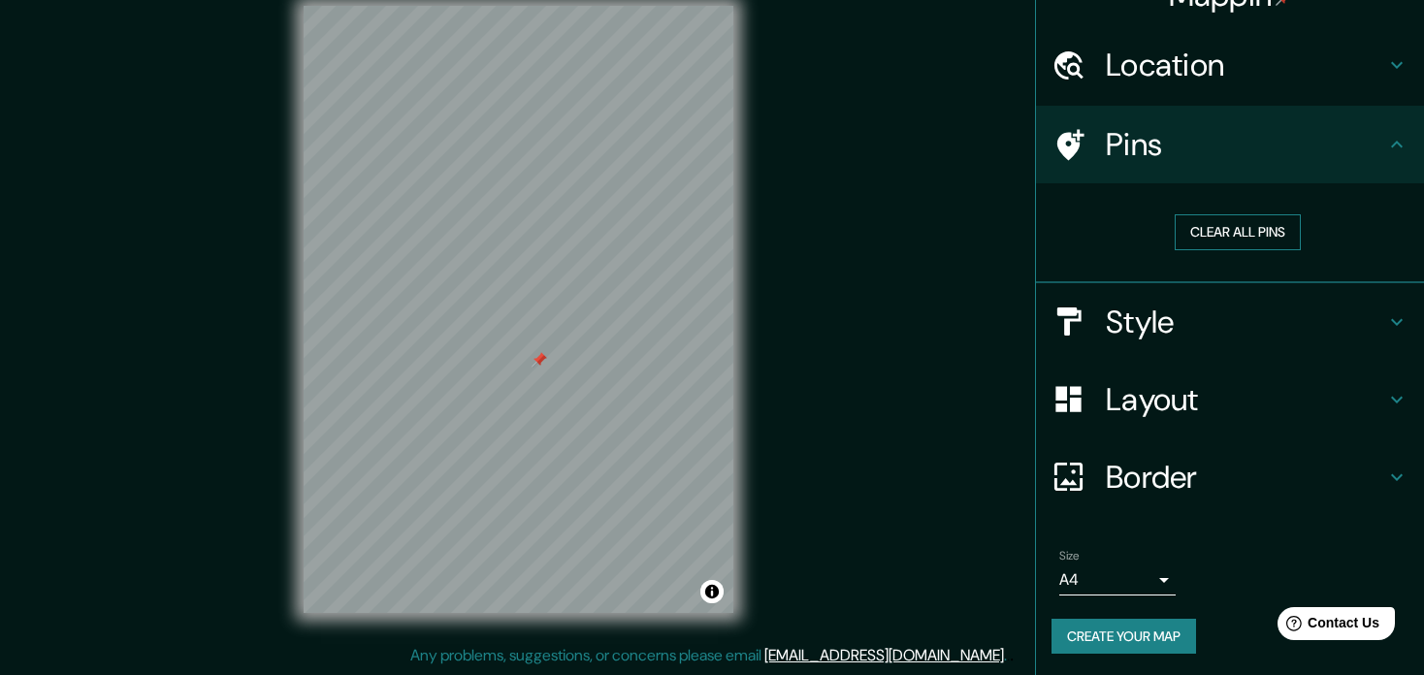
click at [1244, 234] on button "Clear all pins" at bounding box center [1237, 232] width 126 height 36
click at [1385, 133] on icon at bounding box center [1396, 144] width 23 height 23
click at [1120, 628] on button "Create your map" at bounding box center [1123, 637] width 144 height 36
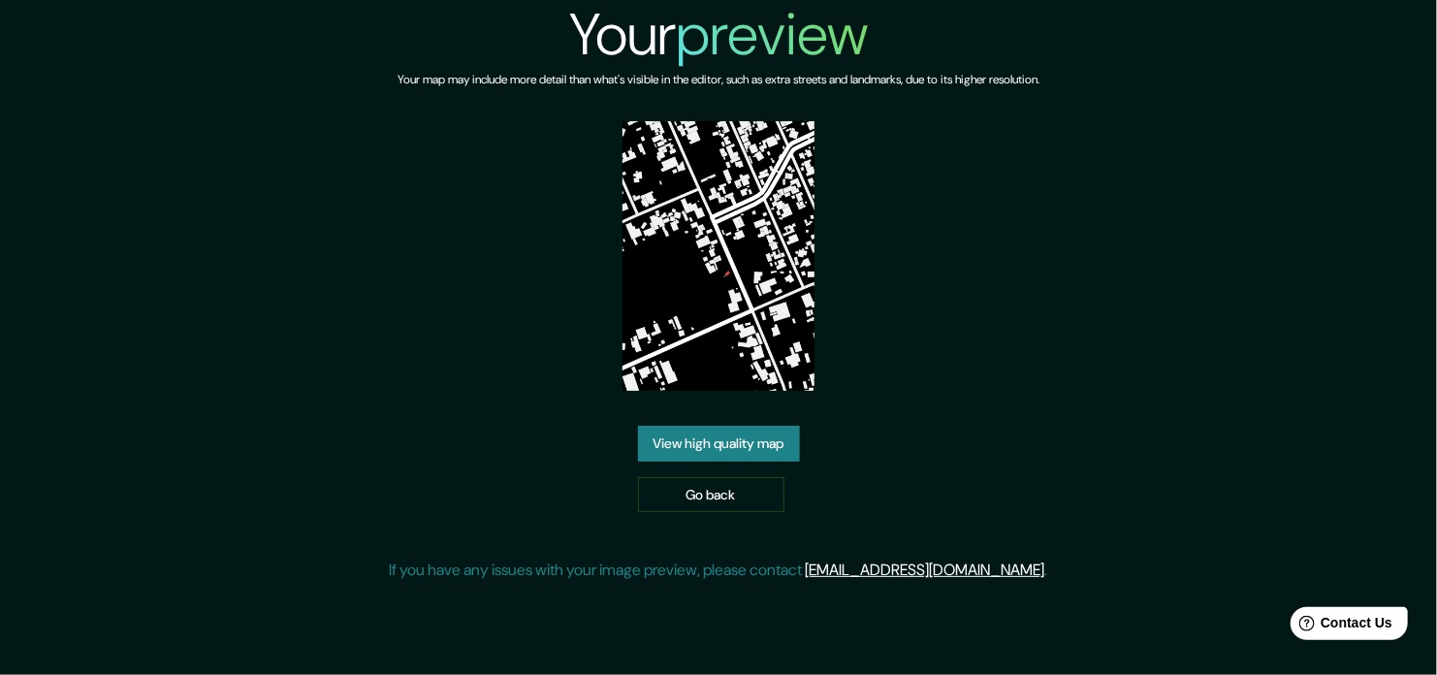
click at [741, 448] on link "View high quality map" at bounding box center [719, 444] width 162 height 36
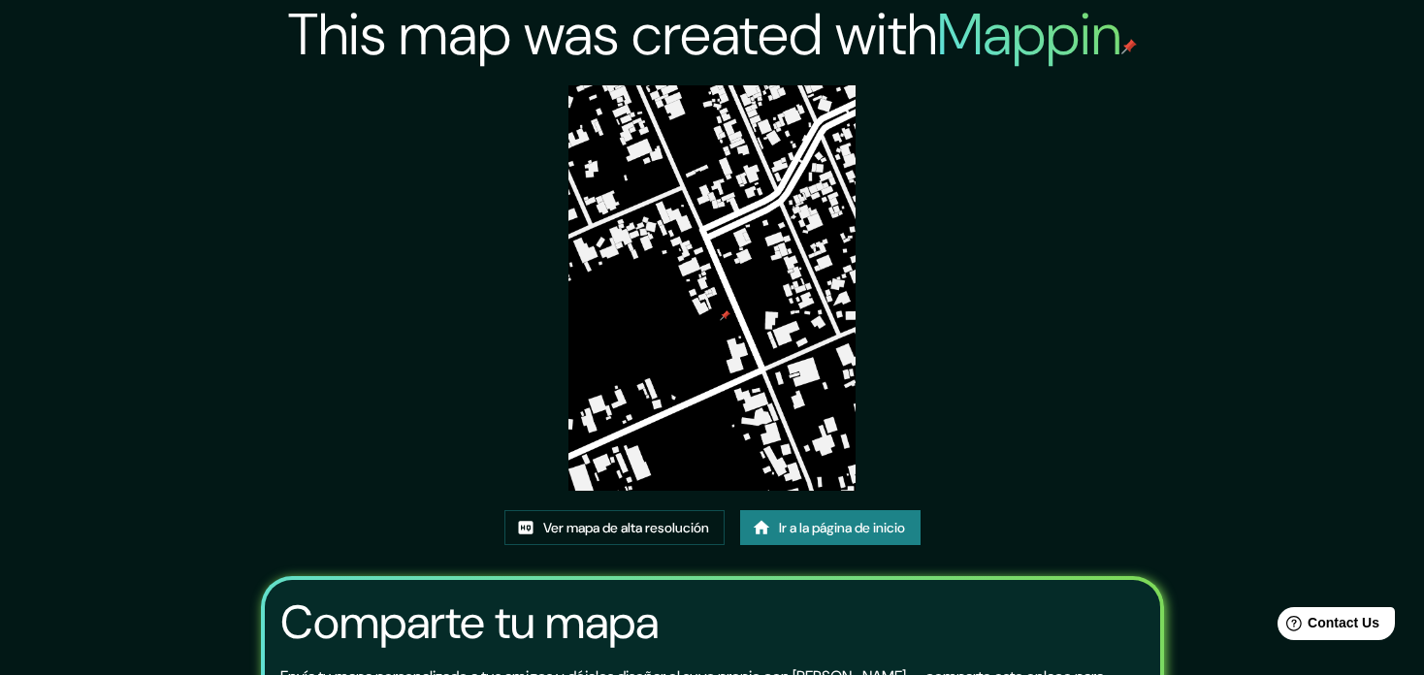
scroll to position [97, 0]
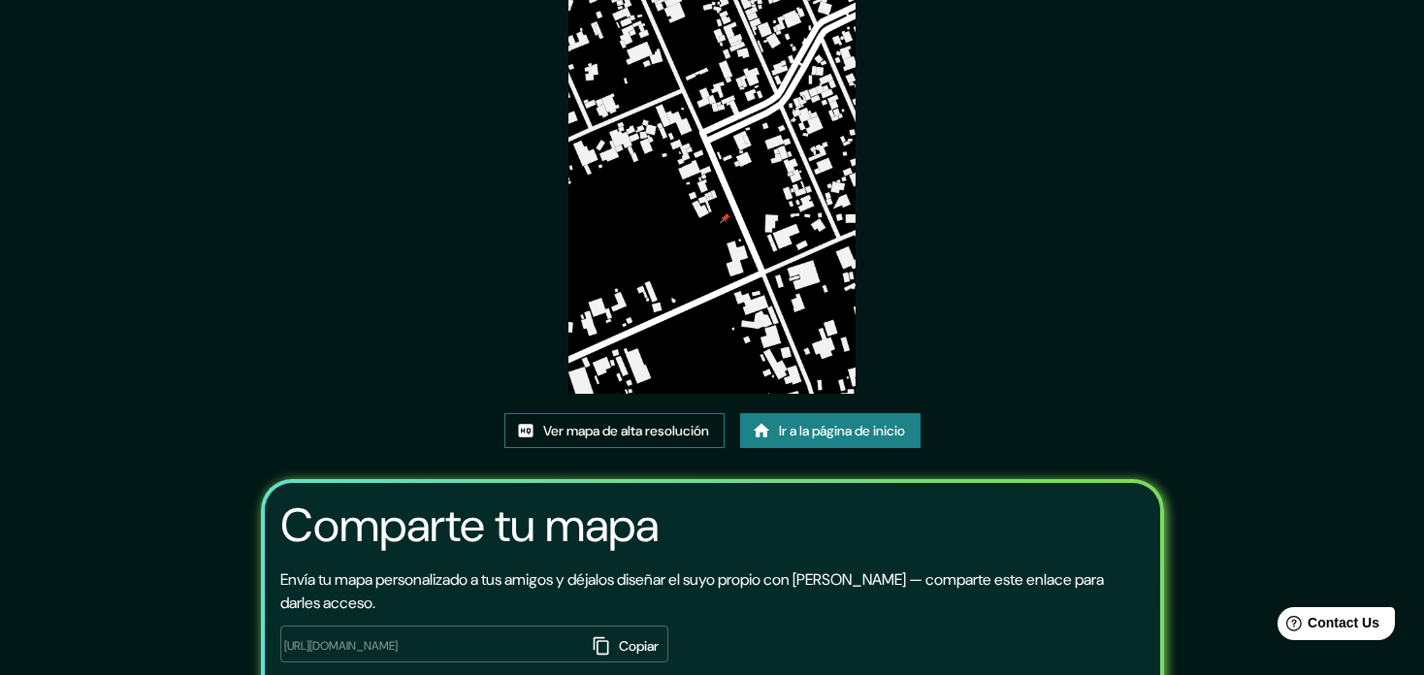
click at [631, 427] on link "Ver mapa de alta resolución" at bounding box center [614, 431] width 220 height 36
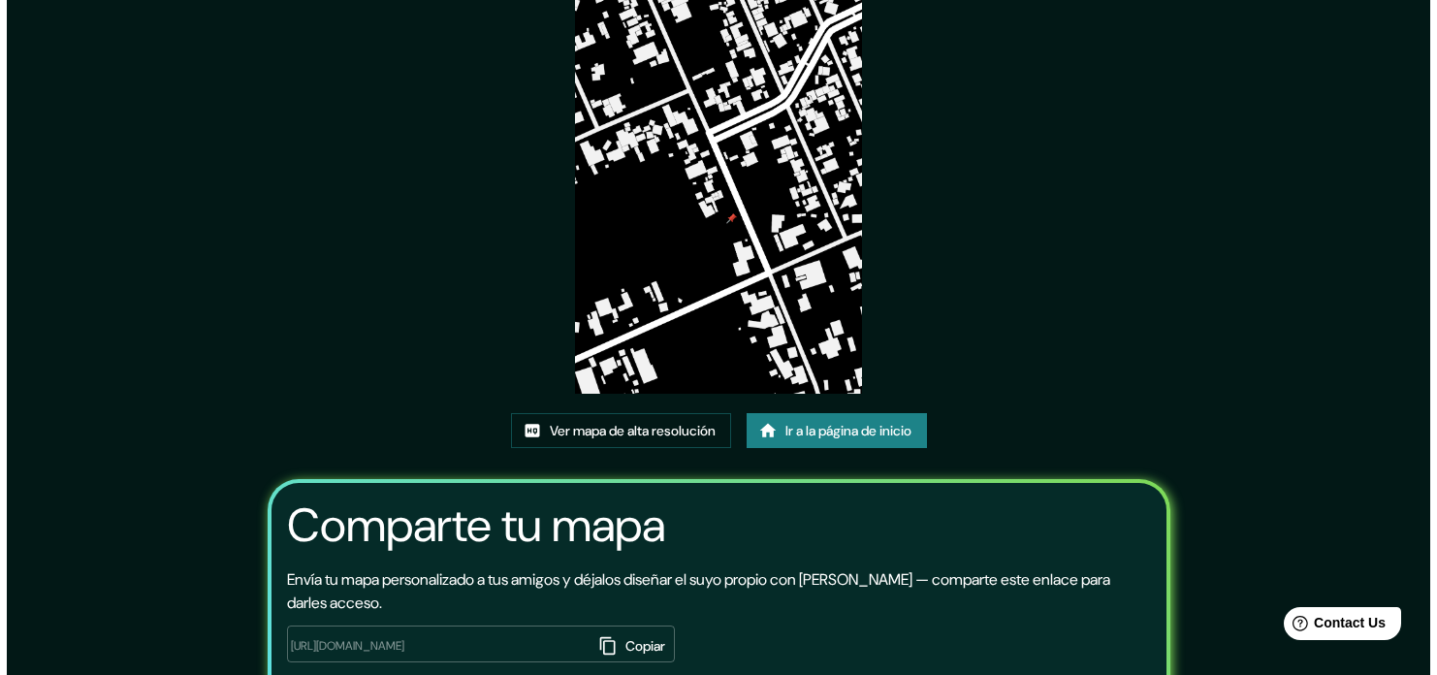
scroll to position [0, 0]
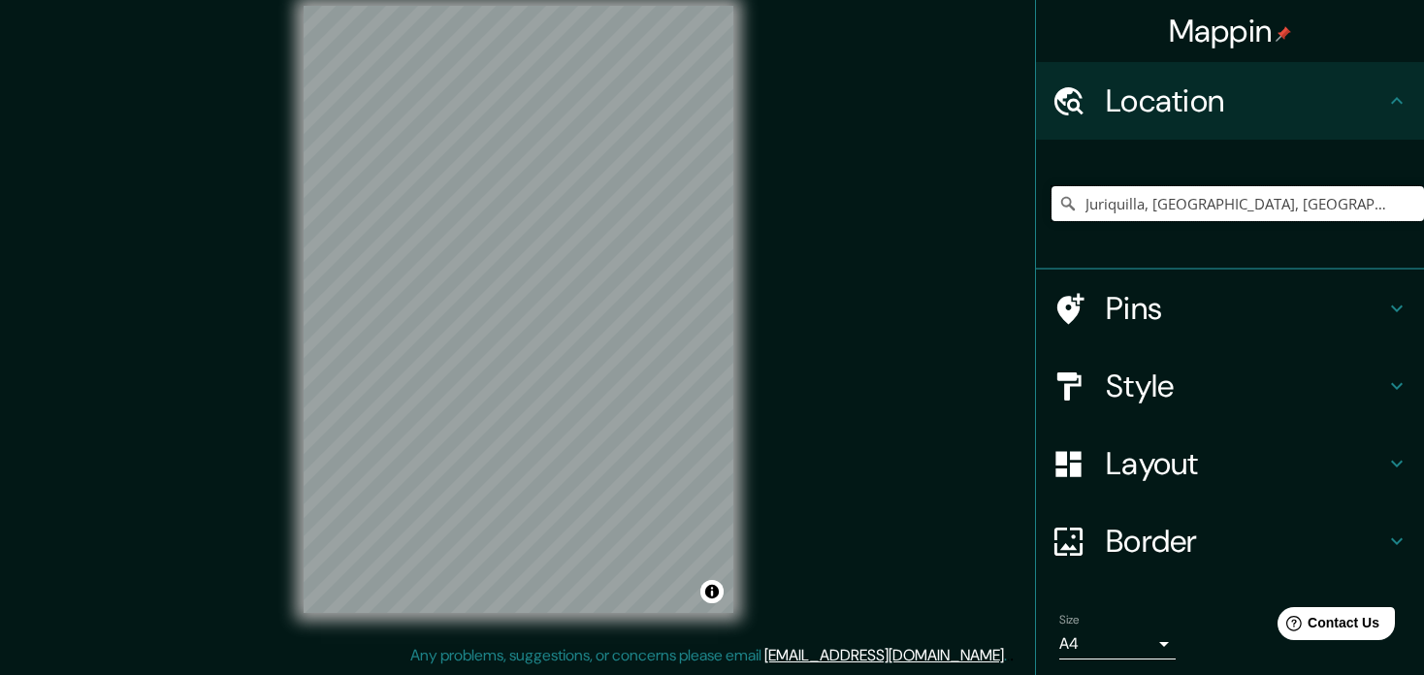
click at [1159, 207] on input "Juriquilla, [GEOGRAPHIC_DATA], [GEOGRAPHIC_DATA]" at bounding box center [1237, 203] width 372 height 35
click at [1279, 205] on input "Juriquilla, [GEOGRAPHIC_DATA], [GEOGRAPHIC_DATA]" at bounding box center [1237, 203] width 372 height 35
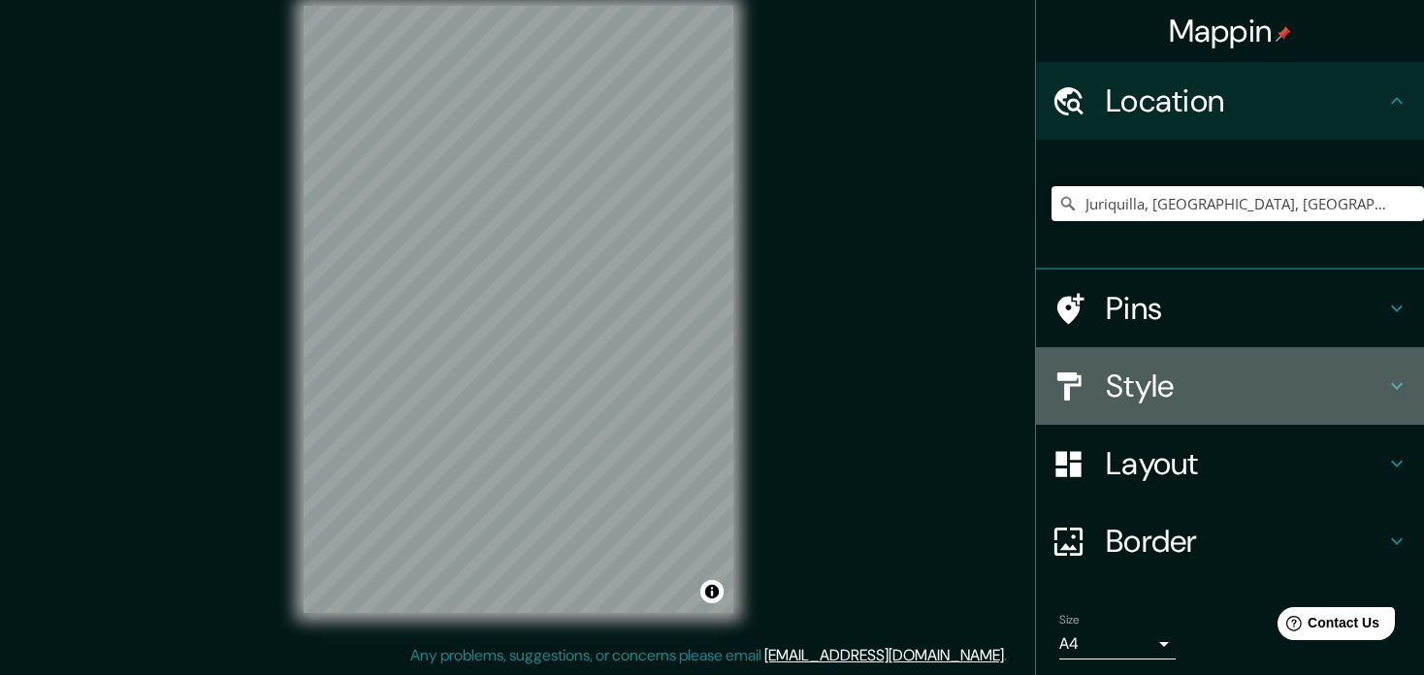
click at [1388, 387] on icon at bounding box center [1396, 385] width 23 height 23
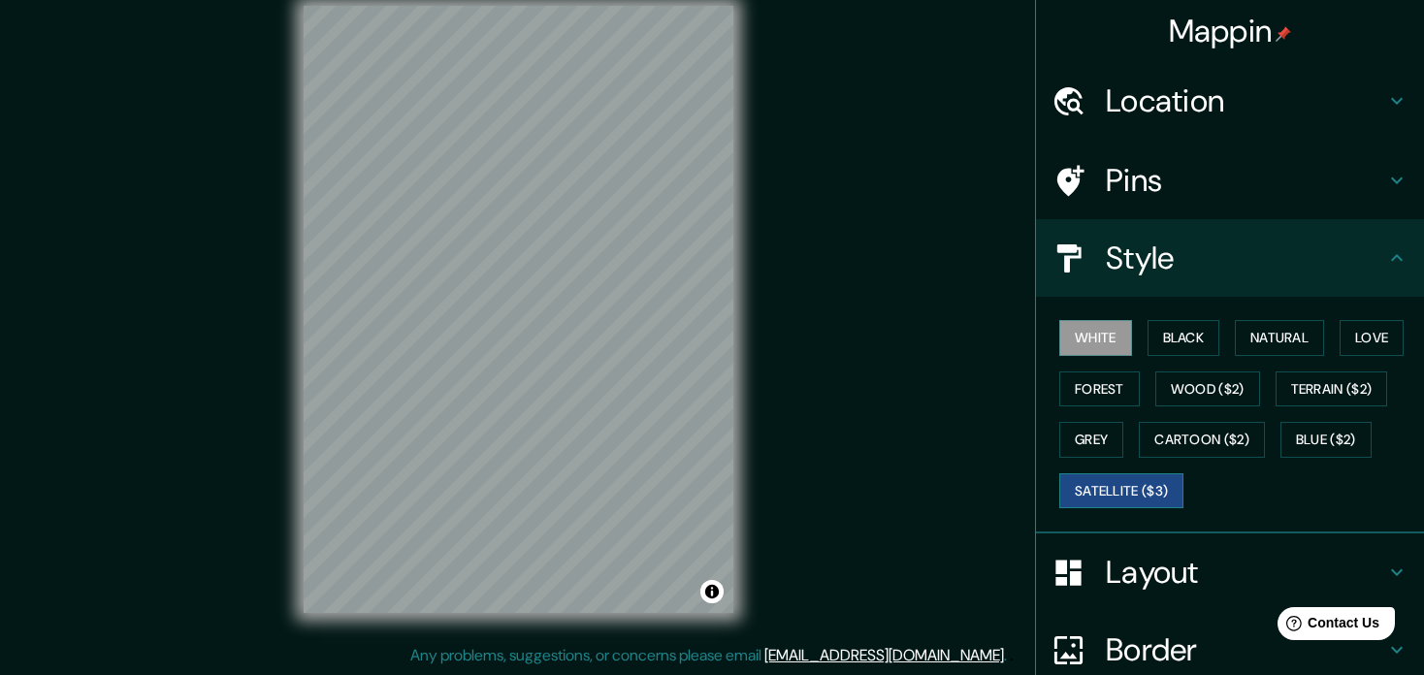
click at [1098, 476] on button "Satellite ($3)" at bounding box center [1121, 491] width 124 height 36
click at [1241, 96] on h4 "Location" at bounding box center [1245, 100] width 279 height 39
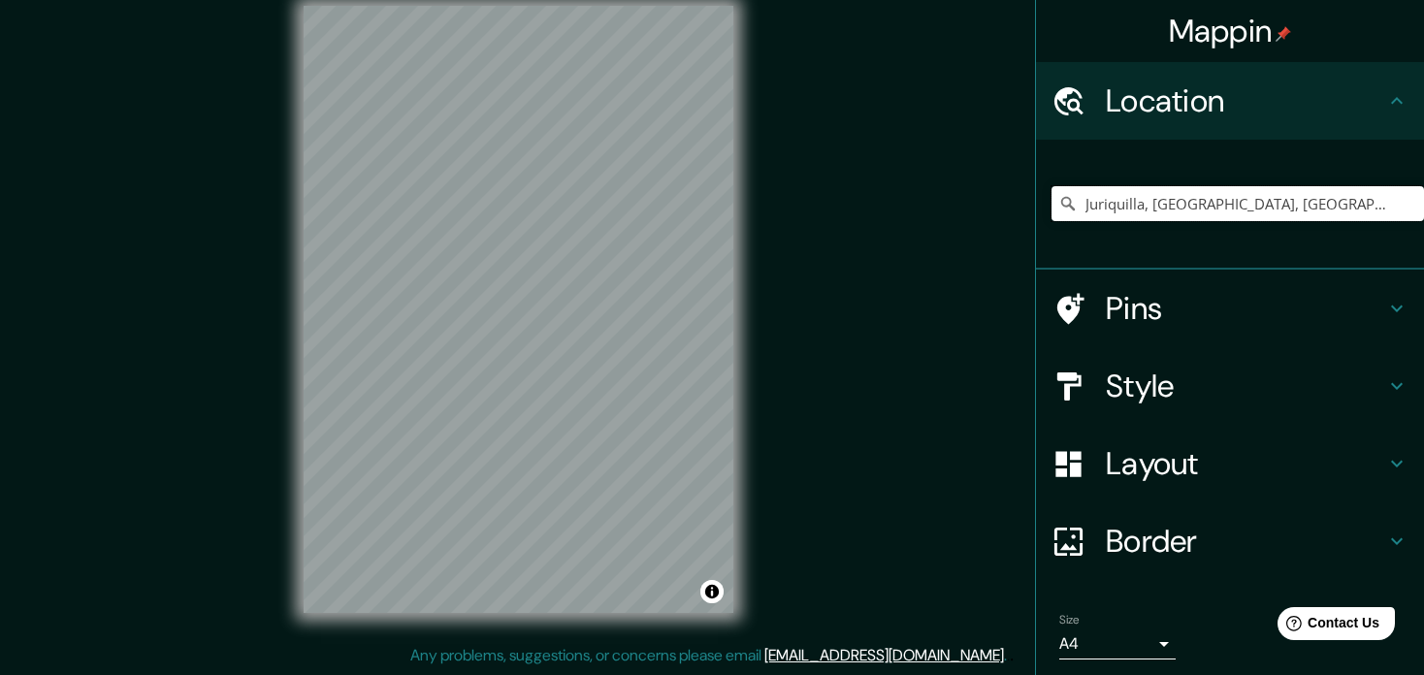
click at [1303, 205] on input "Juriquilla, [GEOGRAPHIC_DATA], [GEOGRAPHIC_DATA]" at bounding box center [1237, 203] width 372 height 35
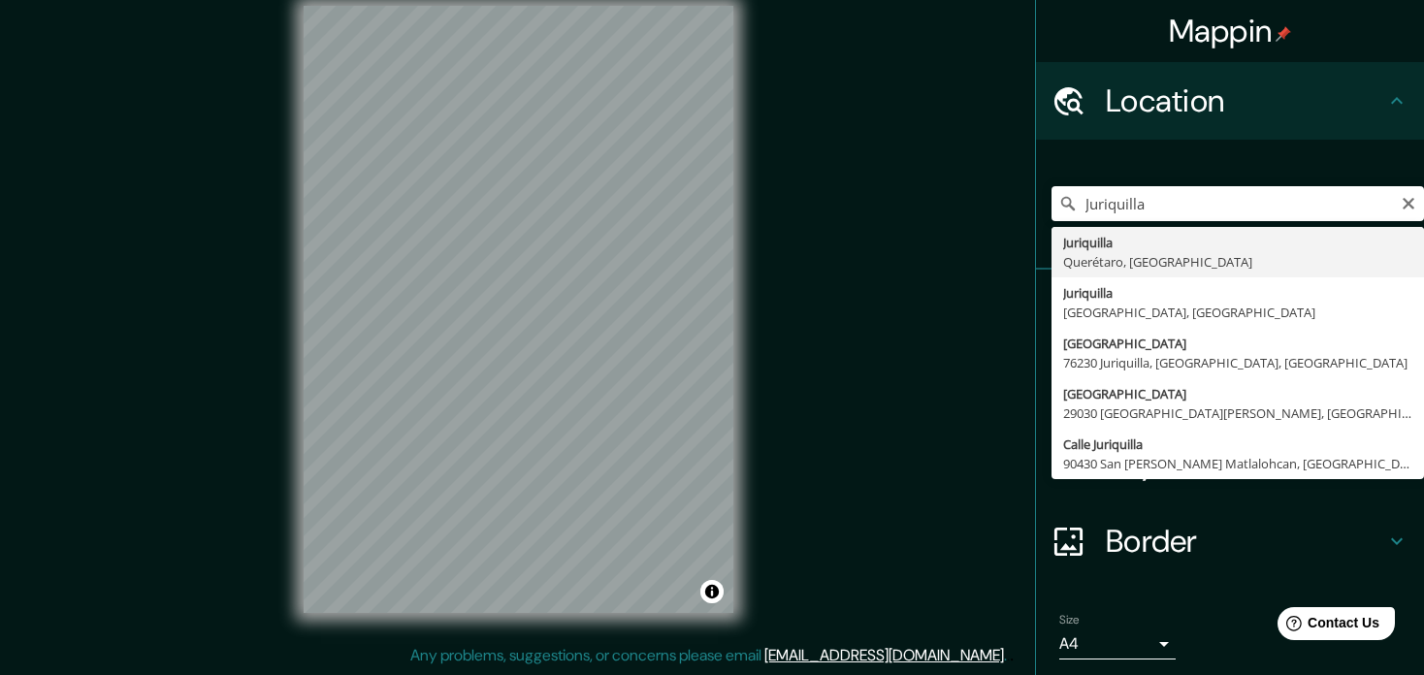
type input "Juriquilla, [GEOGRAPHIC_DATA], [GEOGRAPHIC_DATA]"
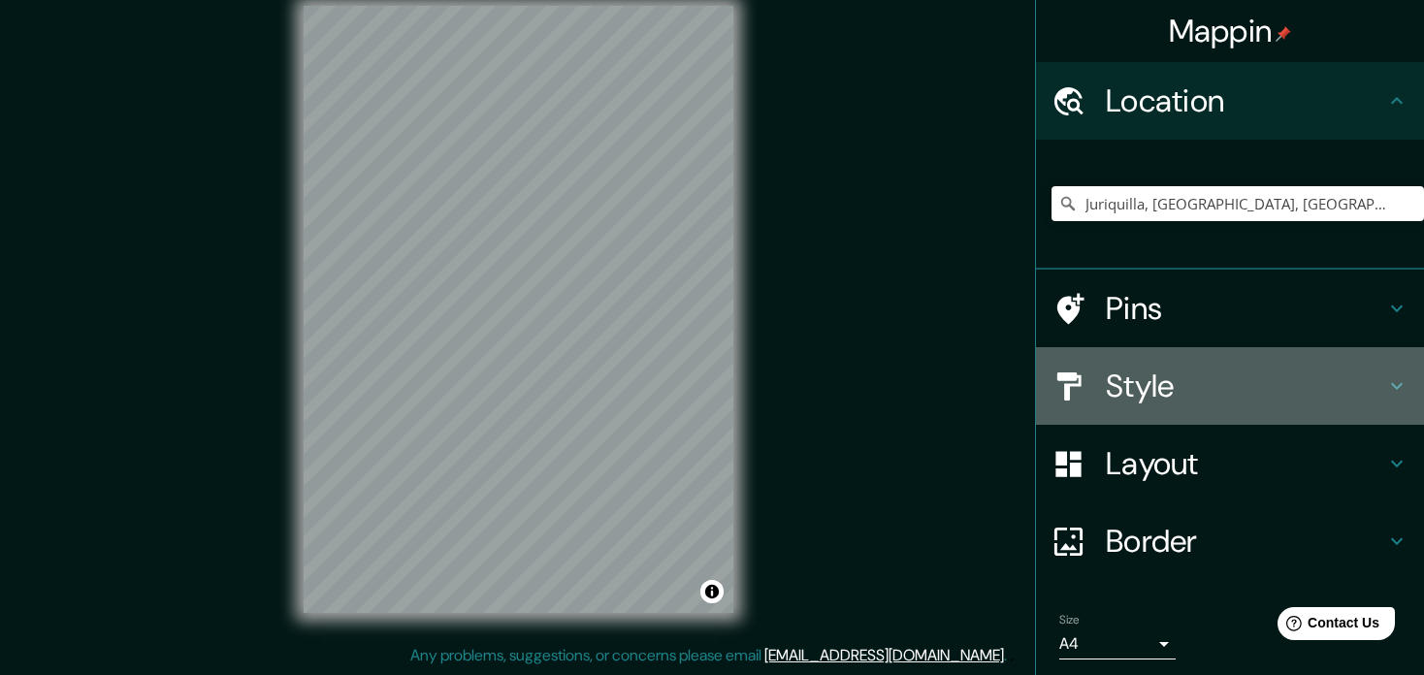
click at [1365, 389] on h4 "Style" at bounding box center [1245, 386] width 279 height 39
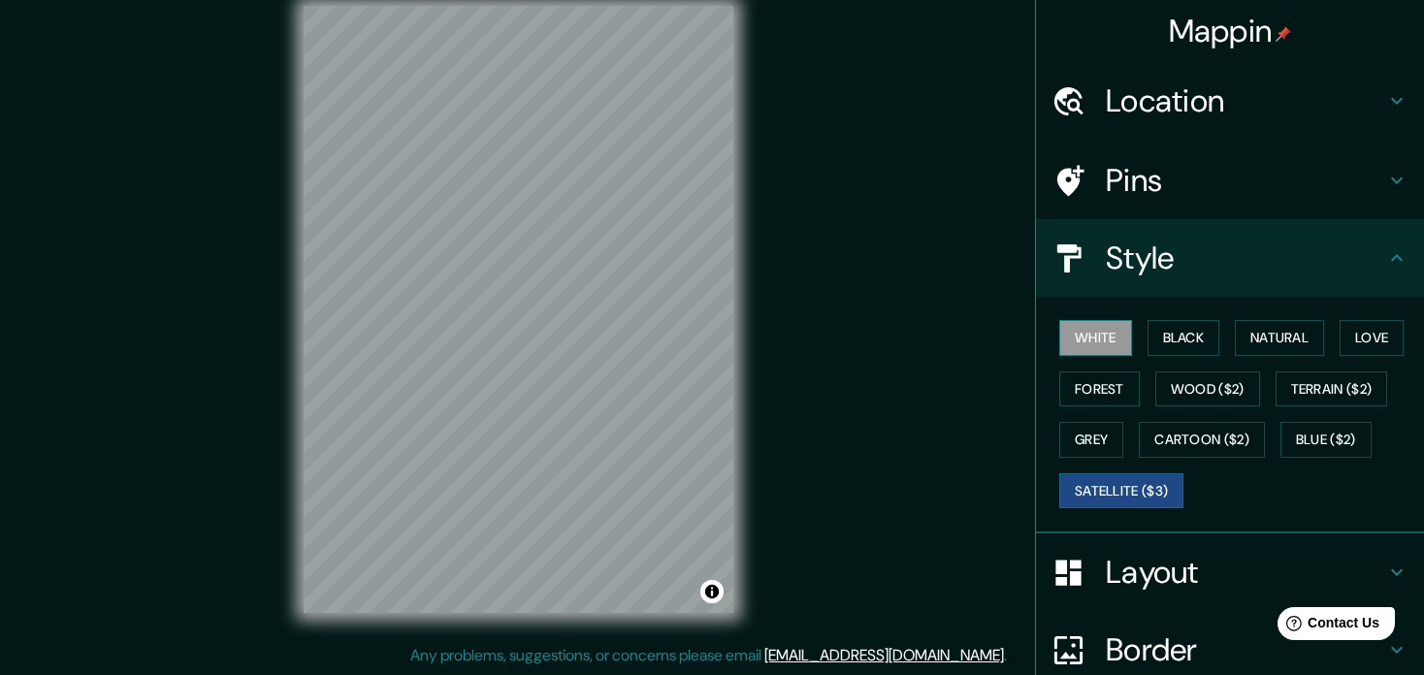
click at [1068, 335] on button "White" at bounding box center [1095, 338] width 73 height 36
click at [1085, 396] on button "Forest" at bounding box center [1099, 389] width 80 height 36
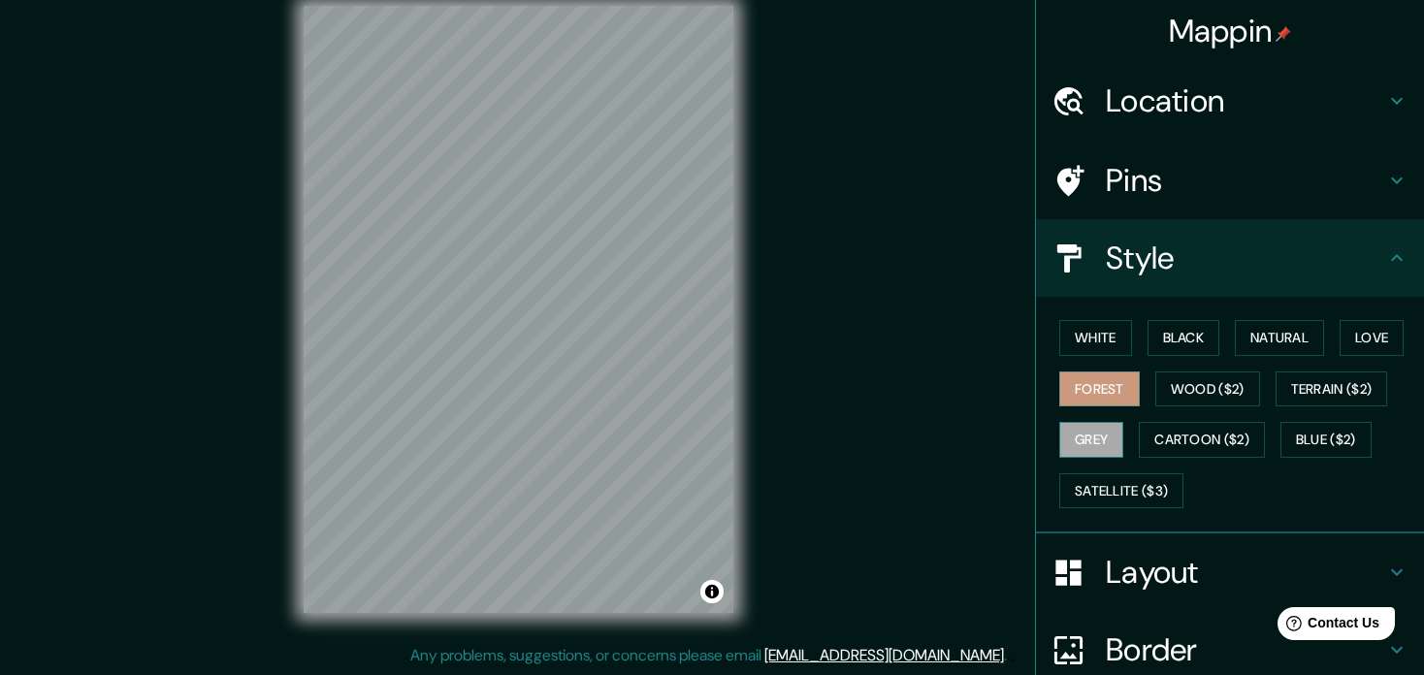
click at [1079, 439] on button "Grey" at bounding box center [1091, 440] width 64 height 36
click at [1354, 338] on button "Love" at bounding box center [1371, 338] width 64 height 36
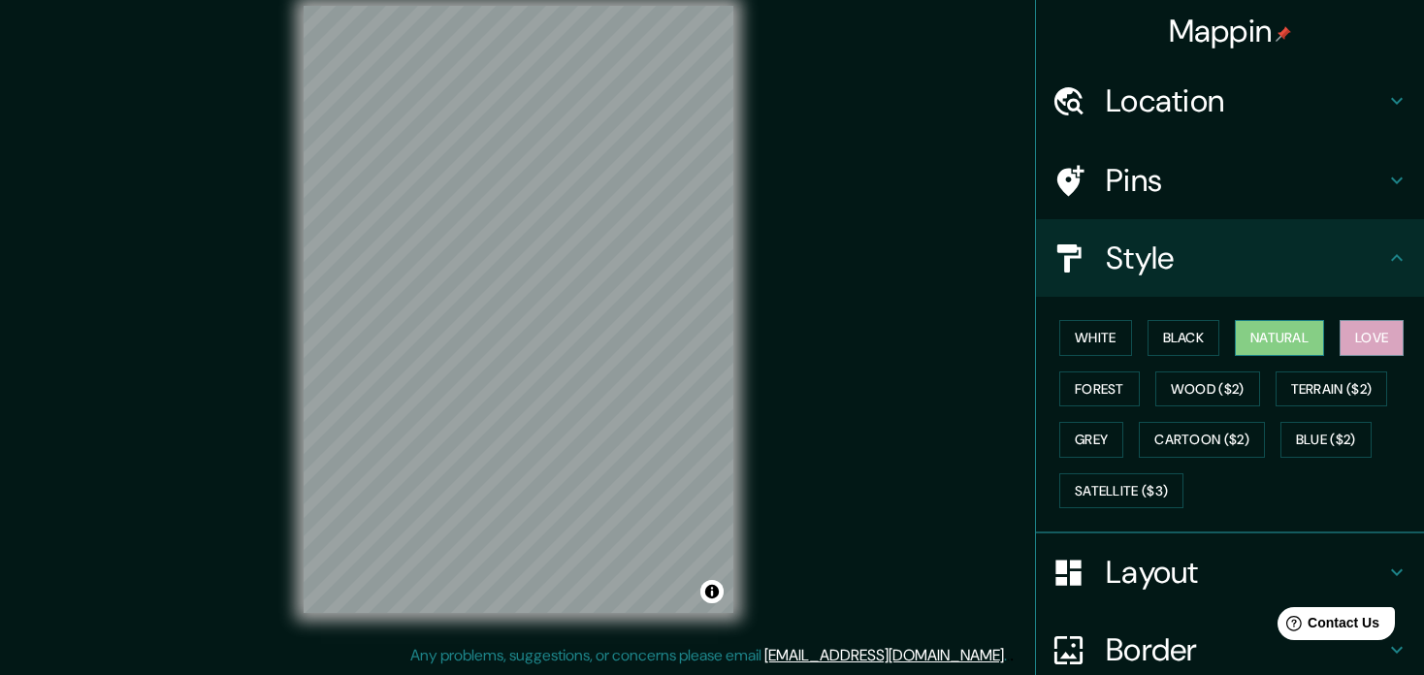
click at [1279, 343] on button "Natural" at bounding box center [1279, 338] width 89 height 36
click at [1190, 350] on button "Black" at bounding box center [1183, 338] width 73 height 36
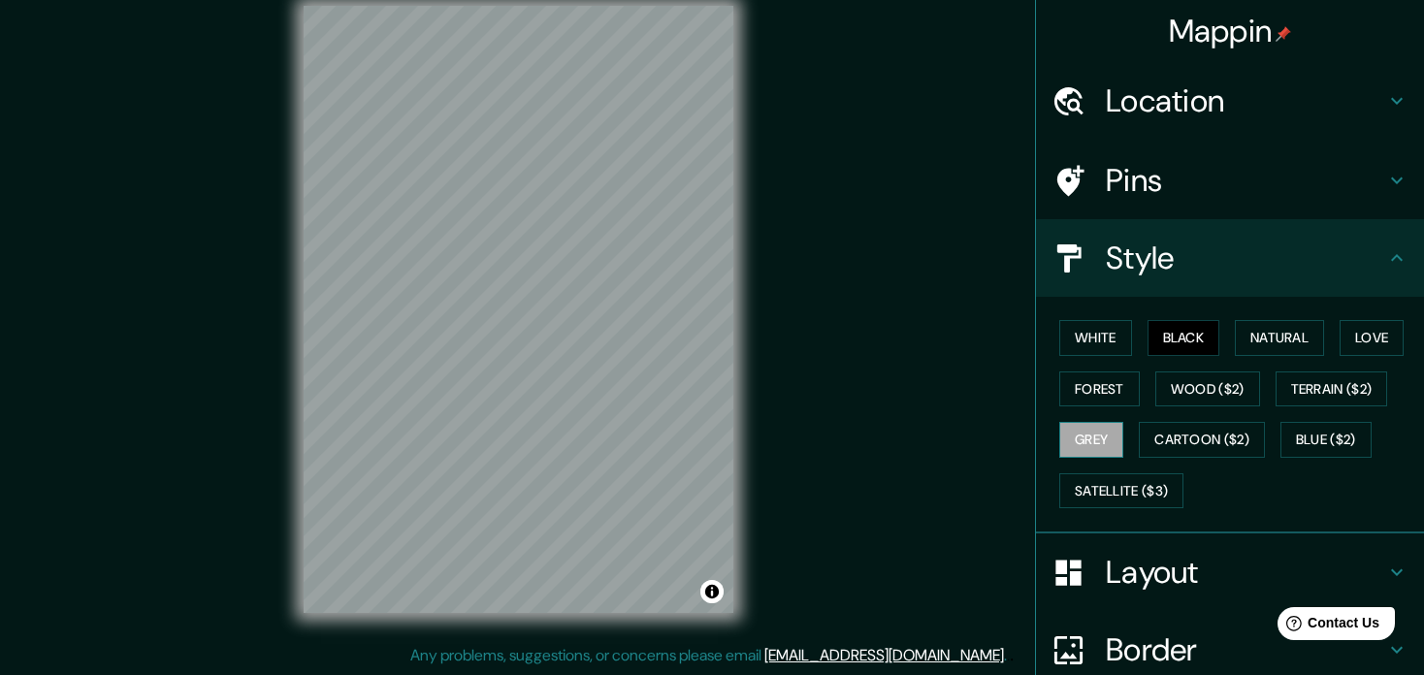
click at [1086, 441] on button "Grey" at bounding box center [1091, 440] width 64 height 36
click at [1077, 389] on button "Forest" at bounding box center [1099, 389] width 80 height 36
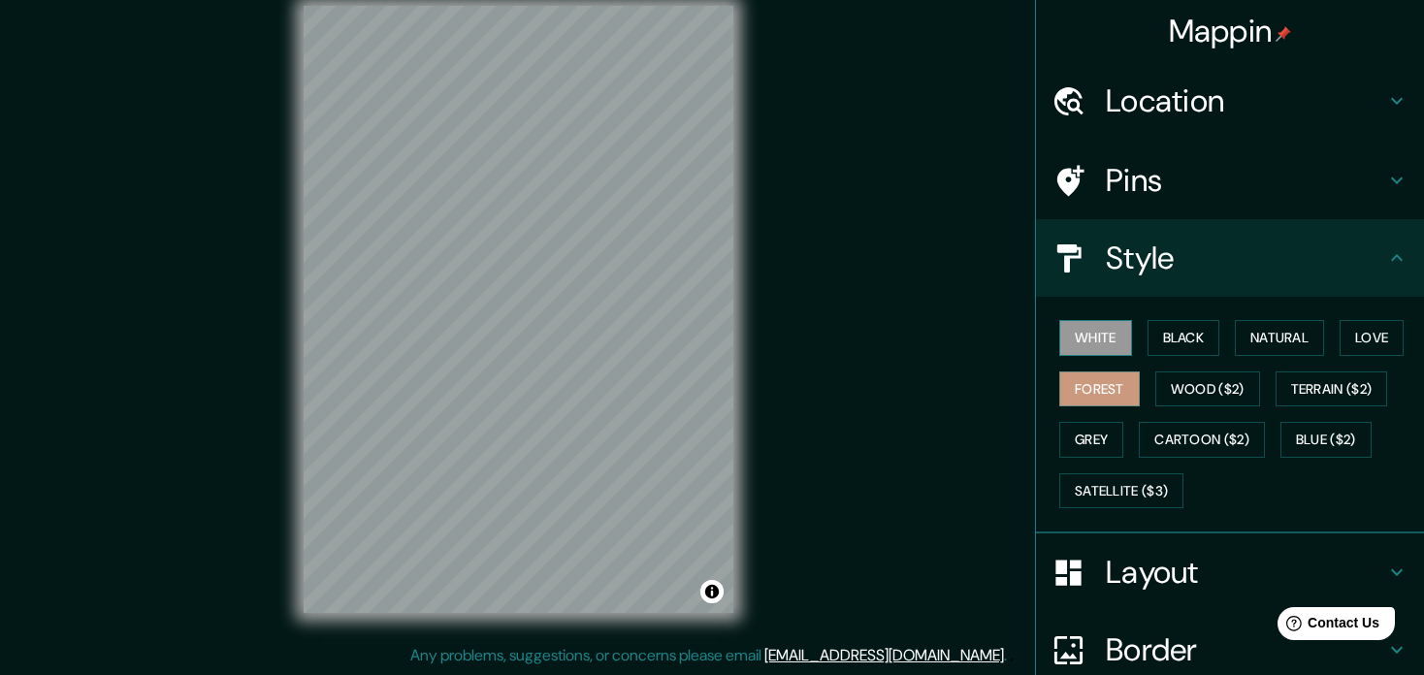
click at [1082, 339] on button "White" at bounding box center [1095, 338] width 73 height 36
click at [1187, 331] on button "Black" at bounding box center [1183, 338] width 73 height 36
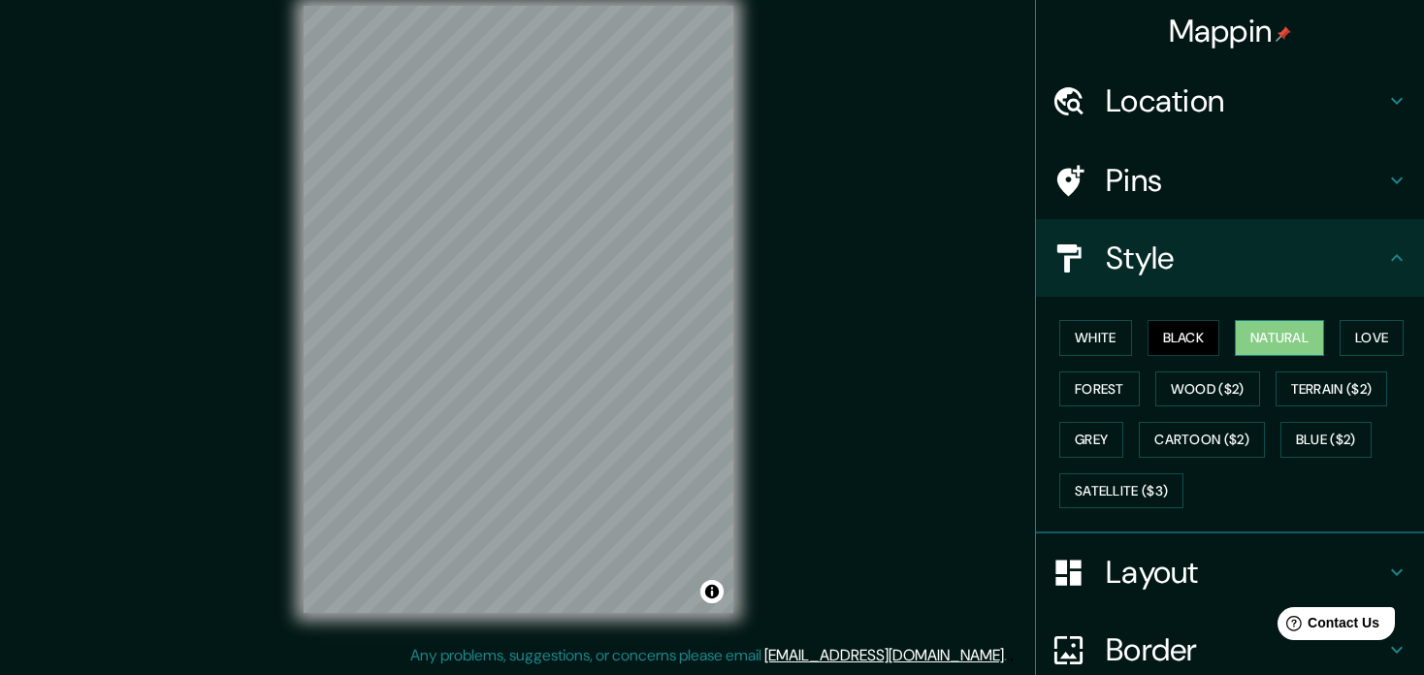
click at [1244, 330] on button "Natural" at bounding box center [1279, 338] width 89 height 36
click at [1339, 335] on button "Love" at bounding box center [1371, 338] width 64 height 36
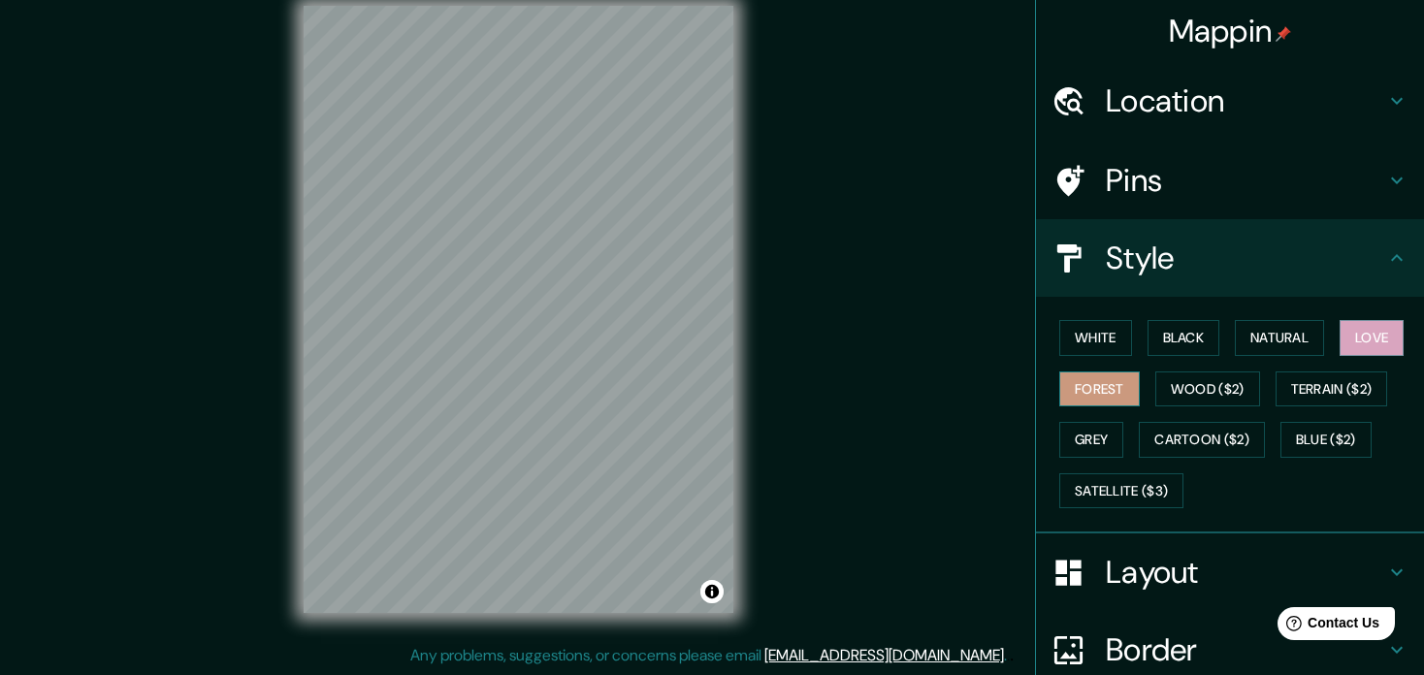
click at [1088, 389] on button "Forest" at bounding box center [1099, 389] width 80 height 36
click at [1220, 400] on button "Wood ($2)" at bounding box center [1207, 389] width 105 height 36
click at [1295, 408] on div "White Black Natural Love Forest Wood ($2) Terrain ($2) Grey Cartoon ($2) Blue (…" at bounding box center [1237, 414] width 372 height 204
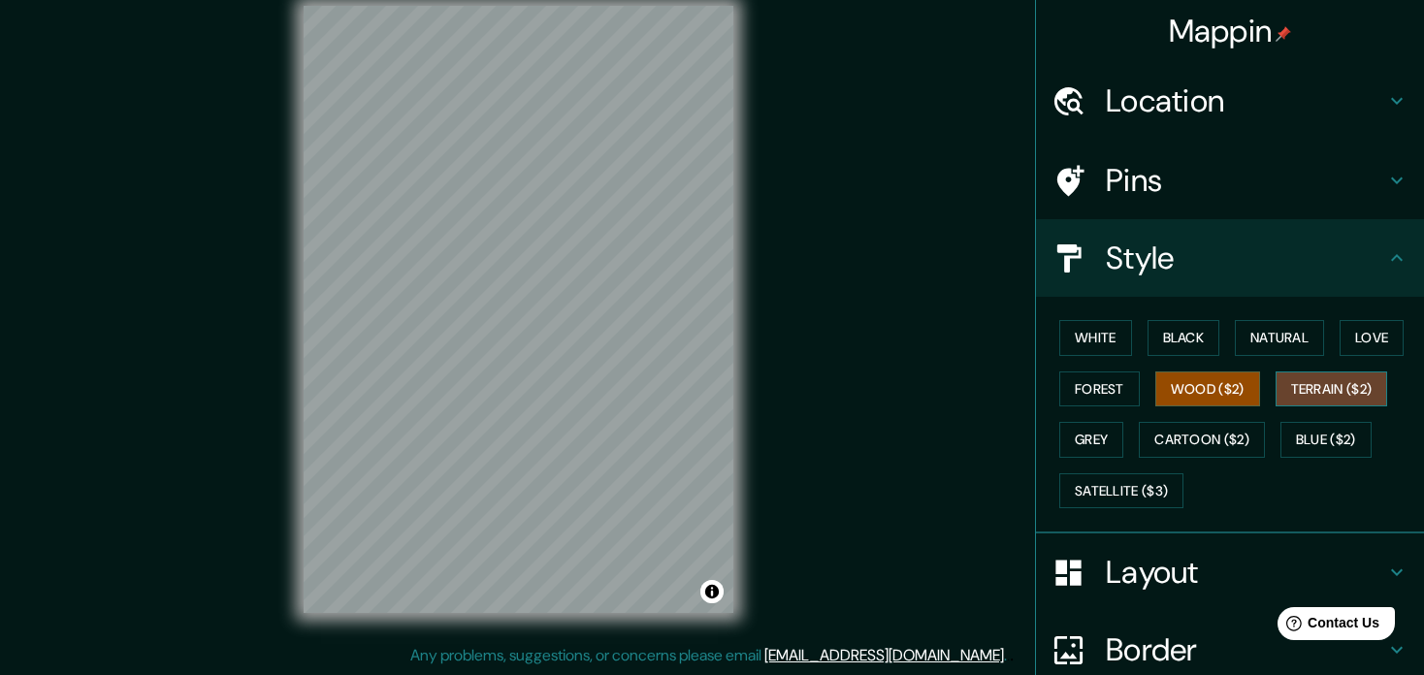
click at [1310, 391] on button "Terrain ($2)" at bounding box center [1331, 389] width 112 height 36
click at [1072, 434] on button "Grey" at bounding box center [1091, 440] width 64 height 36
